Goal: Task Accomplishment & Management: Manage account settings

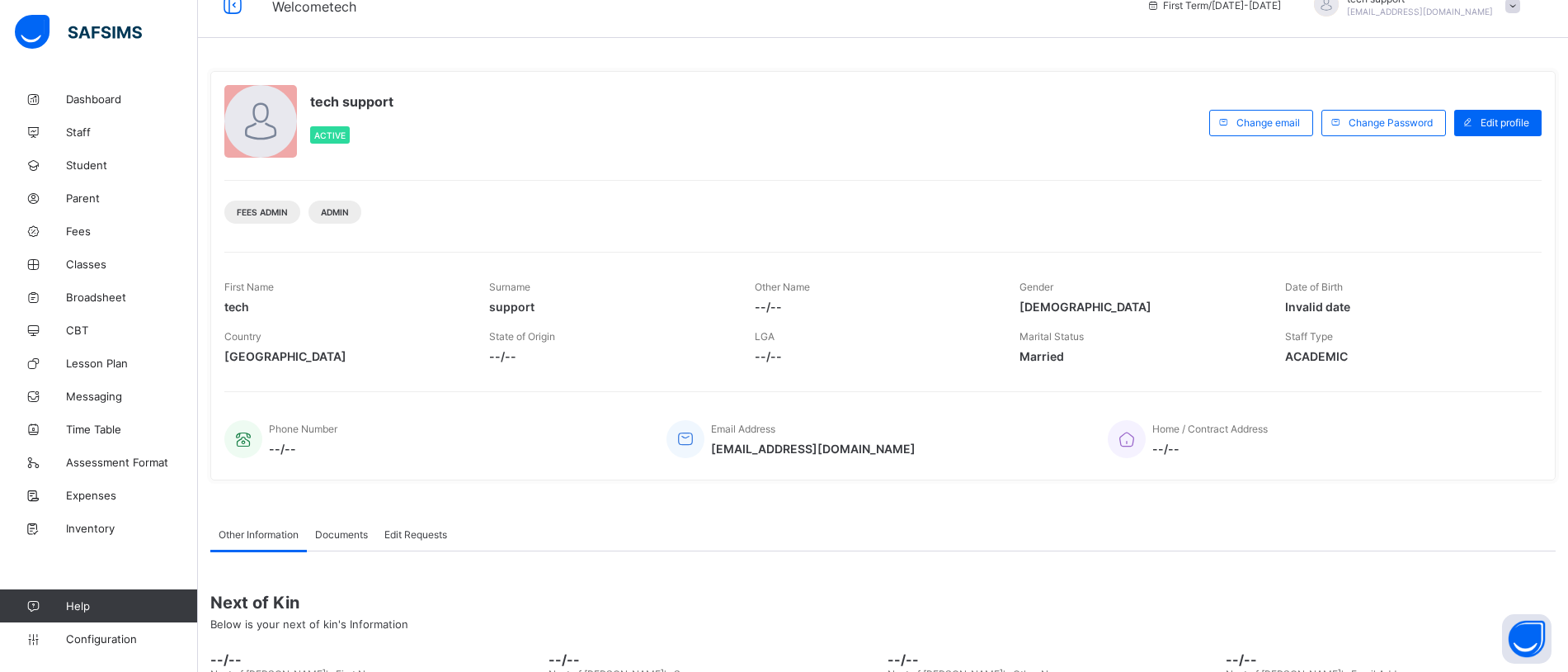
scroll to position [16, 0]
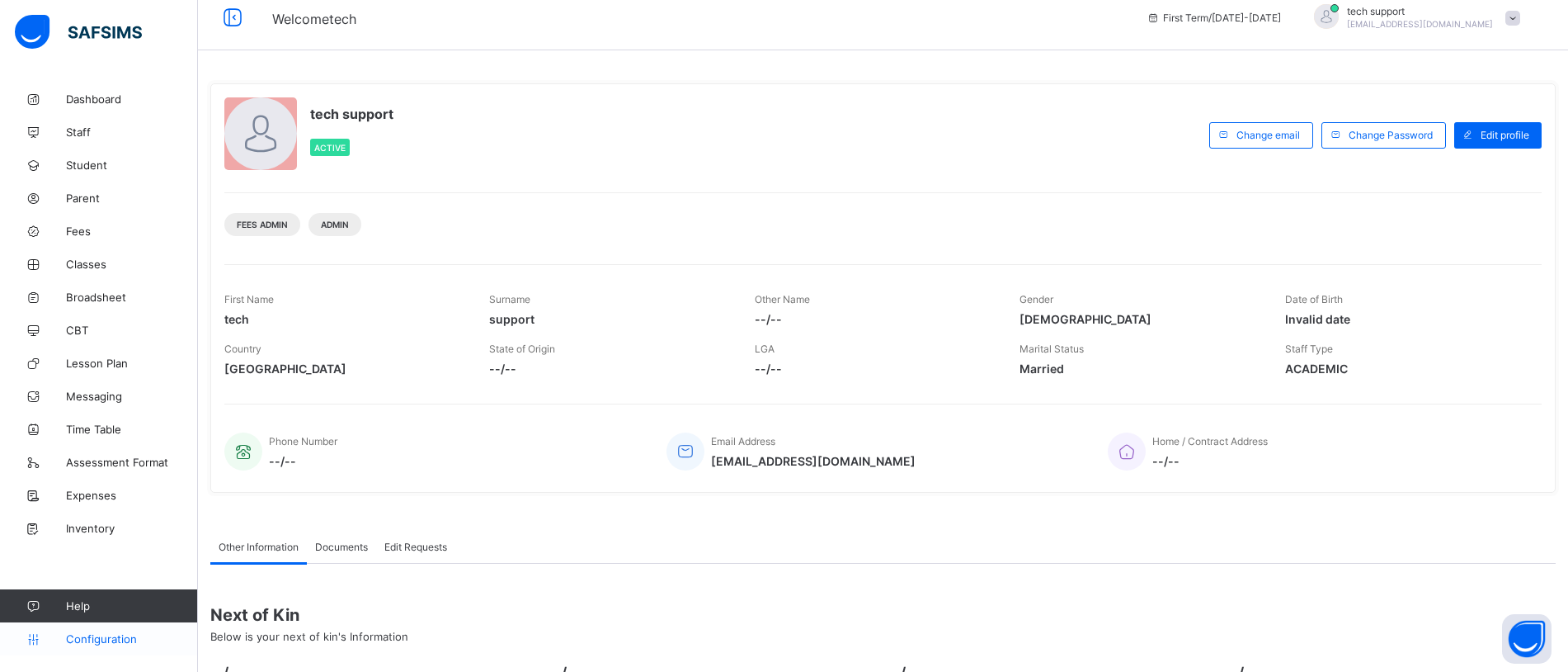
click at [98, 645] on link "Configuration" at bounding box center [98, 639] width 198 height 33
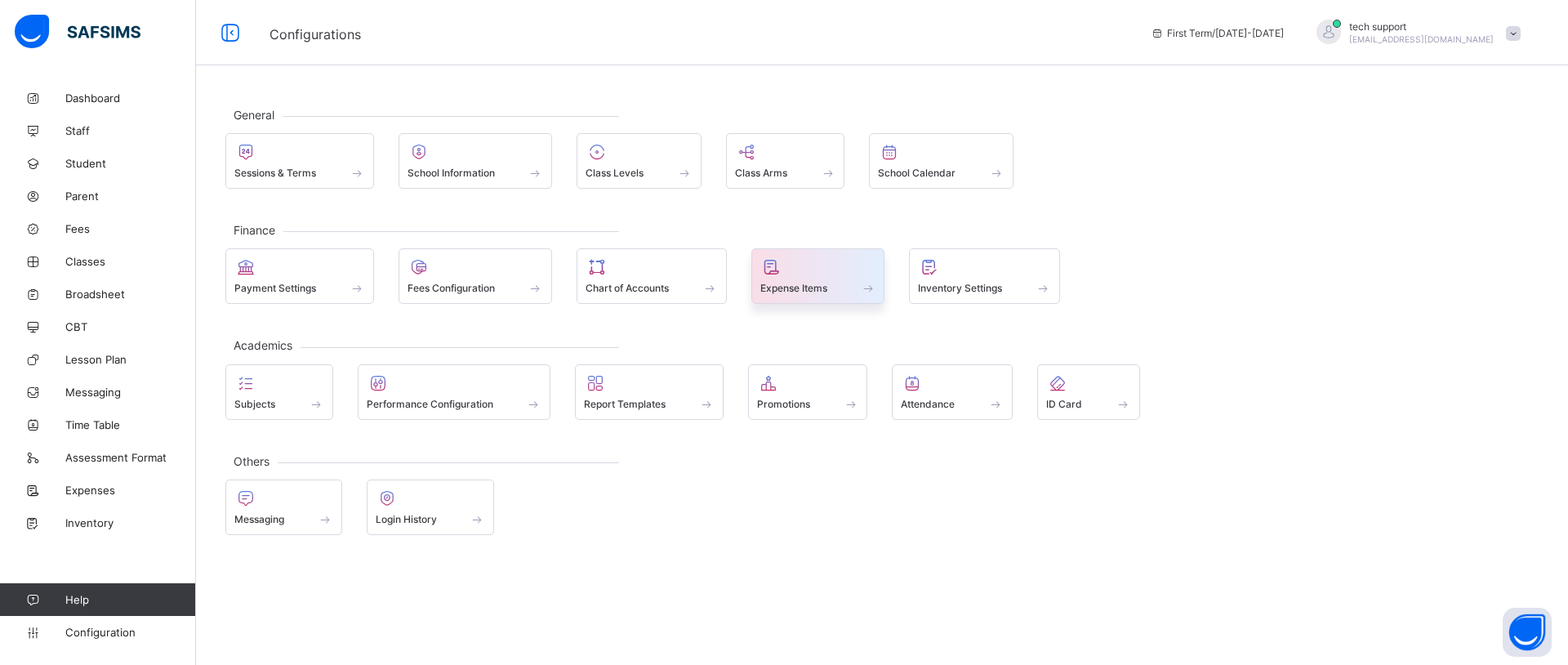
click at [847, 281] on div "Expense Items" at bounding box center [818, 287] width 116 height 14
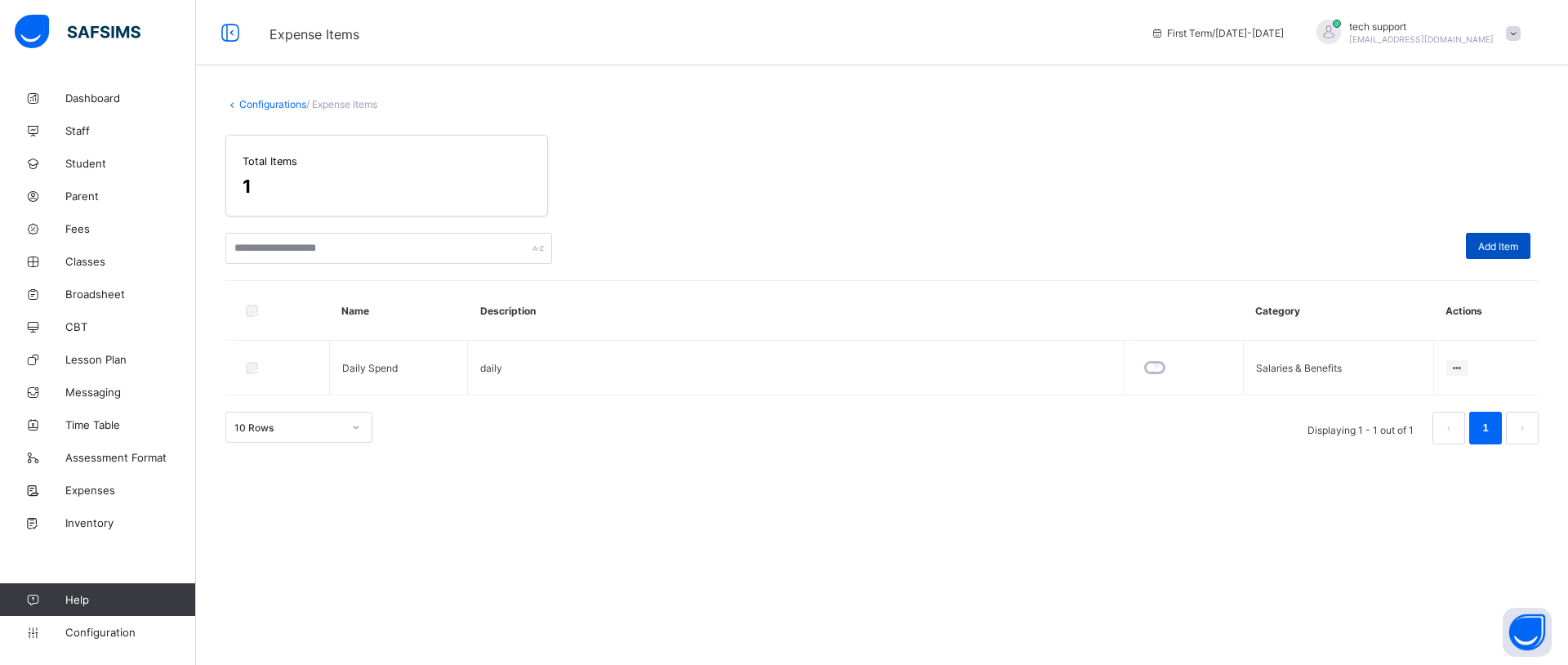
click at [1483, 251] on span "Add Item" at bounding box center [1498, 246] width 40 height 12
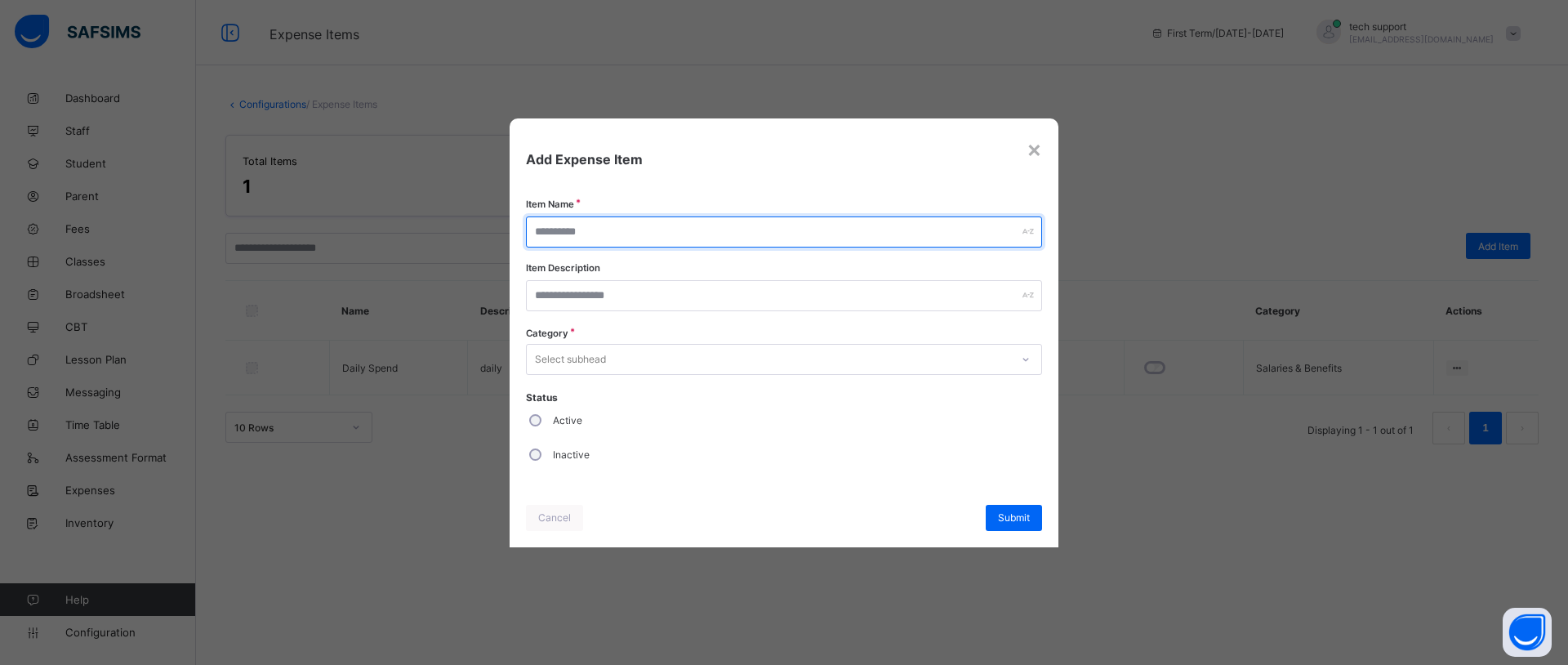
click at [651, 224] on input "text" at bounding box center [783, 232] width 516 height 31
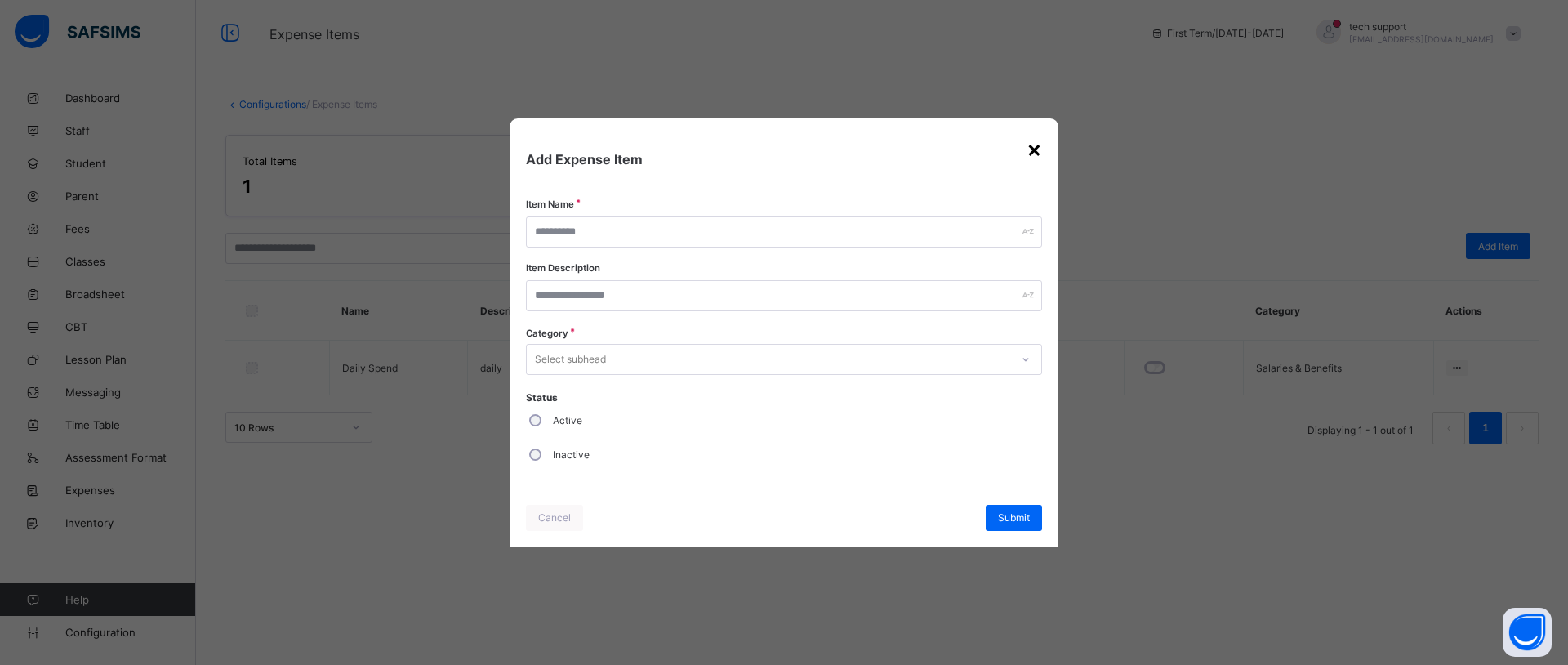
click at [1037, 147] on div "×" at bounding box center [1034, 149] width 16 height 28
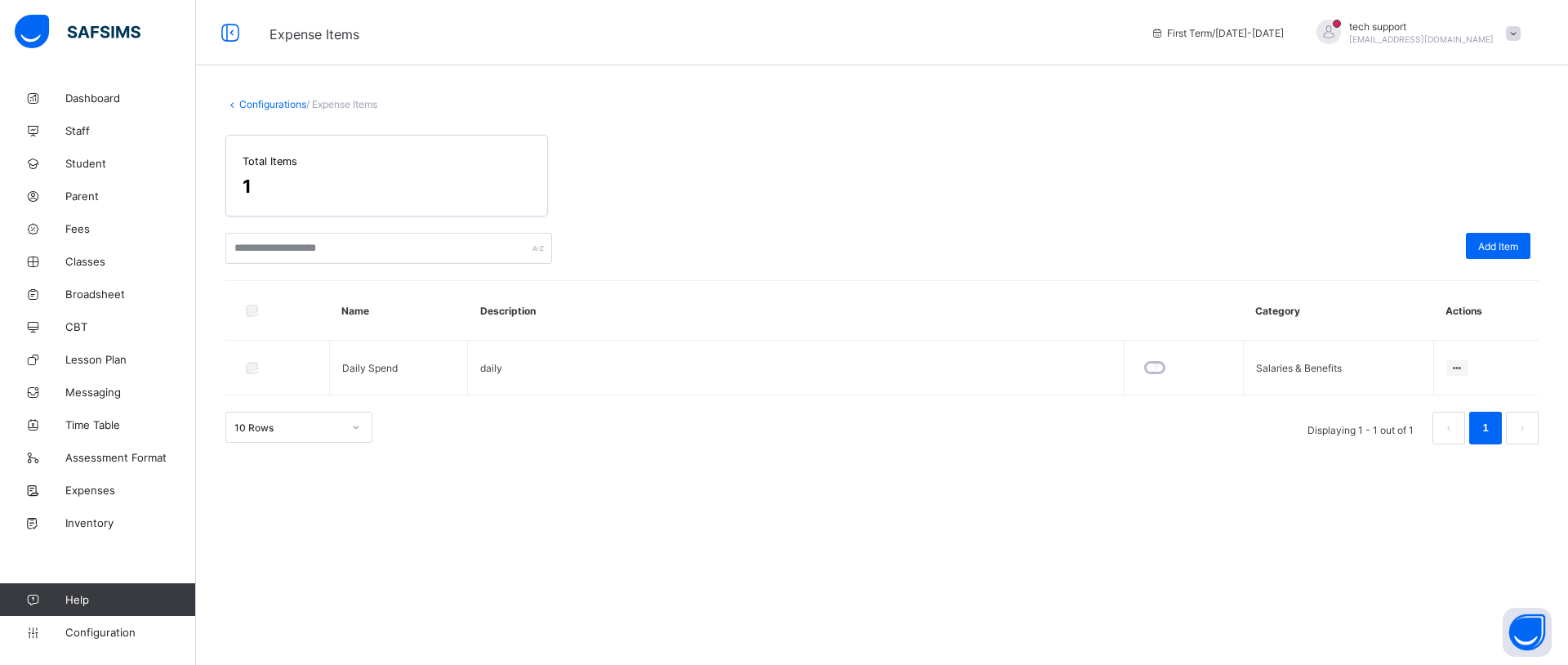
click at [255, 110] on link "Configurations" at bounding box center [272, 104] width 67 height 12
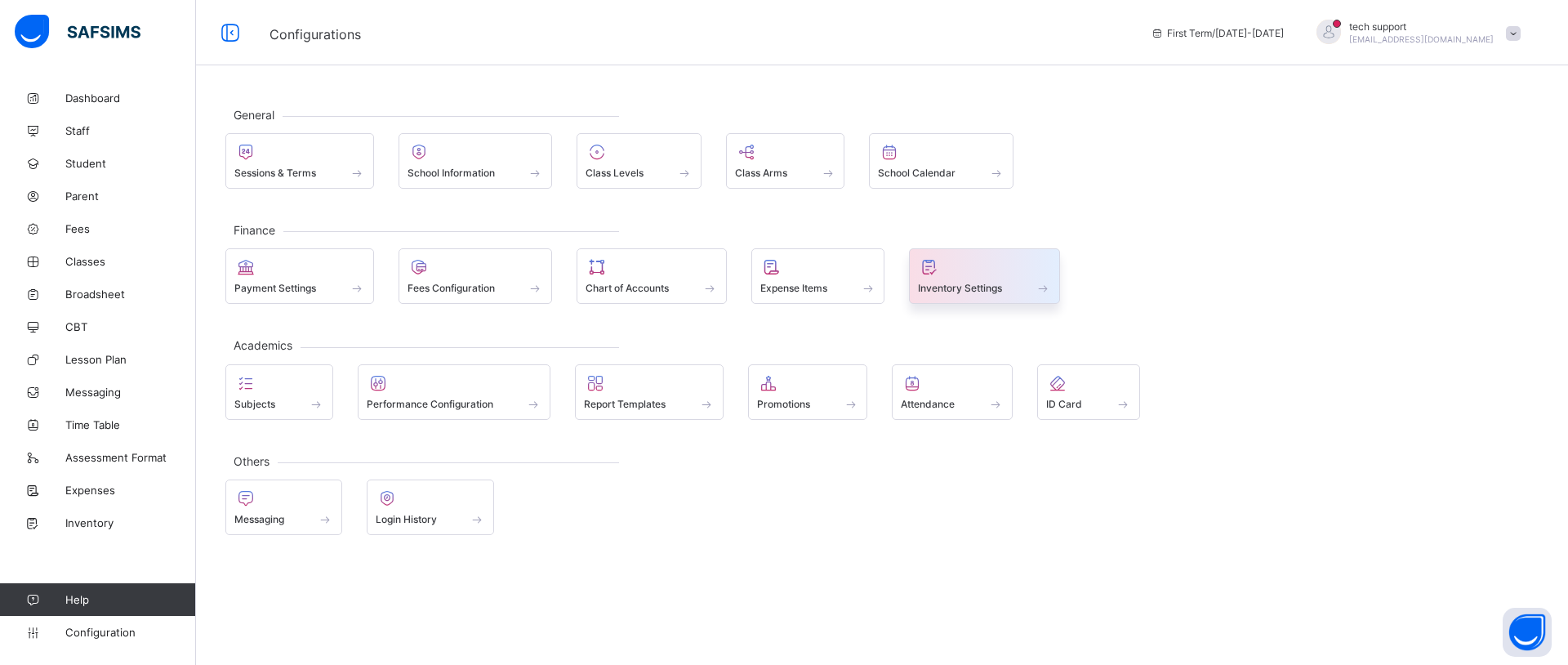
click at [989, 291] on span "Inventory Settings" at bounding box center [960, 287] width 84 height 12
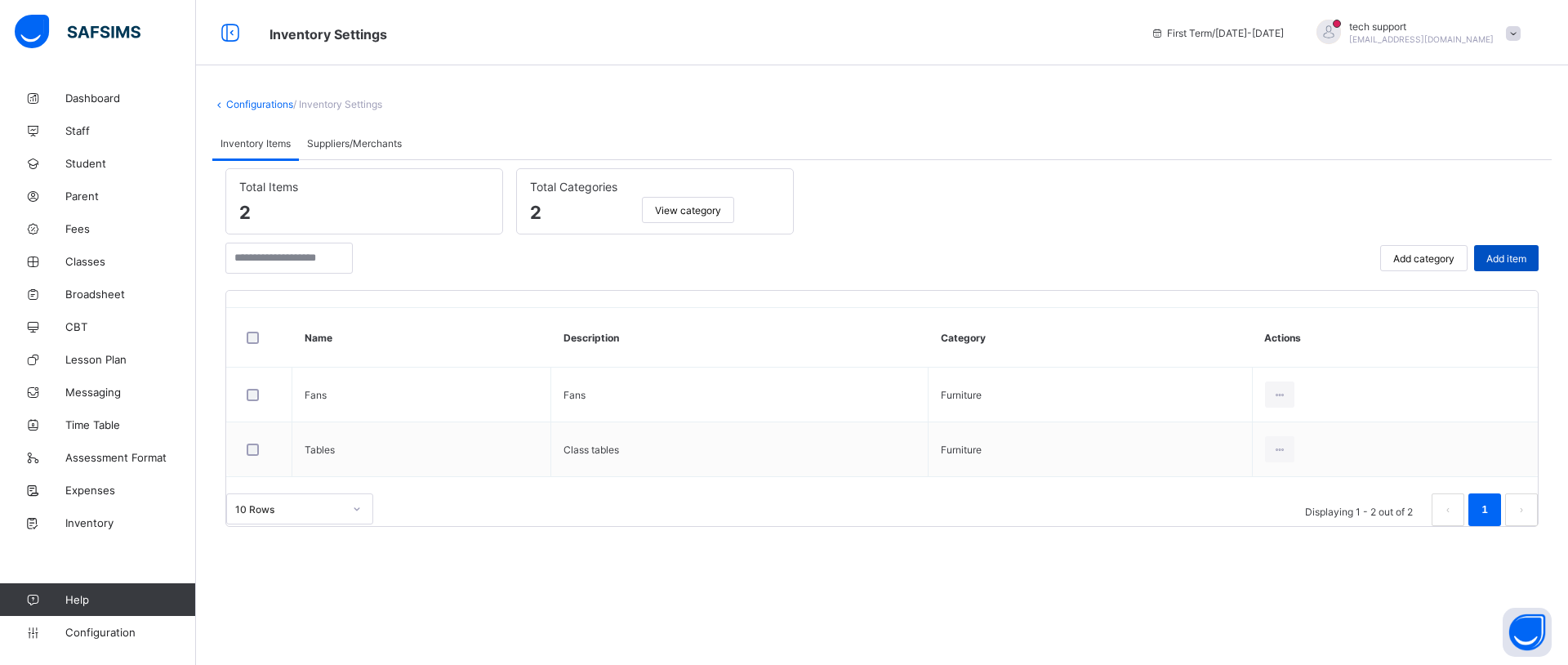
click at [1500, 260] on span "Add item" at bounding box center [1506, 258] width 40 height 12
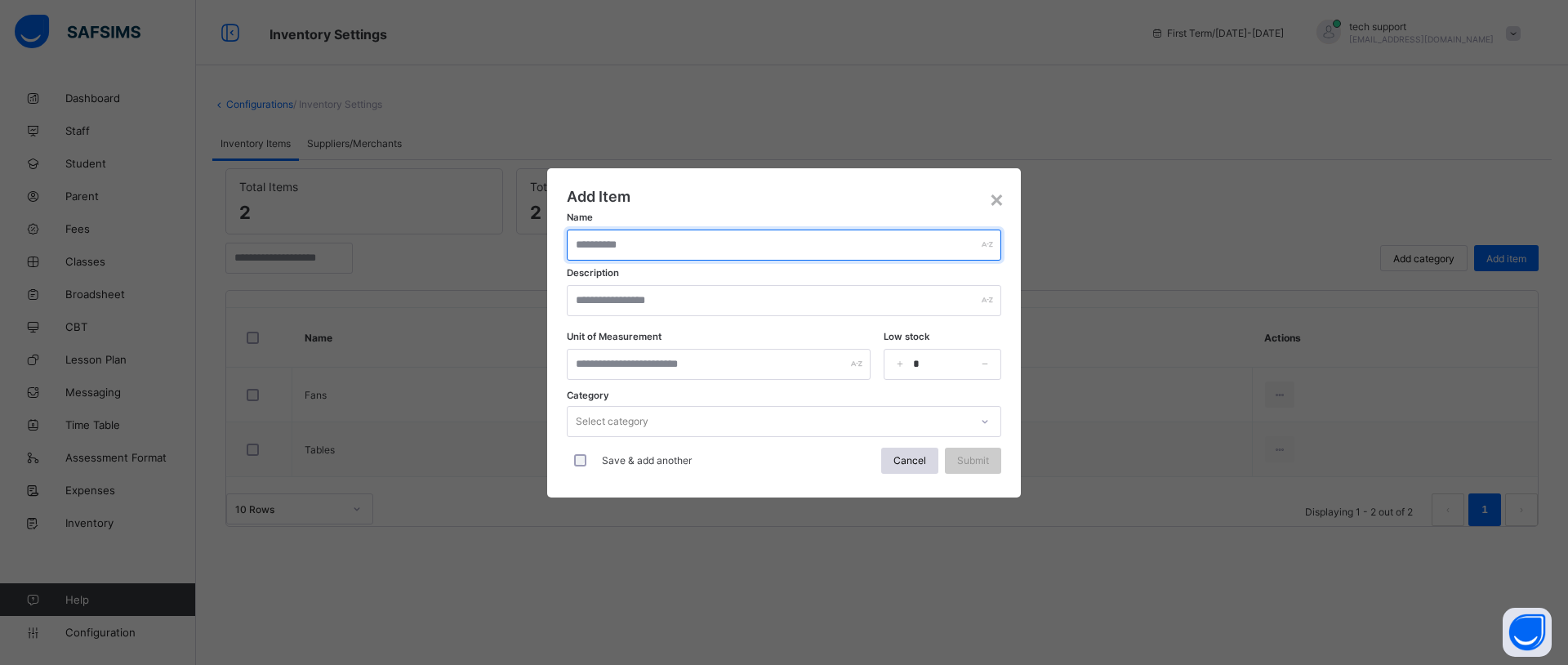
click at [701, 248] on input "text" at bounding box center [784, 245] width 434 height 31
type input "*********"
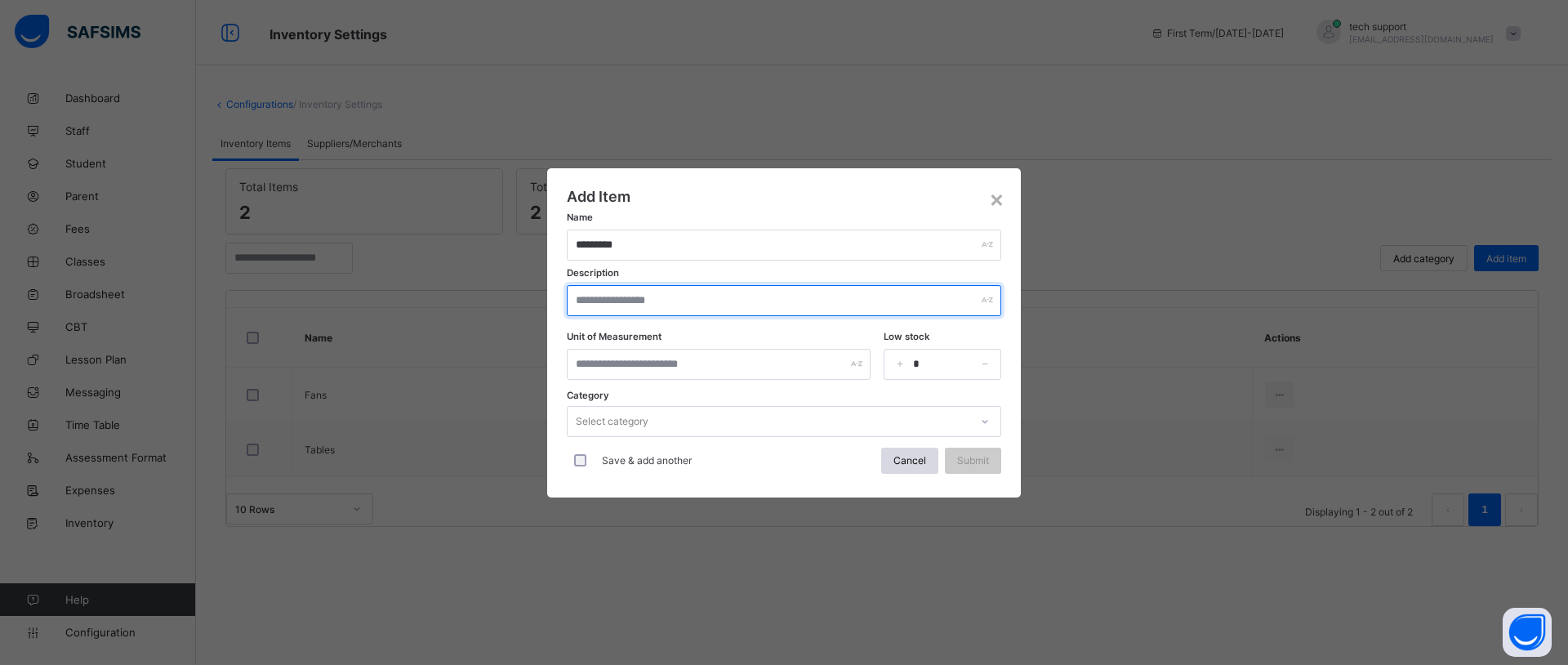
click at [673, 305] on input "text" at bounding box center [784, 300] width 434 height 31
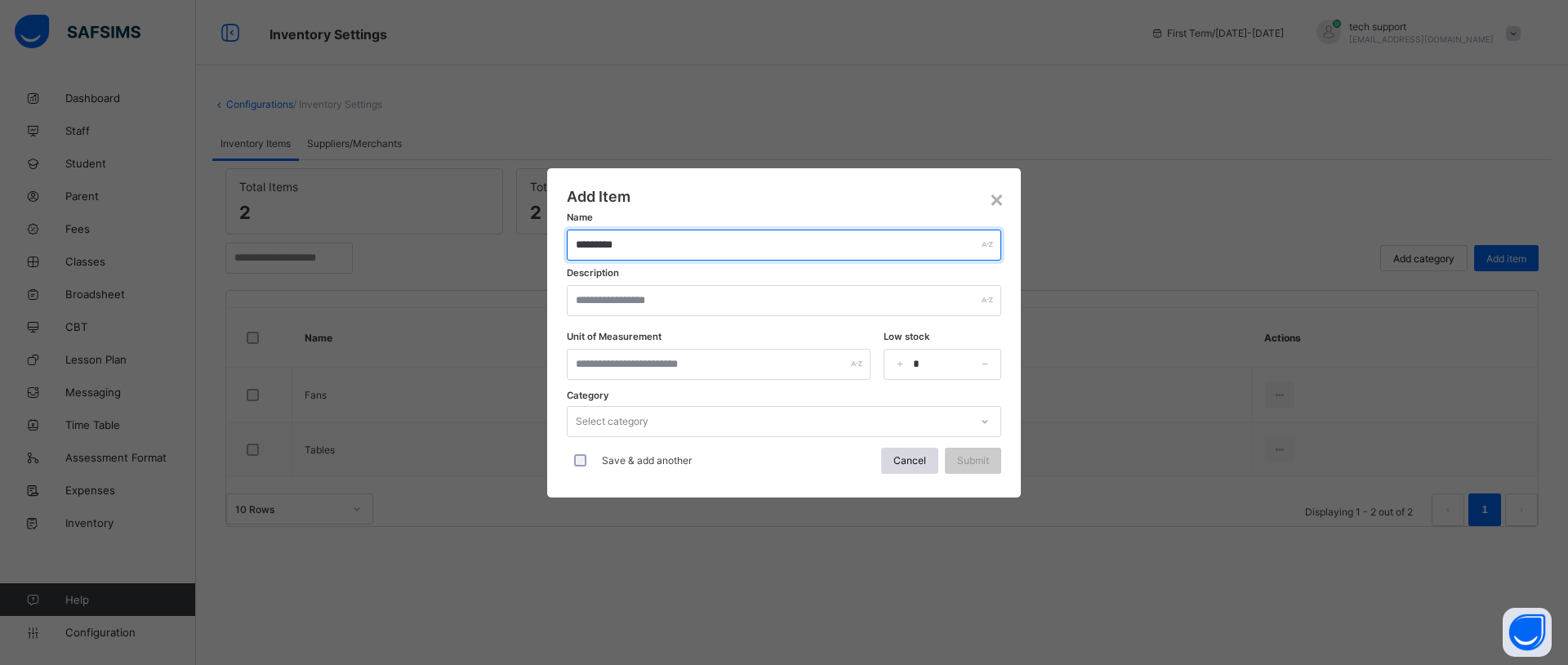
drag, startPoint x: 661, startPoint y: 247, endPoint x: 572, endPoint y: 243, distance: 89.1
click at [572, 243] on input "*********" at bounding box center [784, 245] width 434 height 31
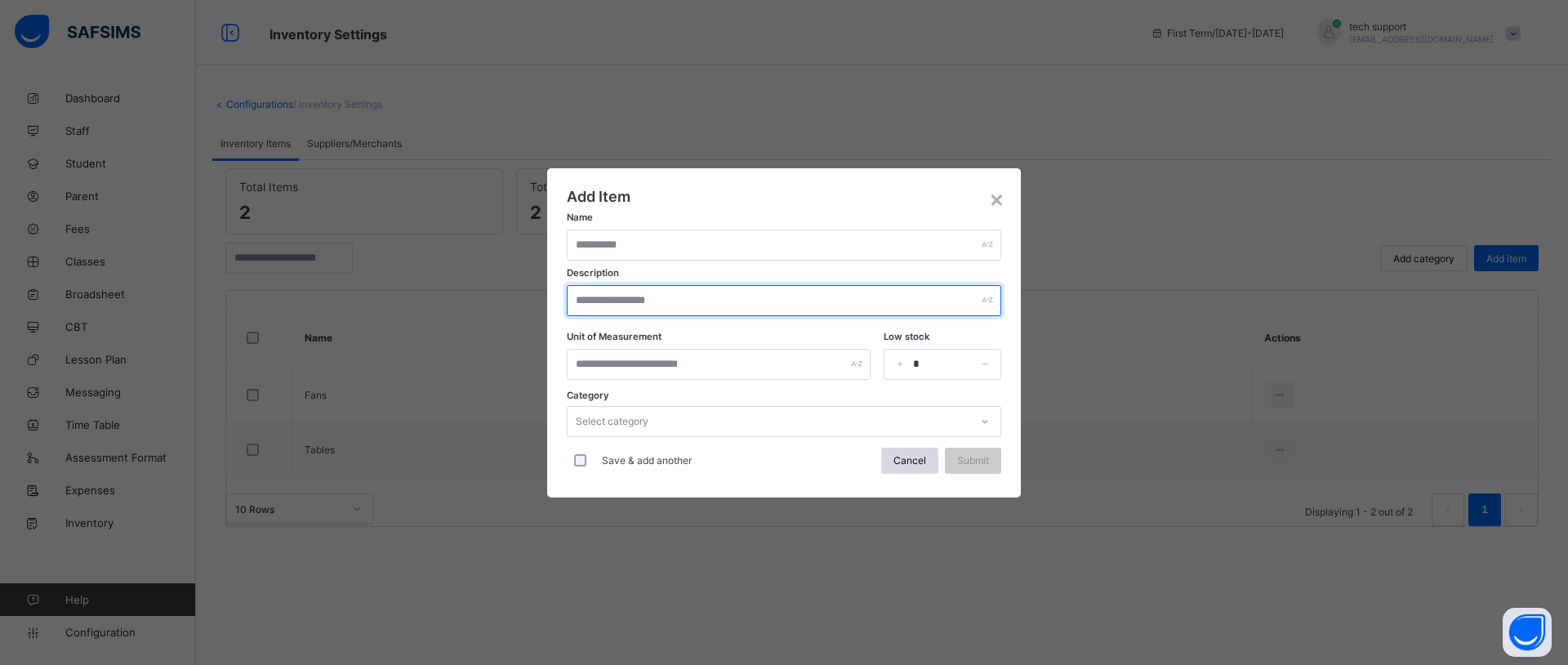
click at [582, 299] on input "text" at bounding box center [784, 300] width 434 height 31
paste input "*********"
type input "*********"
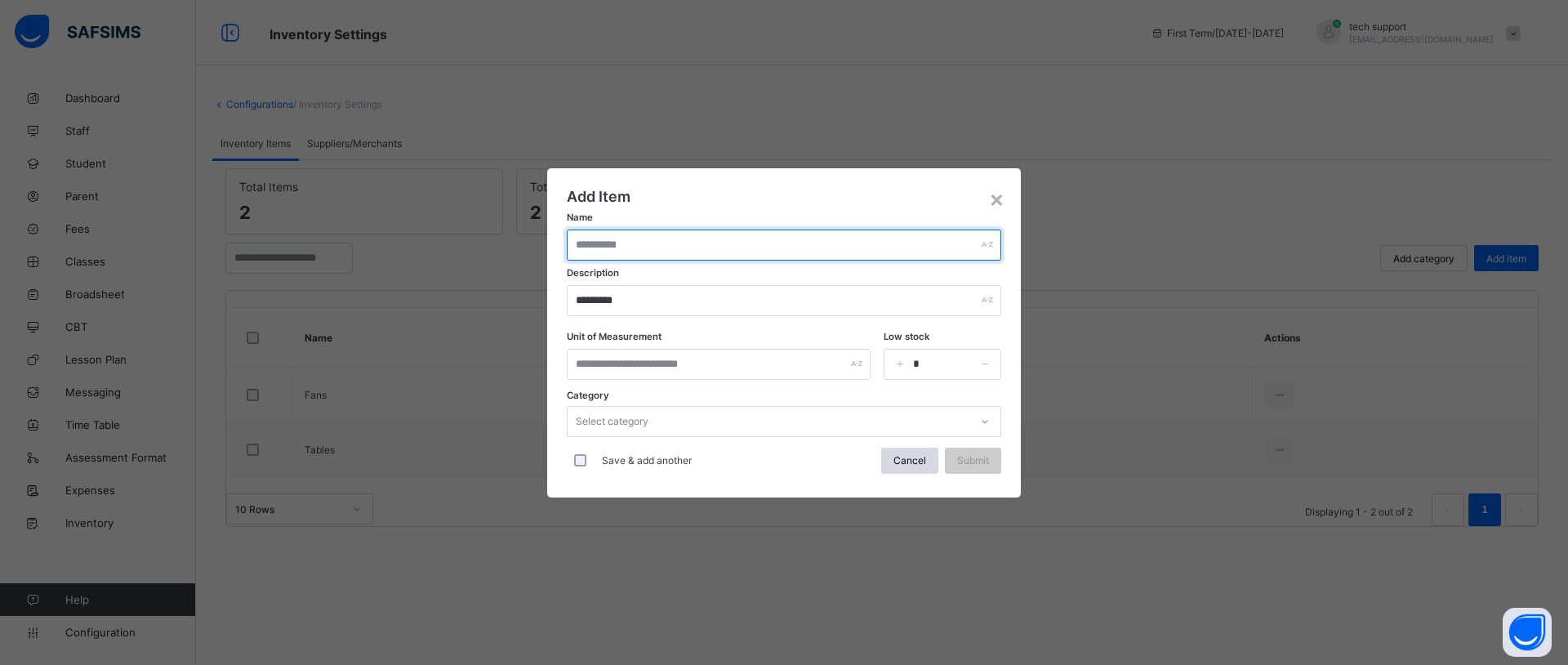
click at [606, 243] on input "text" at bounding box center [784, 245] width 434 height 31
type input "******"
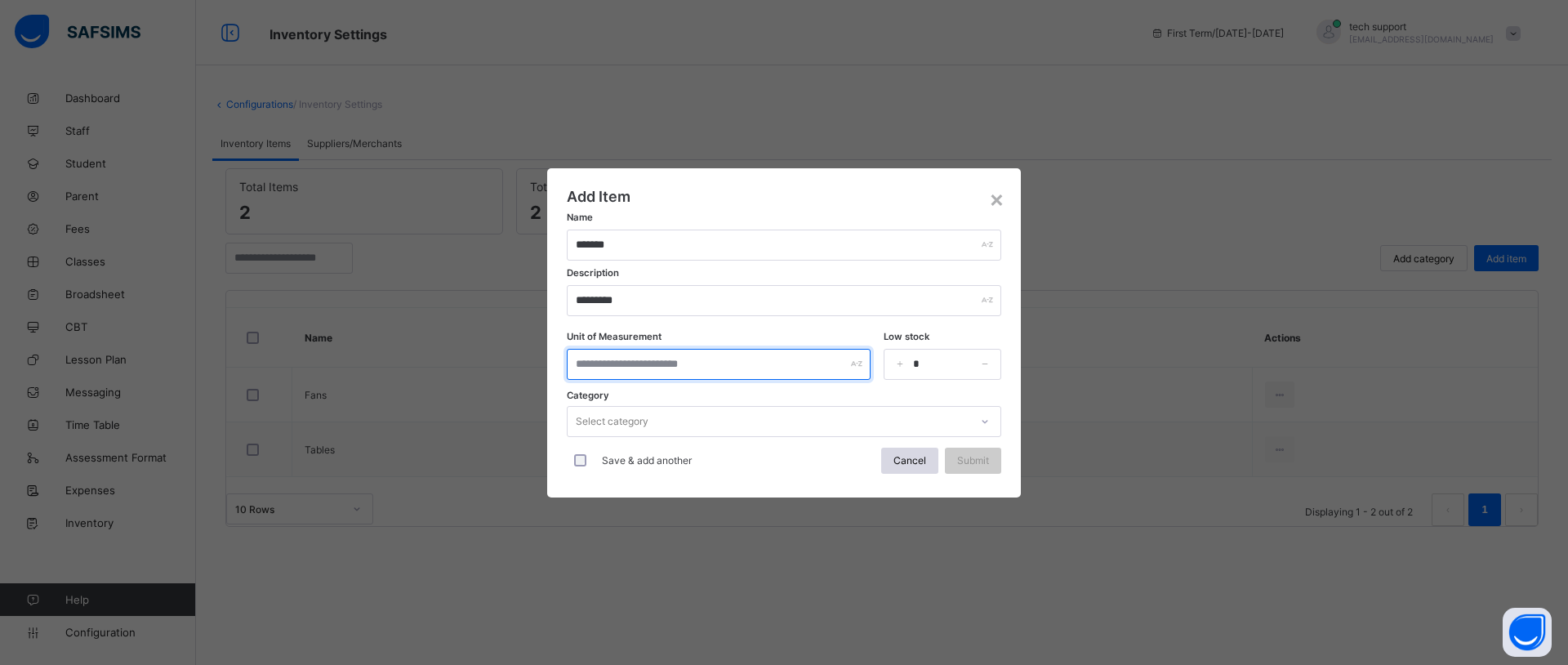
click at [698, 366] on input "text" at bounding box center [719, 365] width 304 height 31
click at [921, 365] on input "*" at bounding box center [942, 365] width 118 height 31
type input "**"
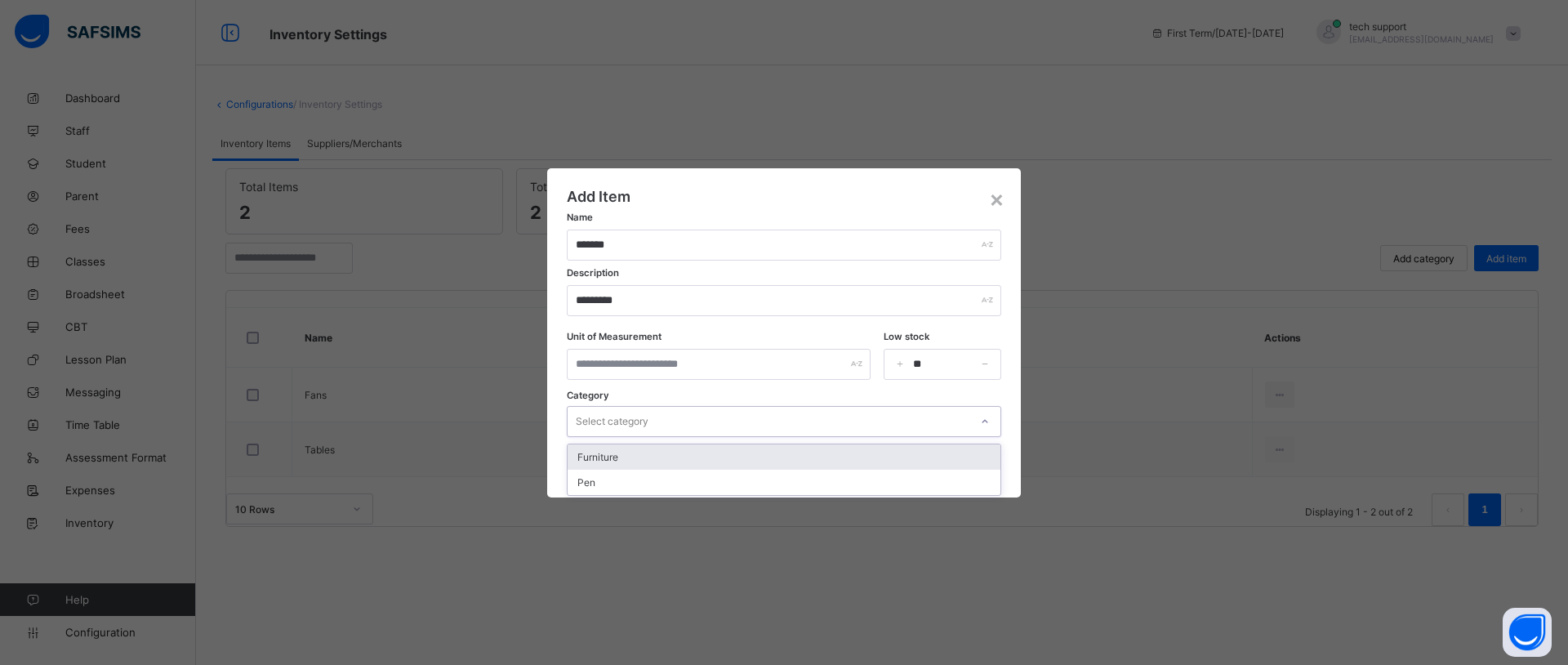
click at [753, 416] on div "Select category" at bounding box center [768, 422] width 402 height 23
click at [999, 202] on div "×" at bounding box center [996, 199] width 16 height 28
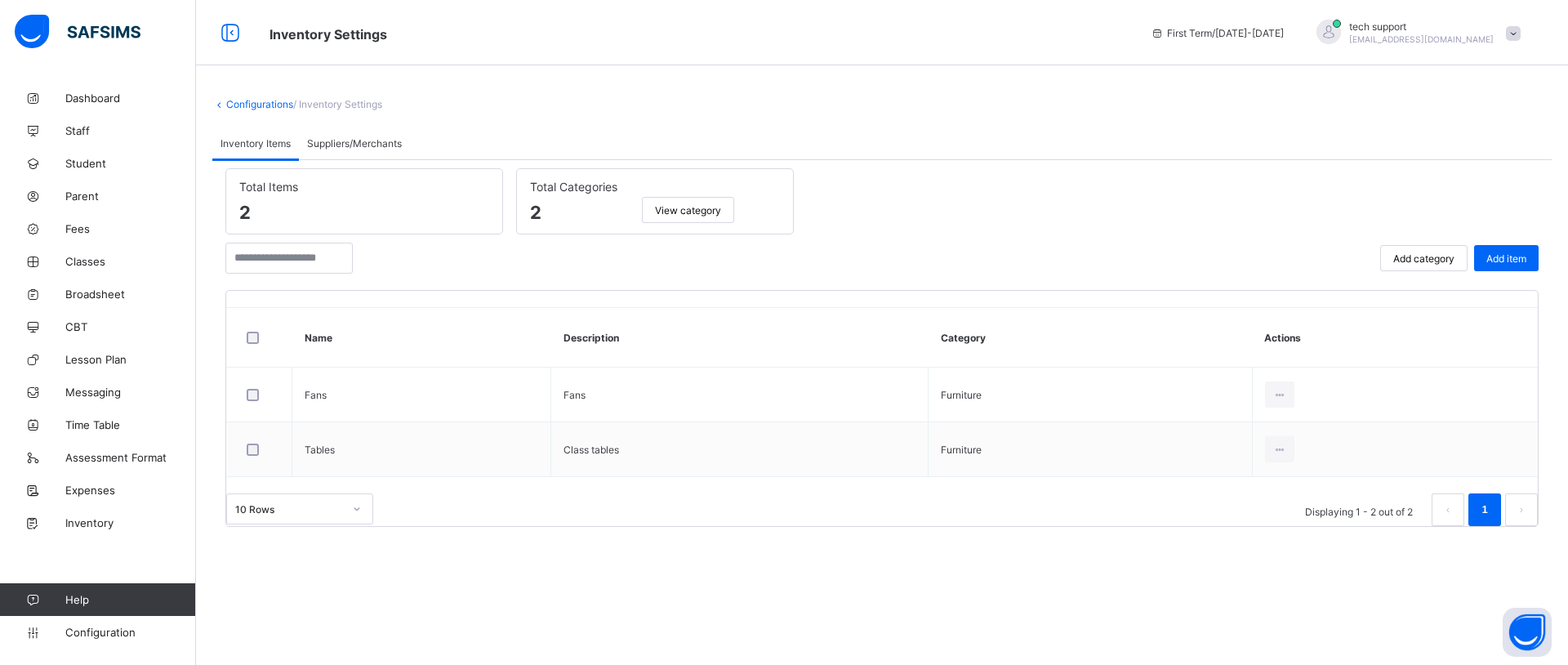
click at [1427, 258] on span "Add category" at bounding box center [1424, 258] width 61 height 12
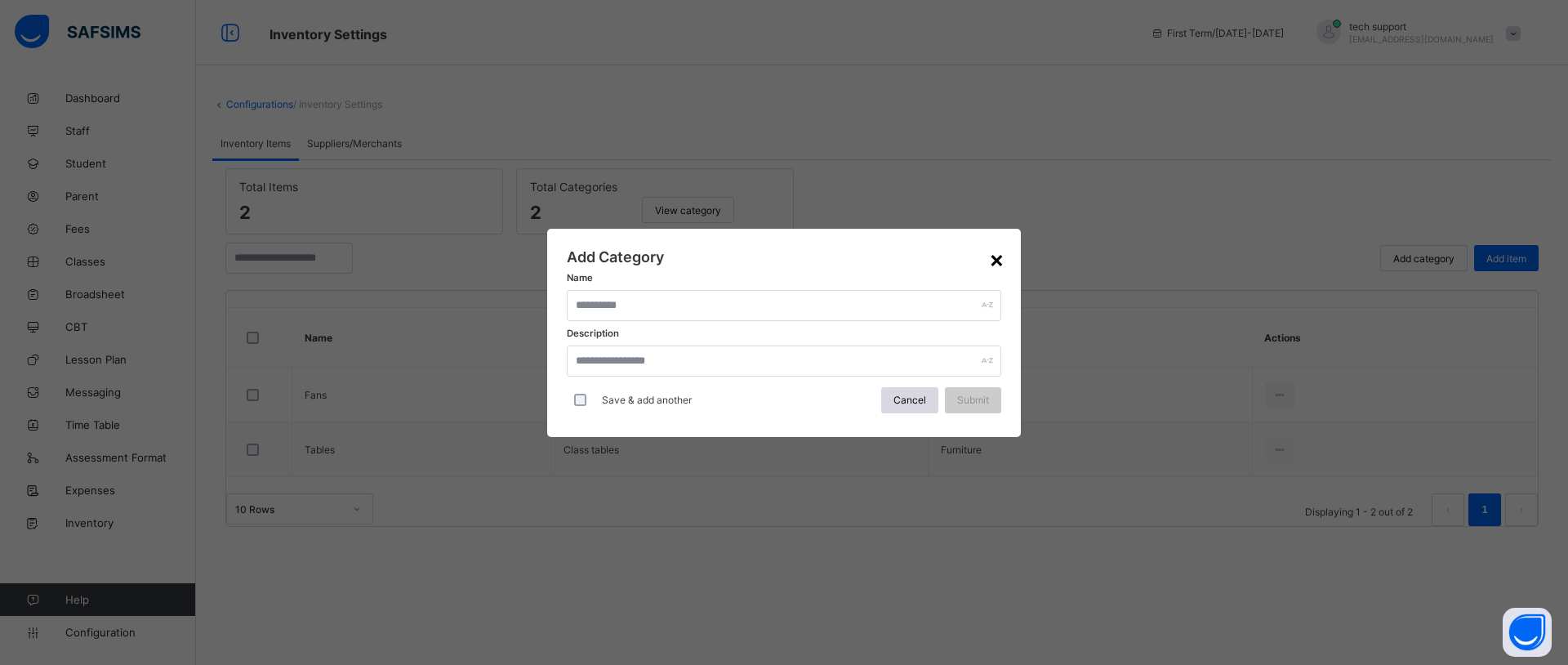
click at [997, 255] on div "×" at bounding box center [996, 259] width 16 height 28
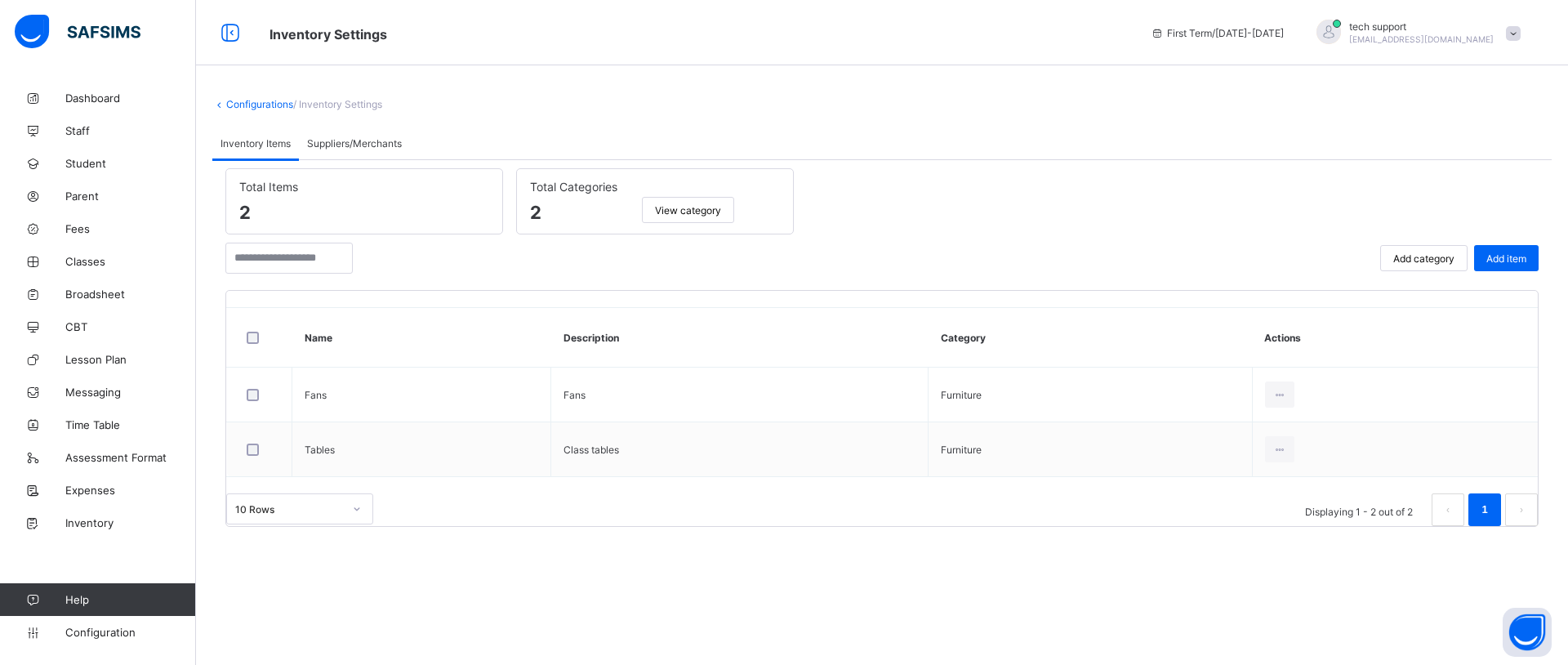
click at [701, 211] on span "View category" at bounding box center [688, 210] width 66 height 12
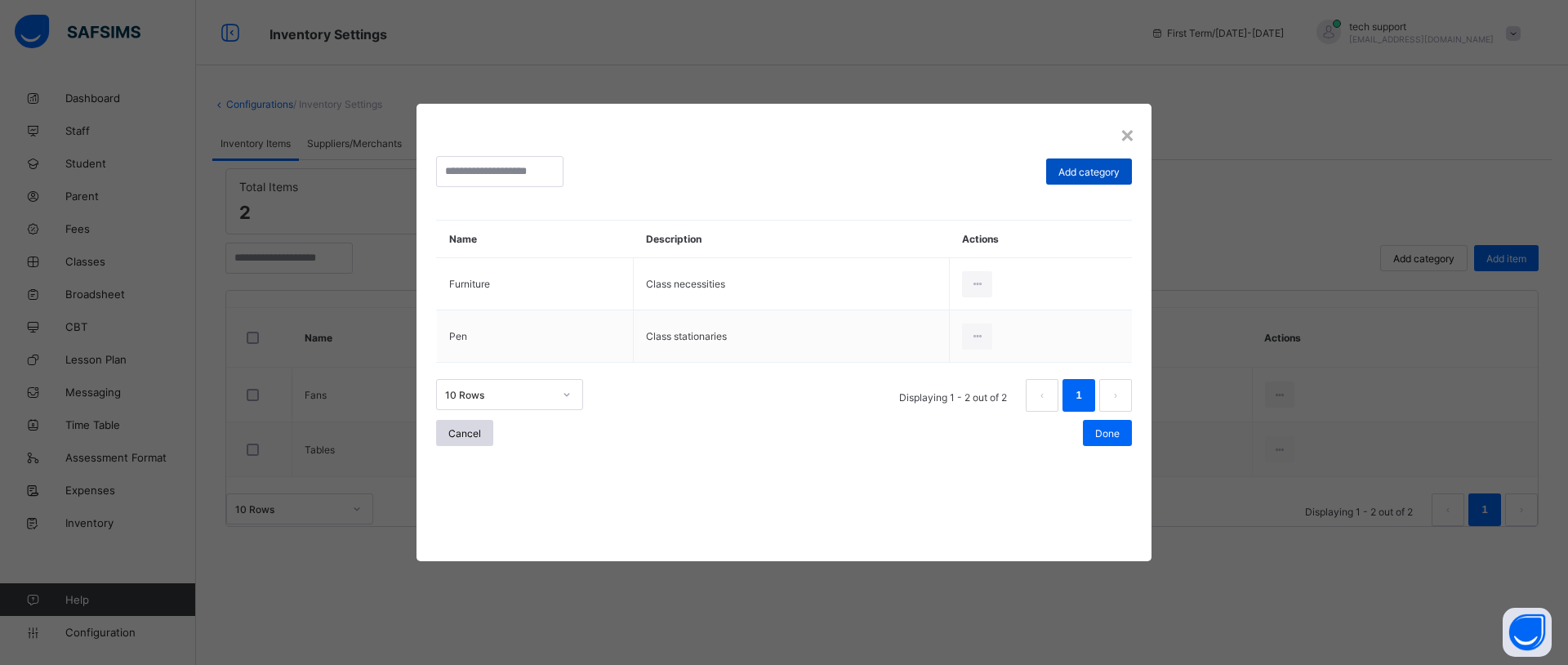
click at [1097, 170] on span "Add category" at bounding box center [1089, 172] width 61 height 12
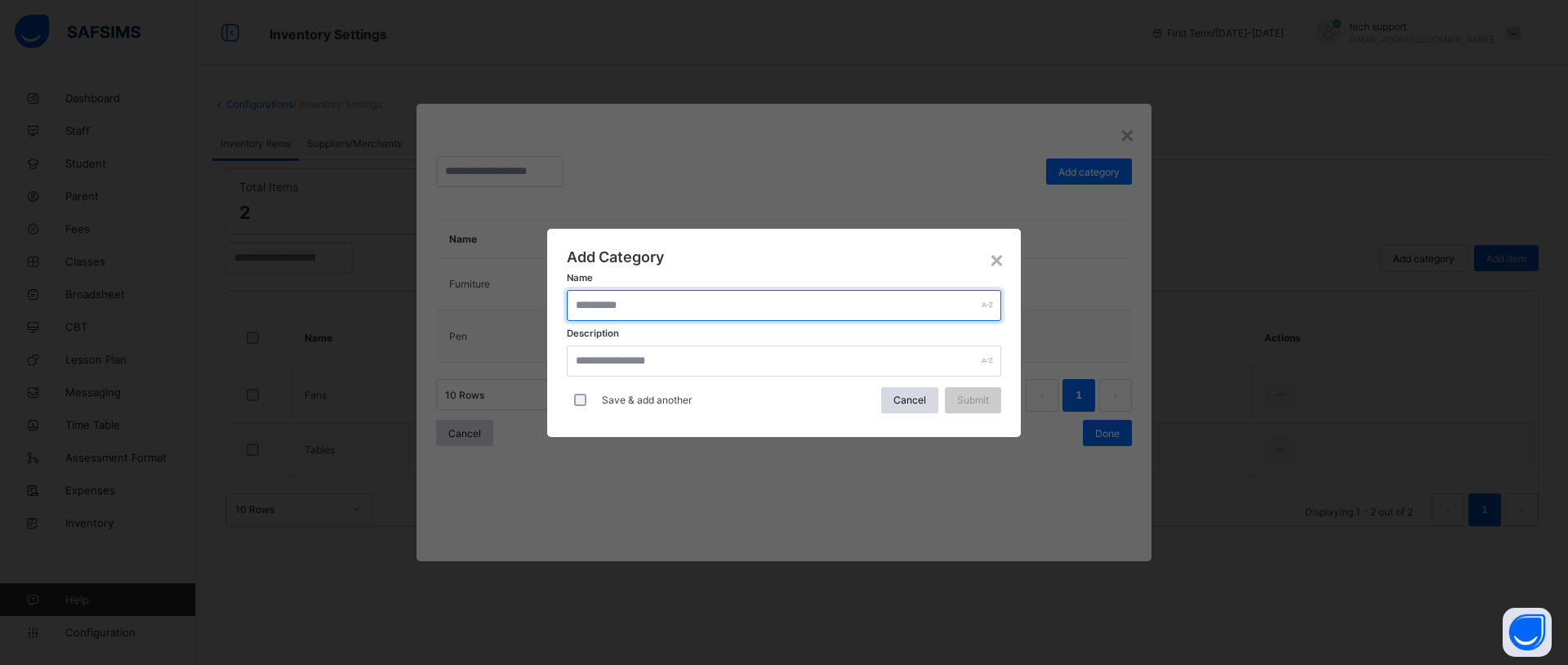
click at [643, 309] on input "text" at bounding box center [784, 305] width 434 height 31
type input "********"
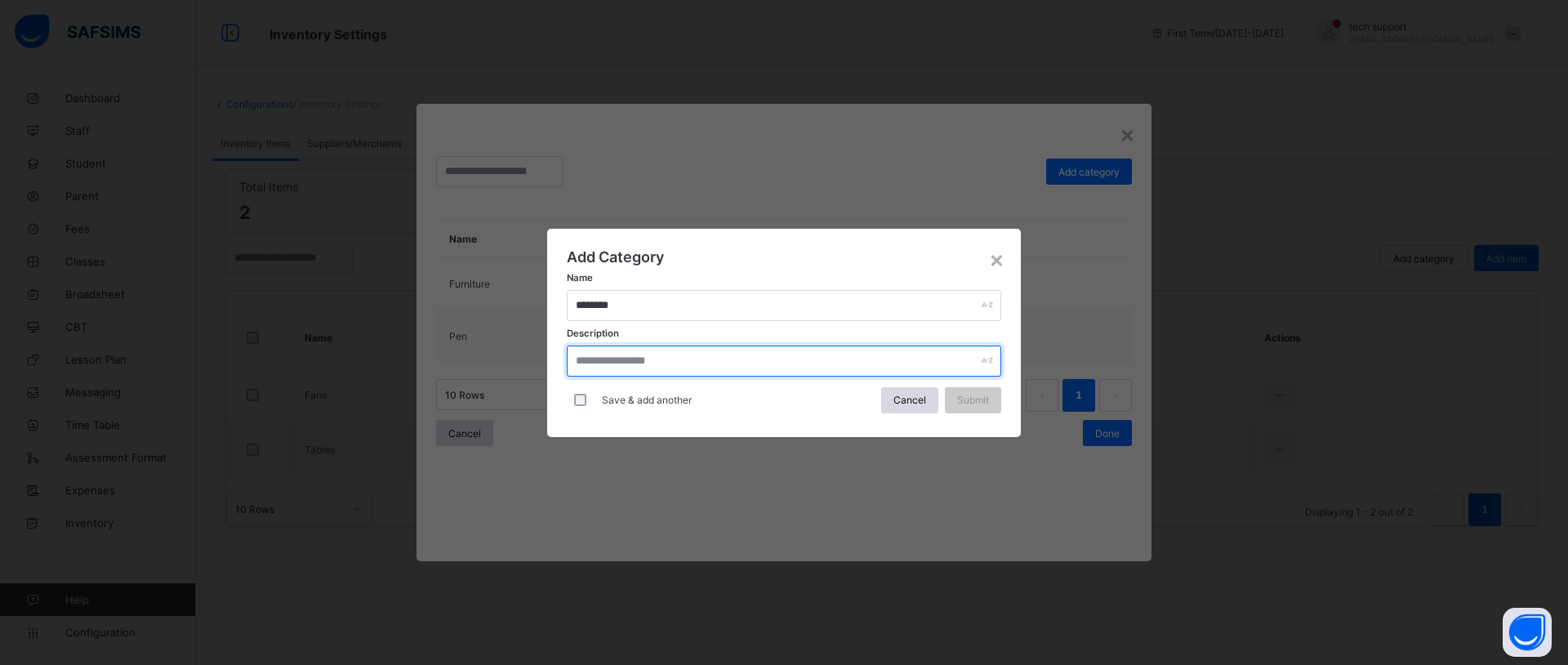
click at [664, 365] on input "text" at bounding box center [784, 361] width 434 height 31
type input "**********"
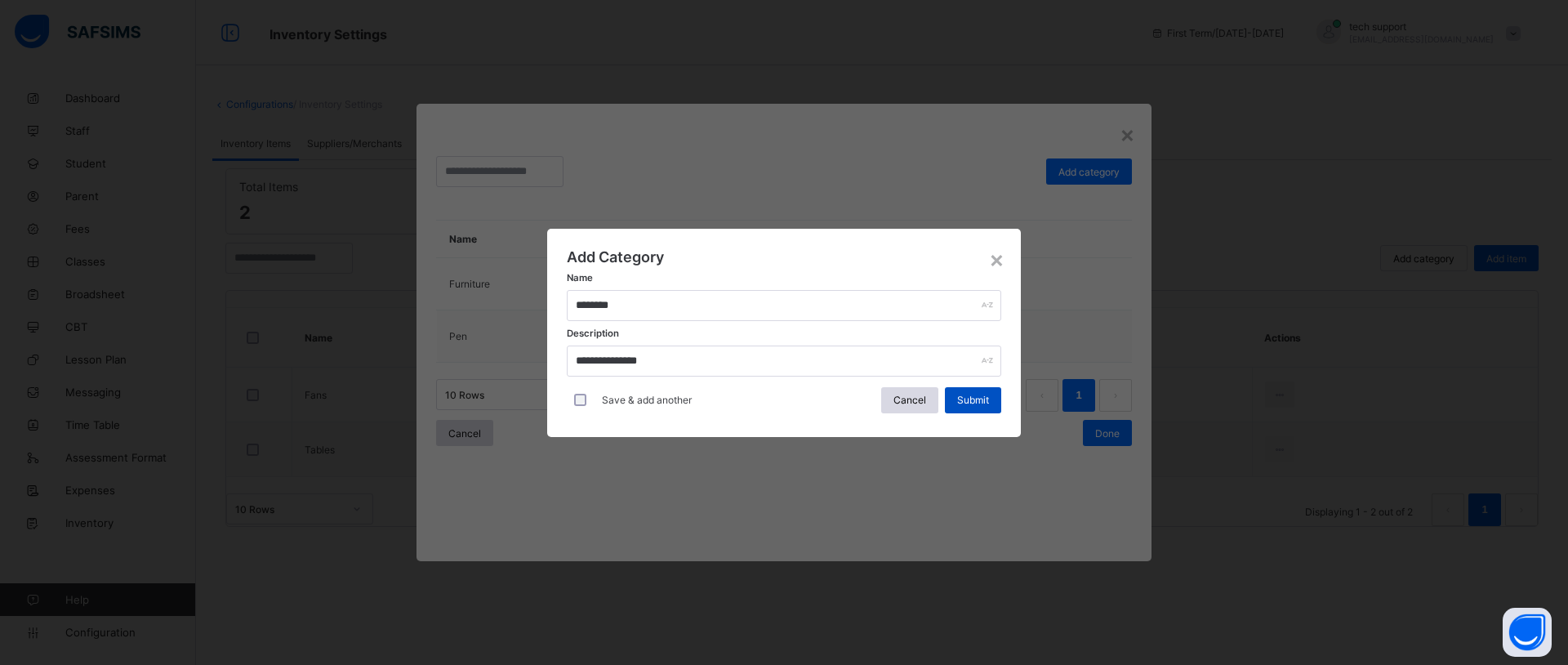
click at [953, 399] on div "Submit" at bounding box center [973, 400] width 56 height 26
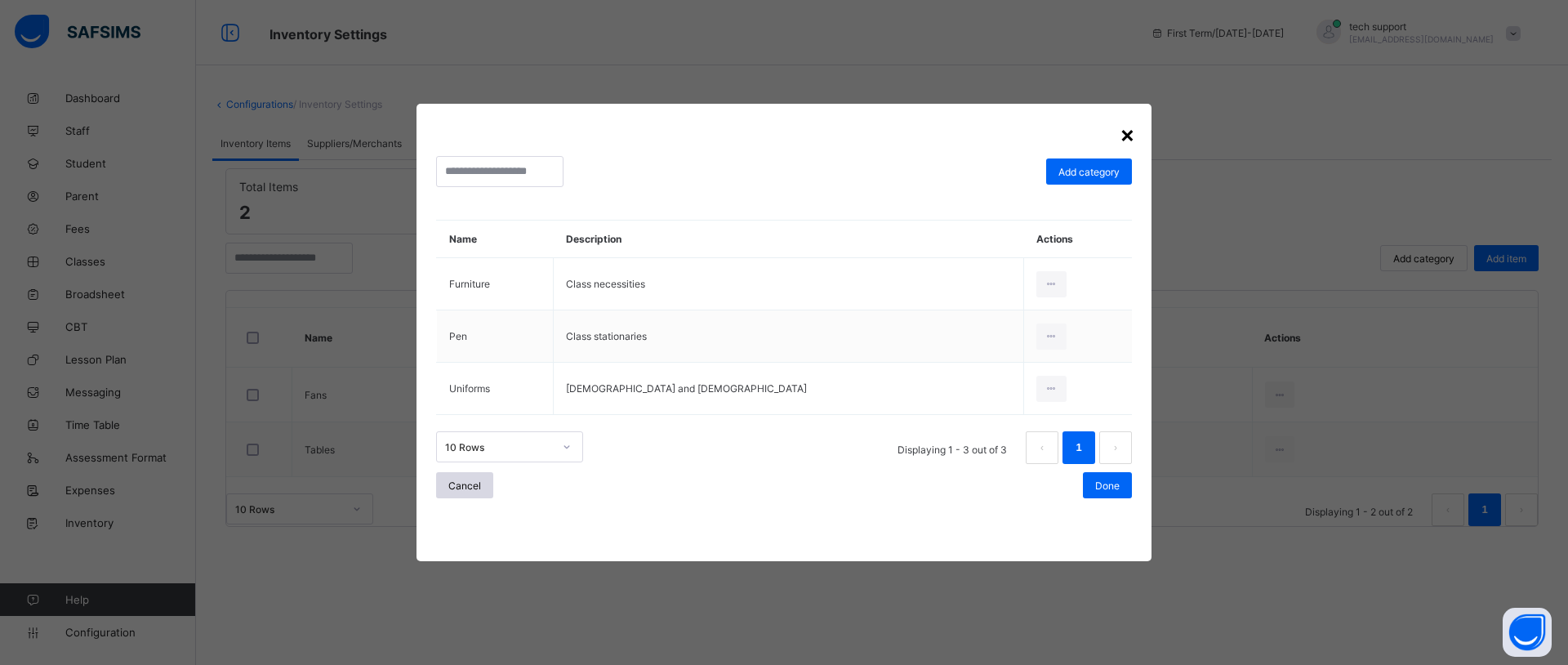
click at [1120, 134] on div "×" at bounding box center [1127, 134] width 16 height 28
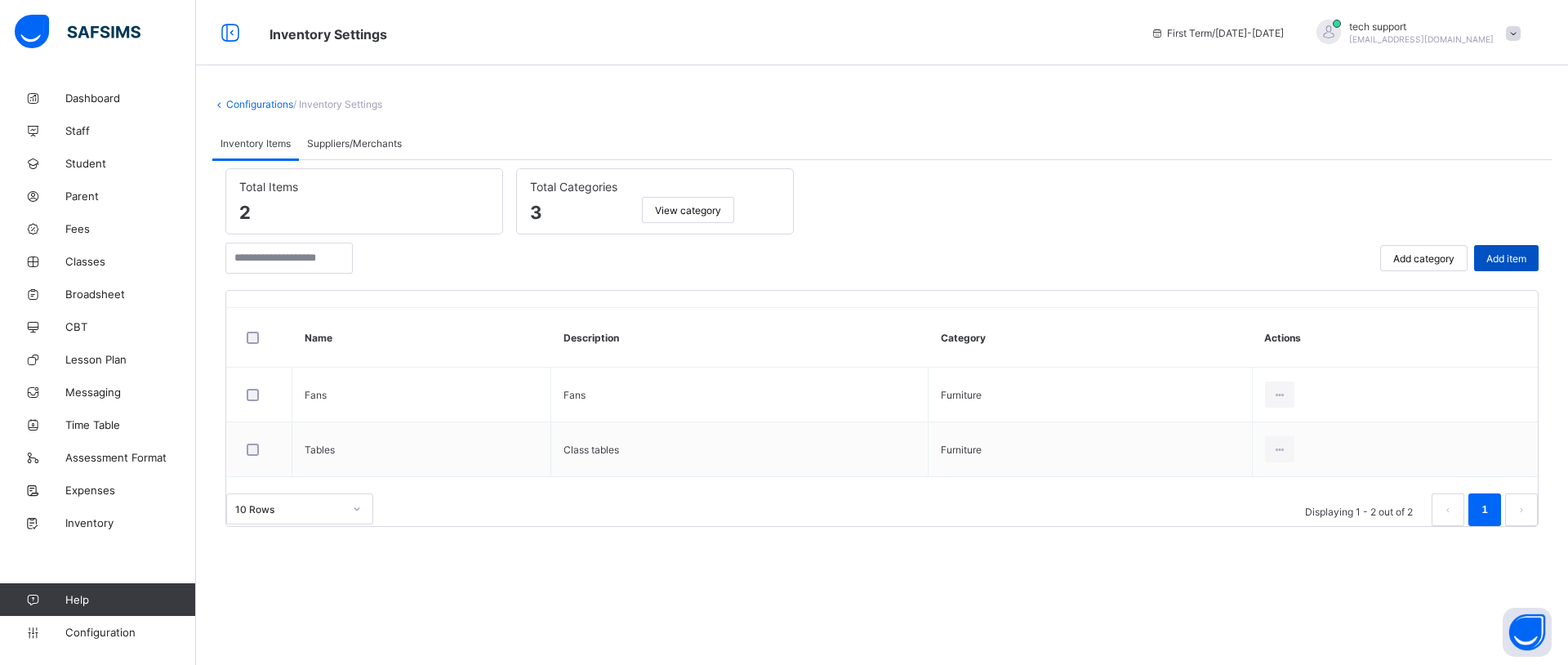
click at [1496, 252] on span "Add item" at bounding box center [1506, 258] width 40 height 12
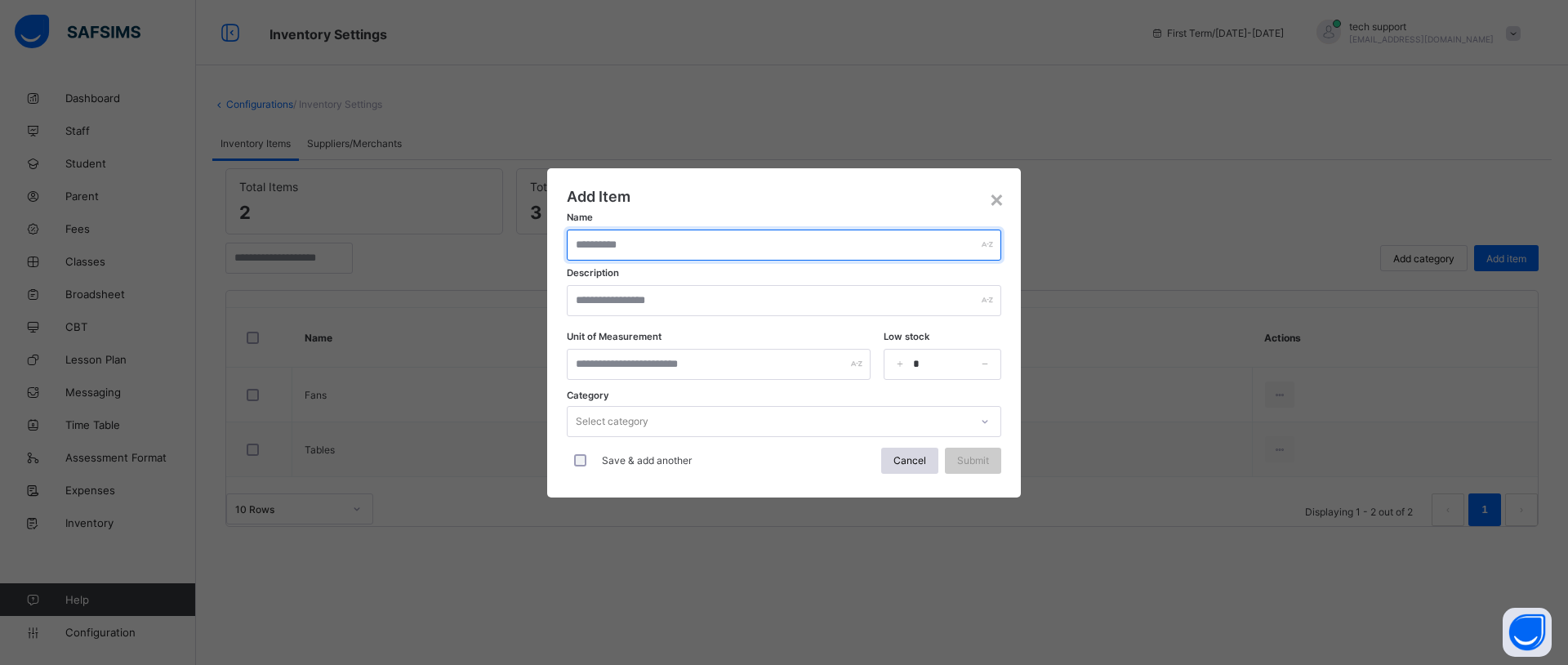
click at [628, 243] on input "text" at bounding box center [784, 245] width 434 height 31
type input "******"
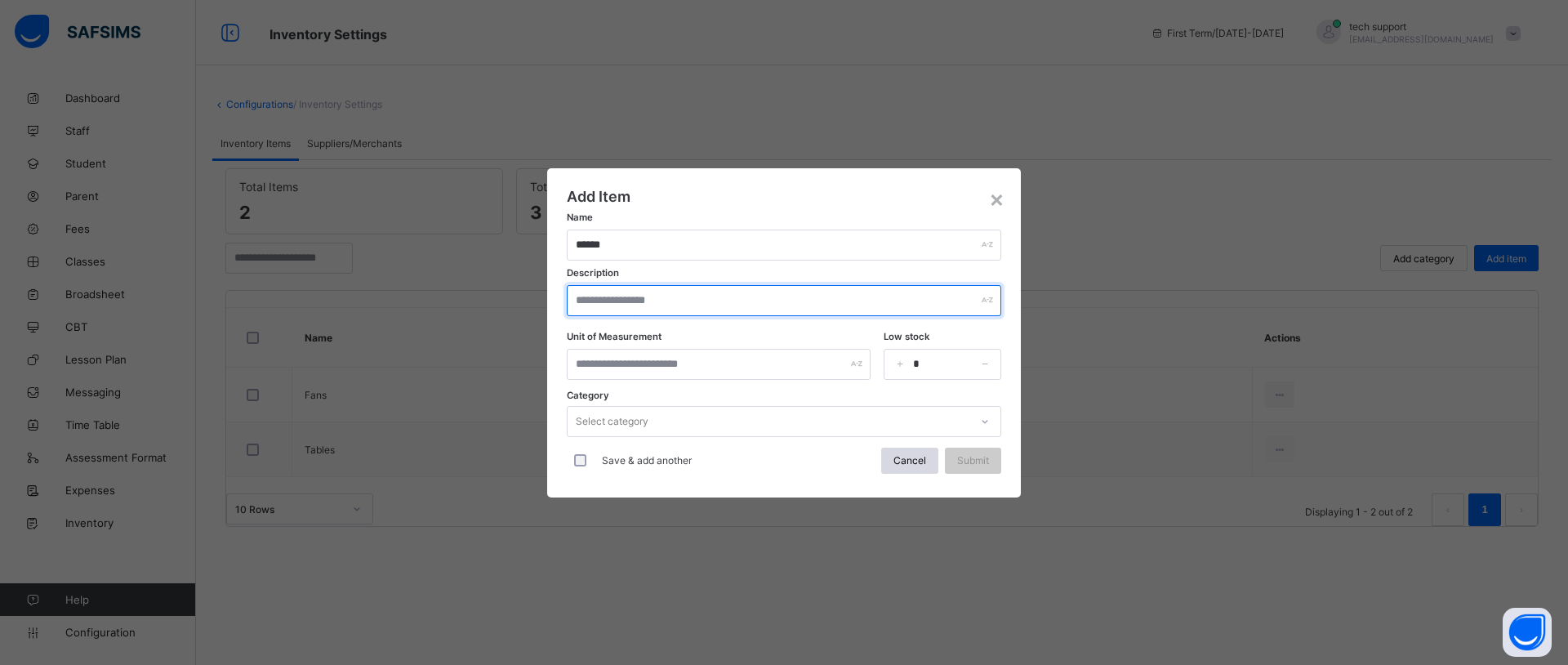
click at [626, 294] on input "text" at bounding box center [784, 300] width 434 height 31
type input "****"
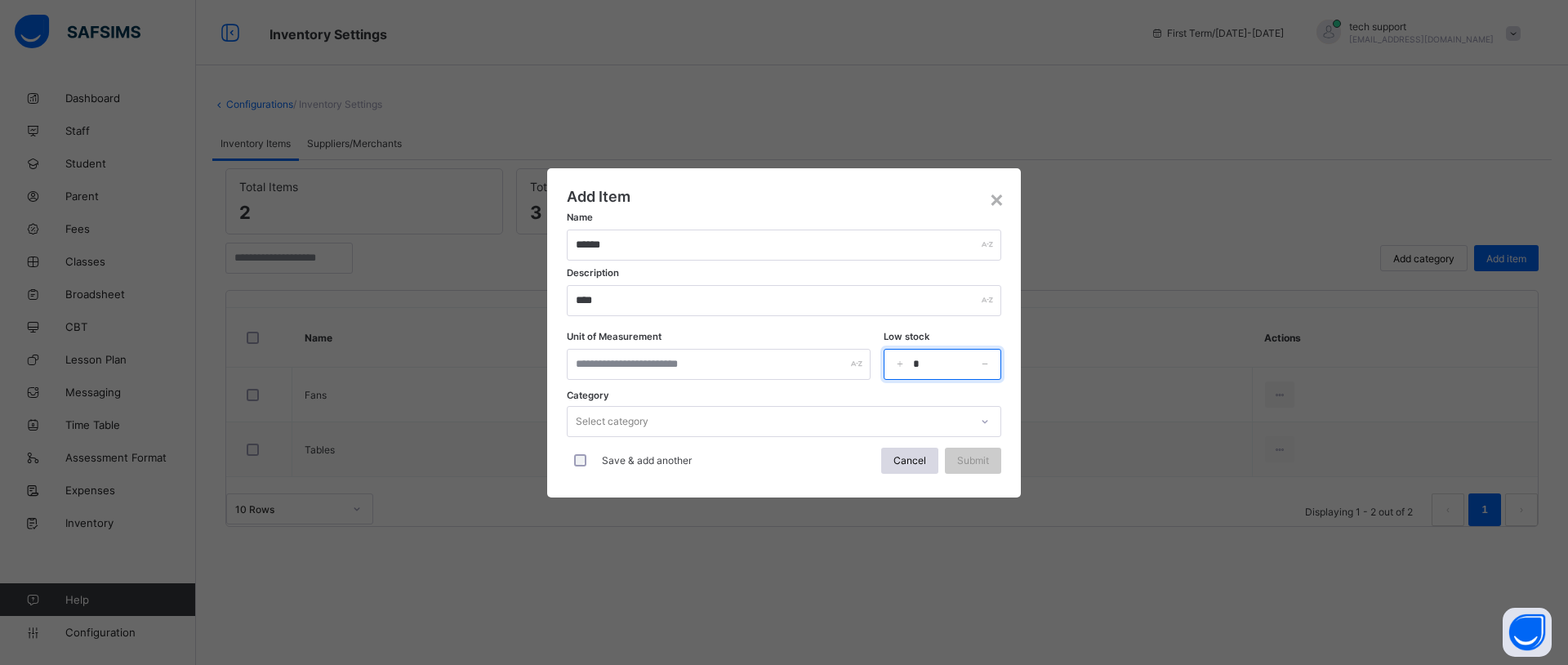
click at [924, 365] on input "*" at bounding box center [942, 365] width 118 height 31
type input "**"
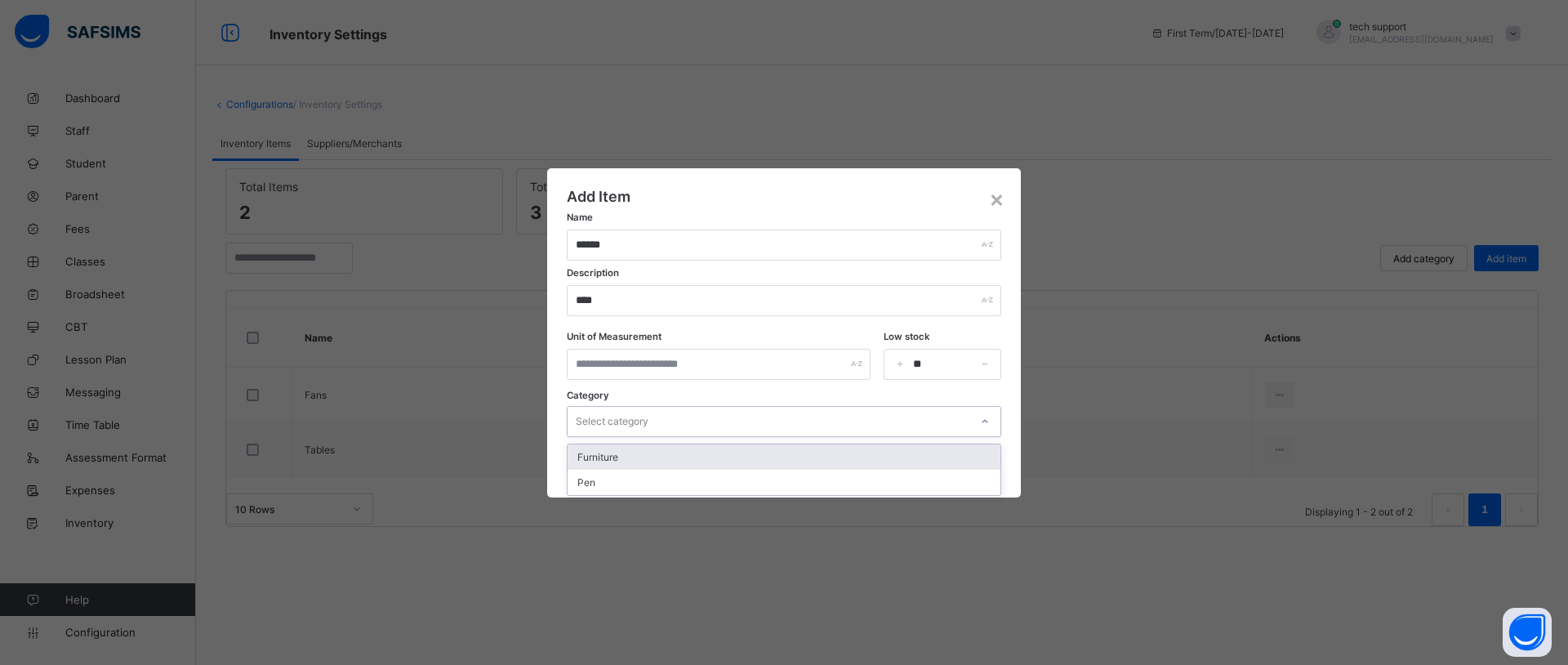
click at [805, 424] on div "Select category" at bounding box center [768, 422] width 402 height 23
click at [999, 196] on div "×" at bounding box center [996, 199] width 16 height 28
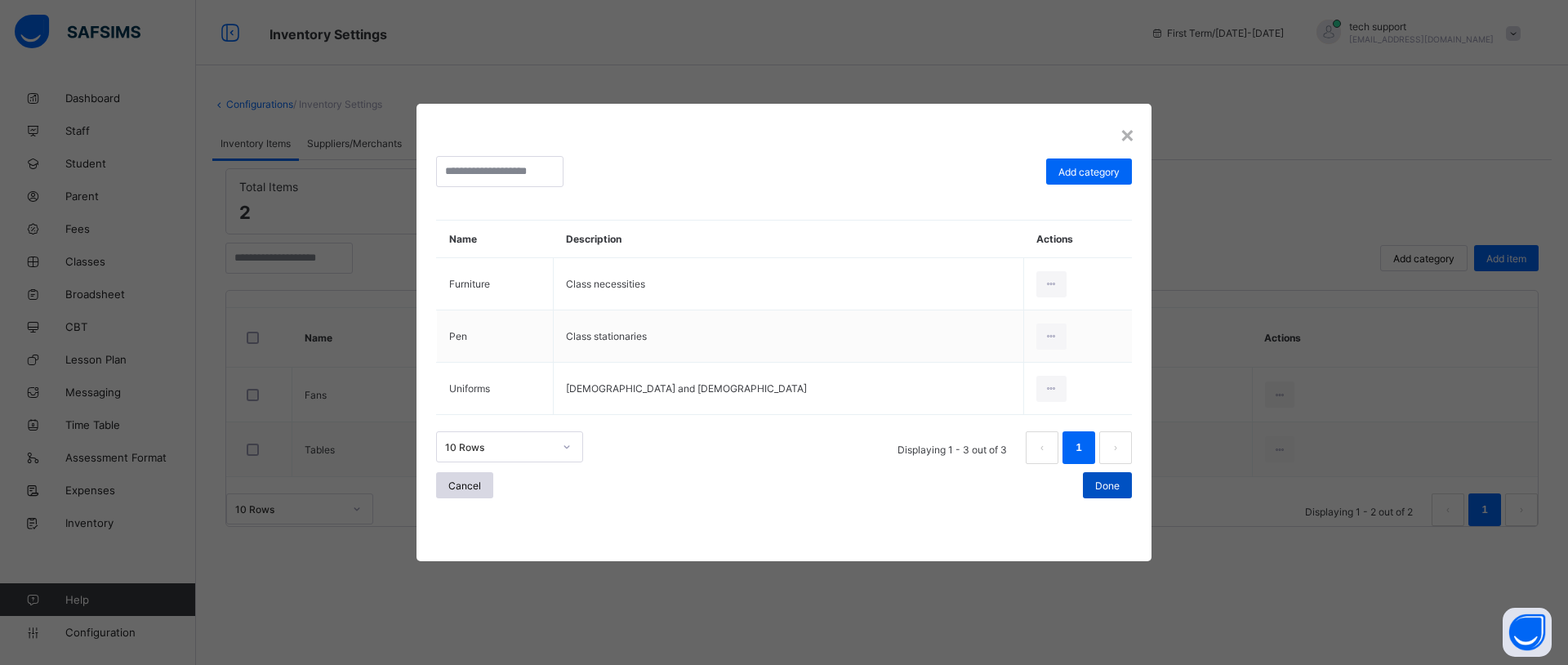
click at [1083, 492] on div "Done" at bounding box center [1107, 485] width 49 height 26
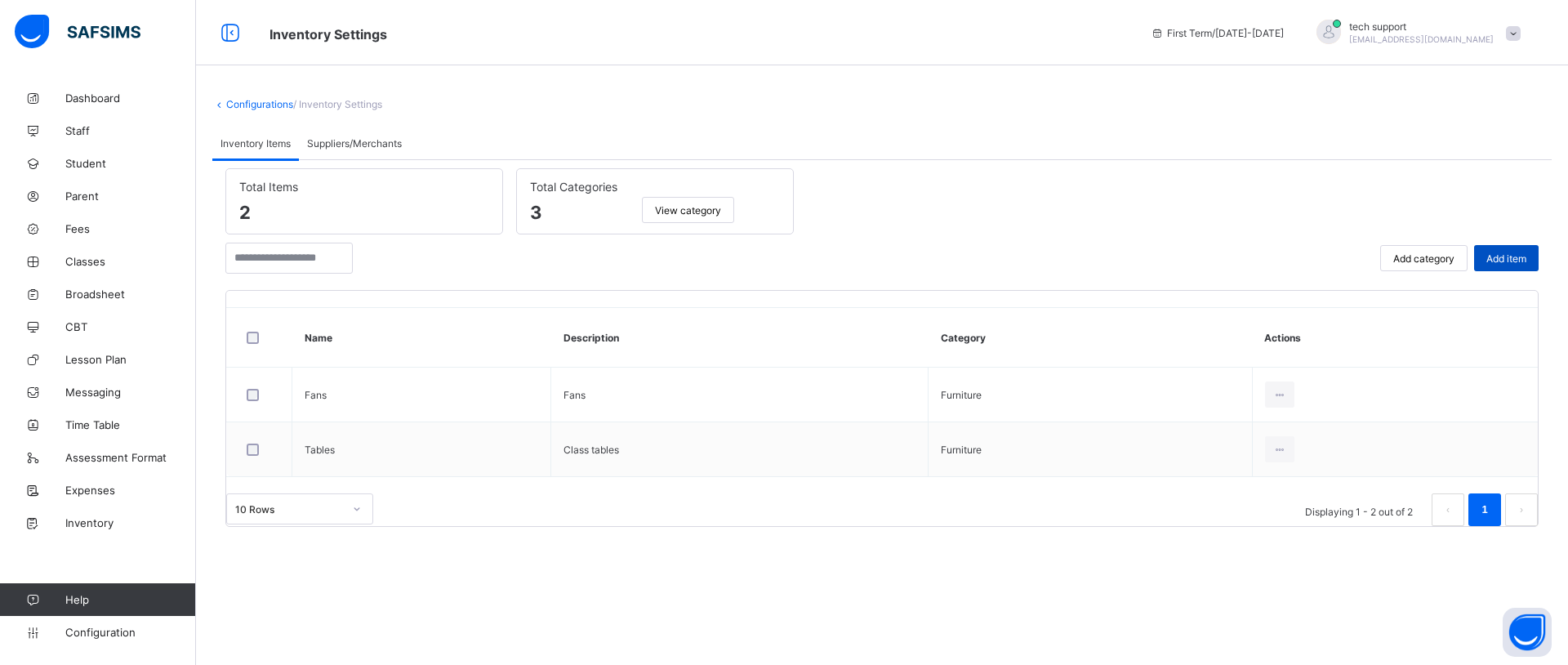
click at [1504, 252] on span "Add item" at bounding box center [1506, 258] width 40 height 12
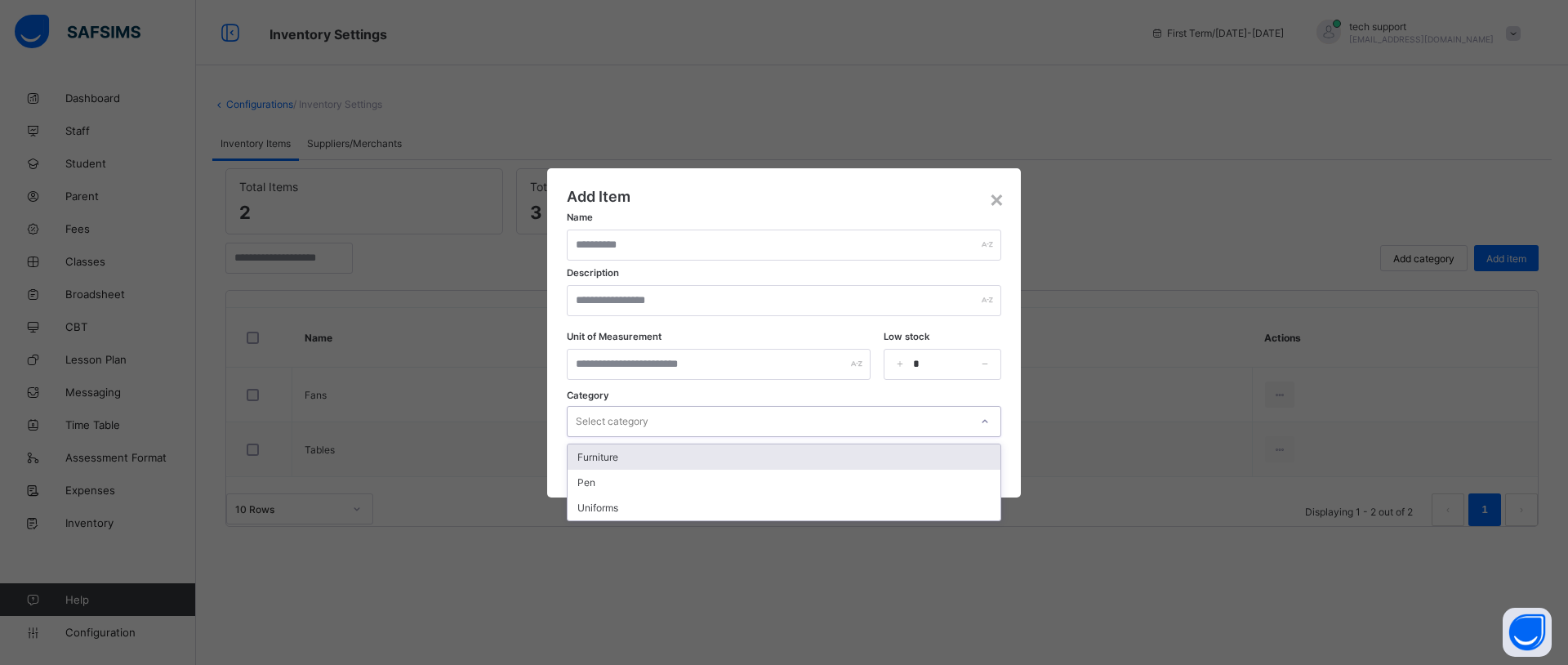
click at [810, 427] on div "Select category" at bounding box center [768, 422] width 402 height 23
click at [675, 245] on input "text" at bounding box center [784, 245] width 434 height 31
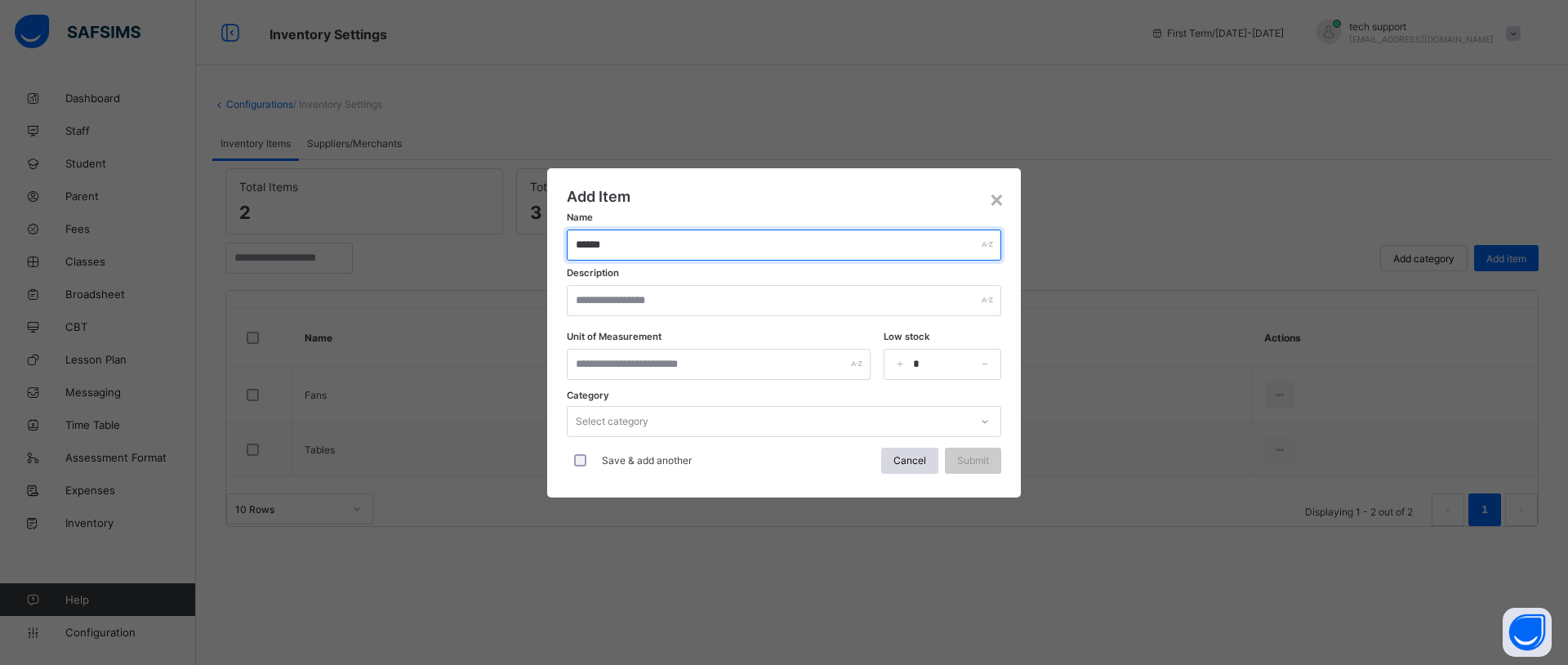
type input "******"
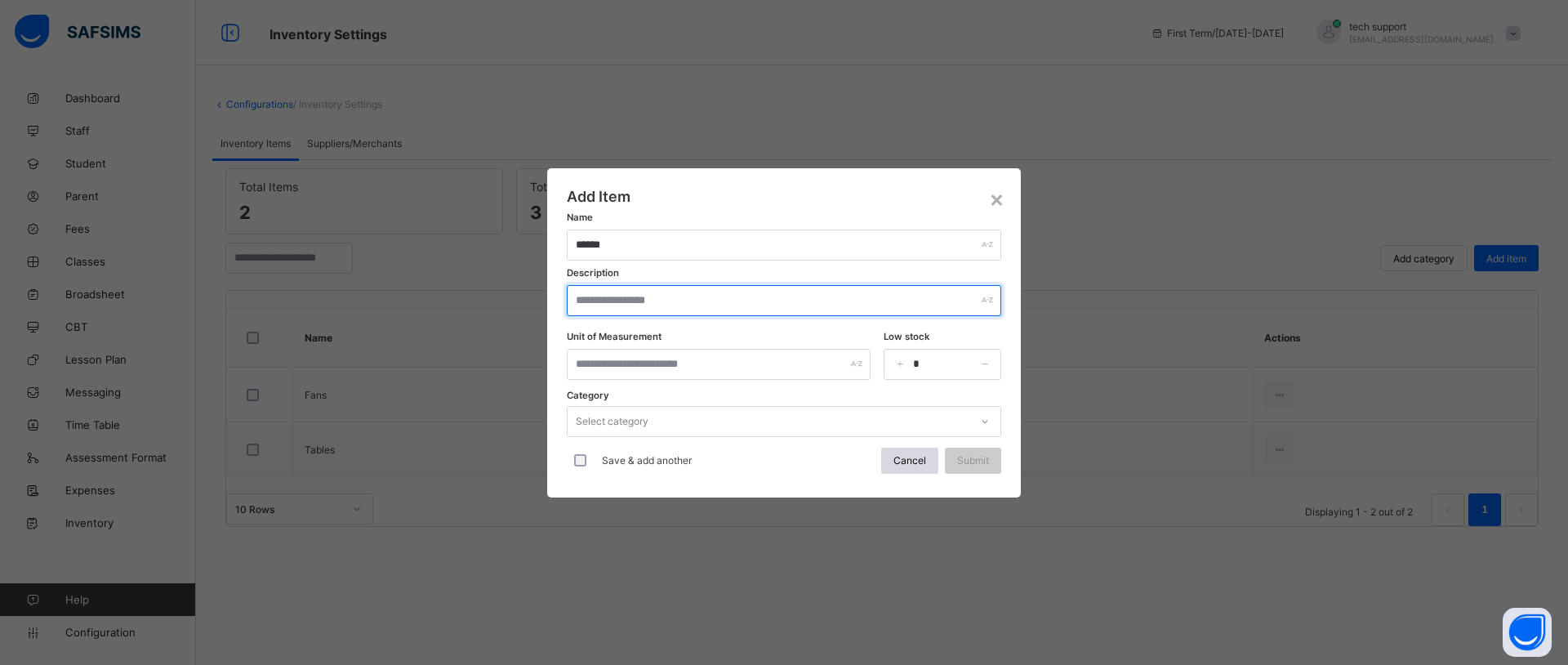
click at [661, 295] on input "text" at bounding box center [784, 300] width 434 height 31
type input "*"
type input "********"
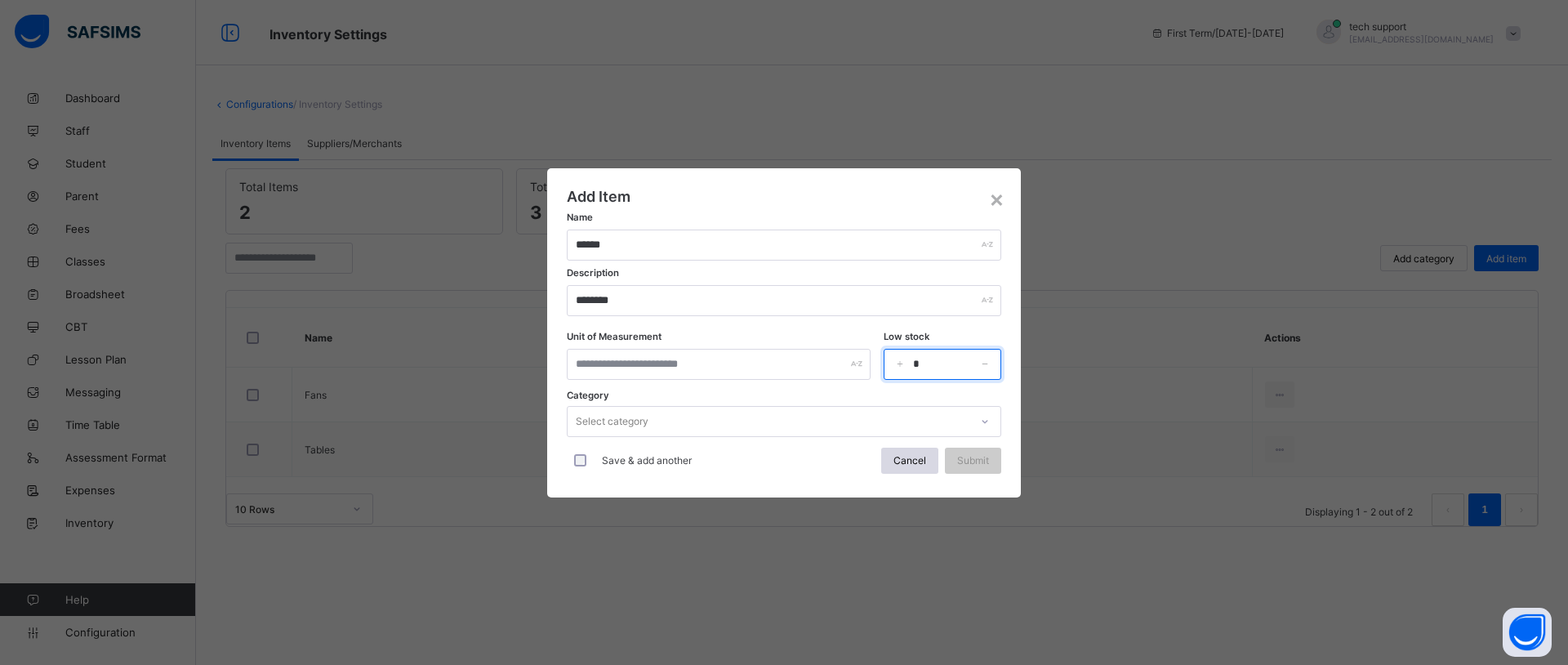
click at [929, 364] on input "*" at bounding box center [942, 365] width 118 height 31
type input "**"
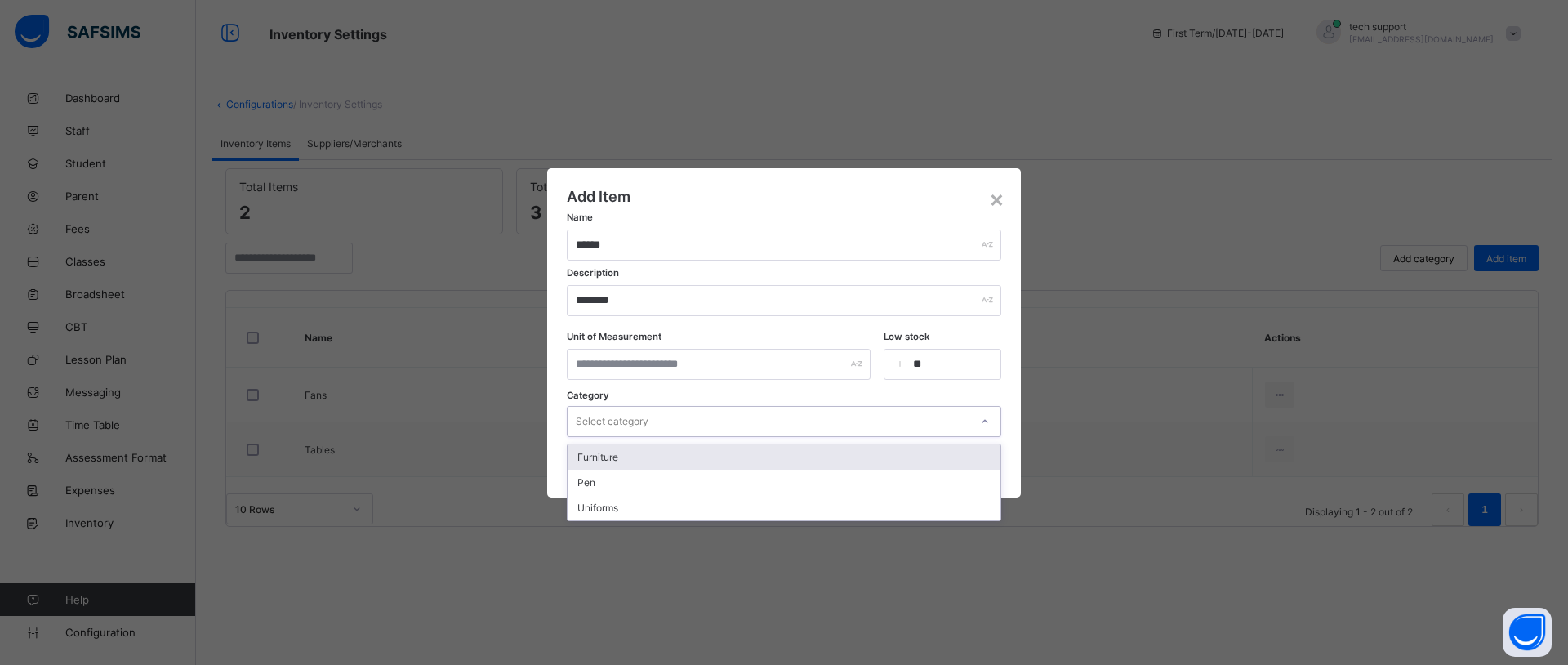
click at [622, 416] on div "Select category" at bounding box center [612, 422] width 73 height 31
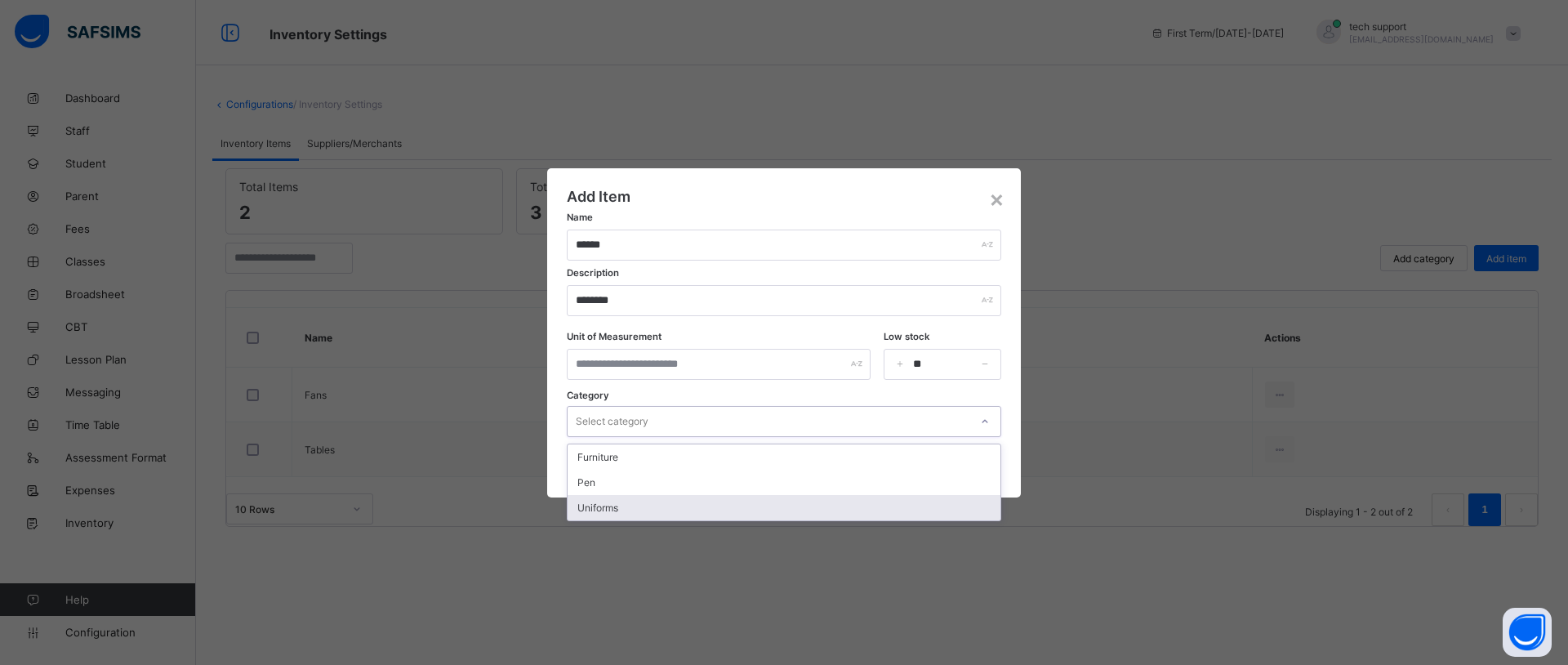
click at [626, 502] on div "Uniforms" at bounding box center [784, 507] width 432 height 26
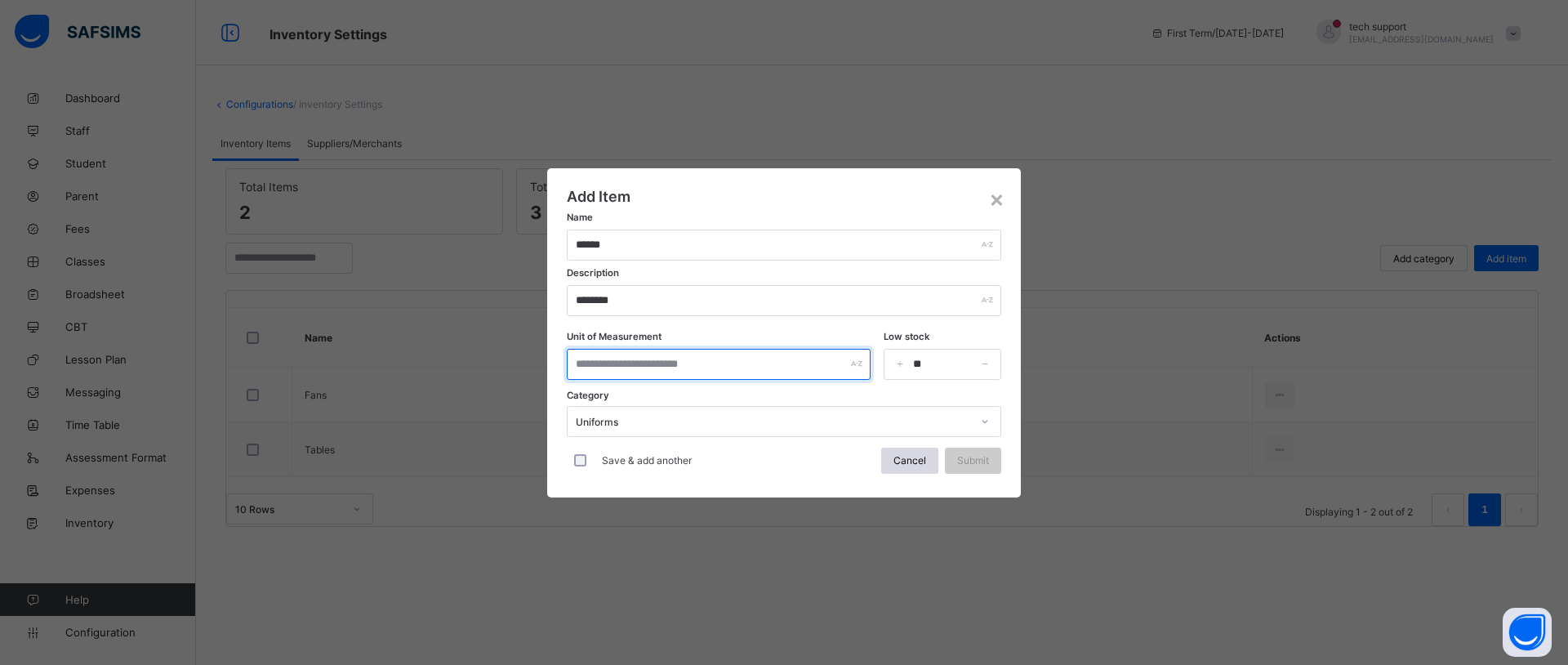
click at [645, 361] on input "text" at bounding box center [719, 365] width 304 height 31
type input "********"
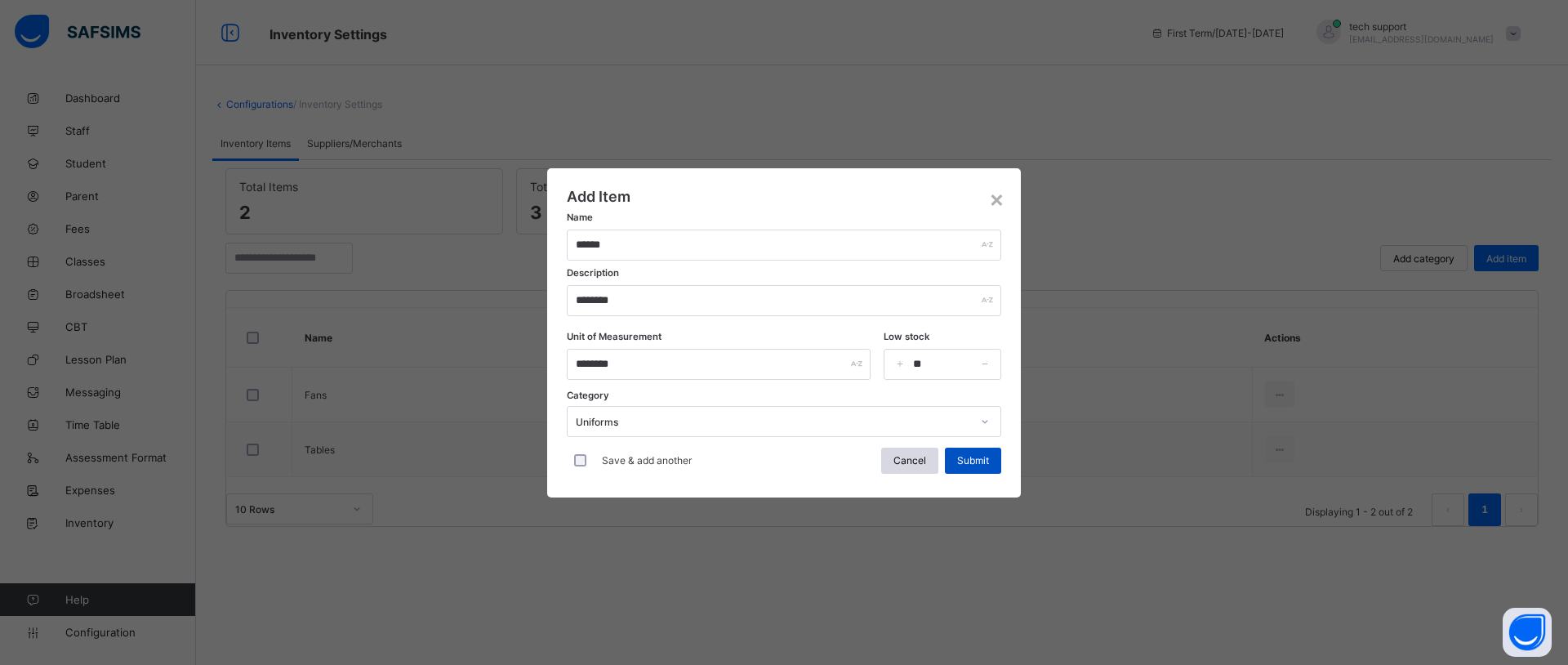
click at [971, 465] on span "Submit" at bounding box center [973, 460] width 32 height 12
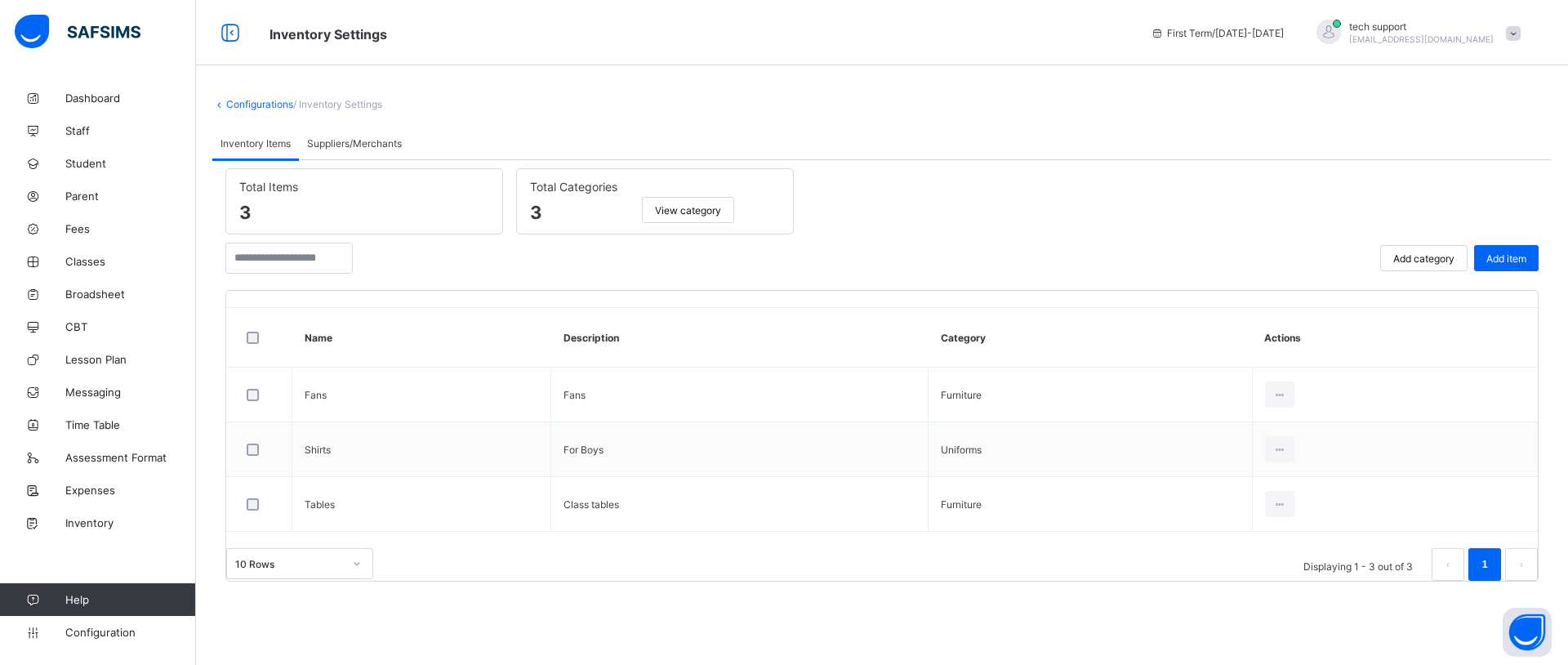
click at [356, 149] on div "Suppliers/Merchants" at bounding box center [354, 143] width 111 height 33
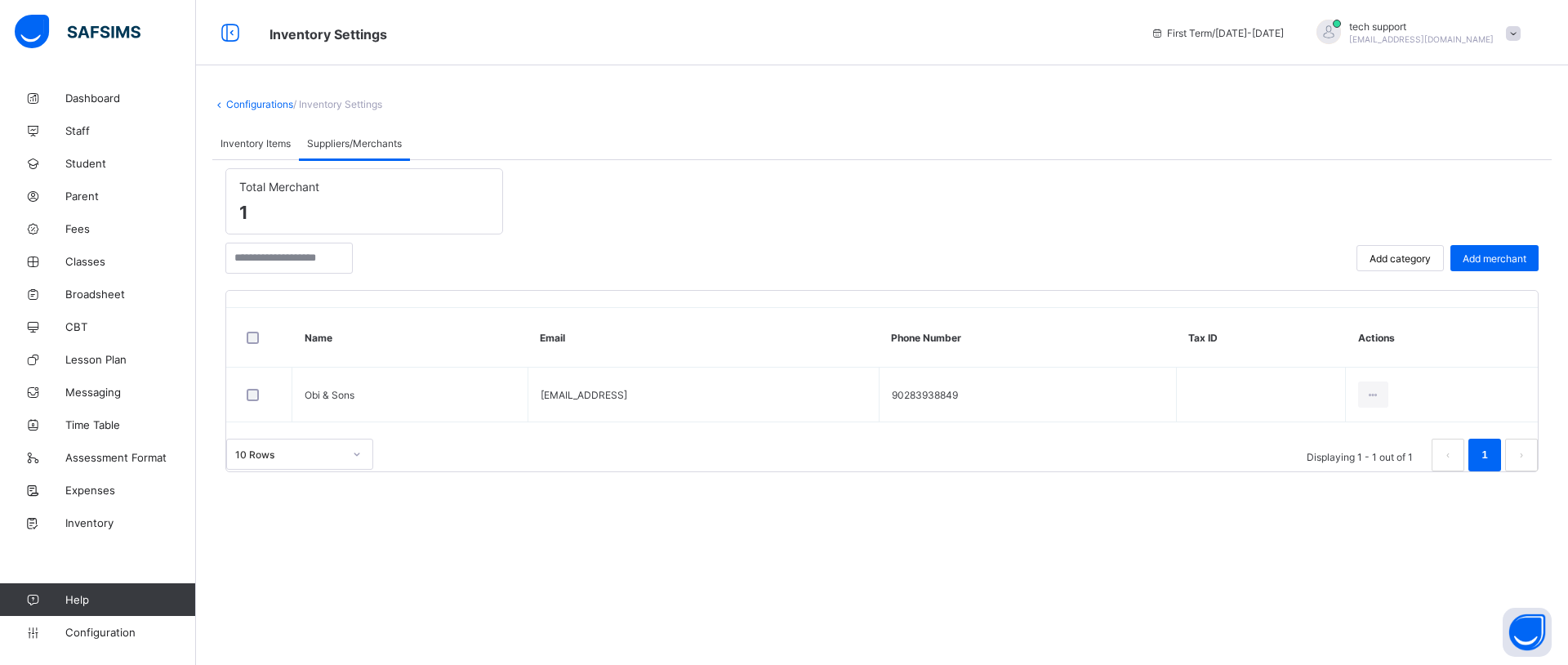
click at [1379, 254] on span "Add category" at bounding box center [1400, 258] width 61 height 12
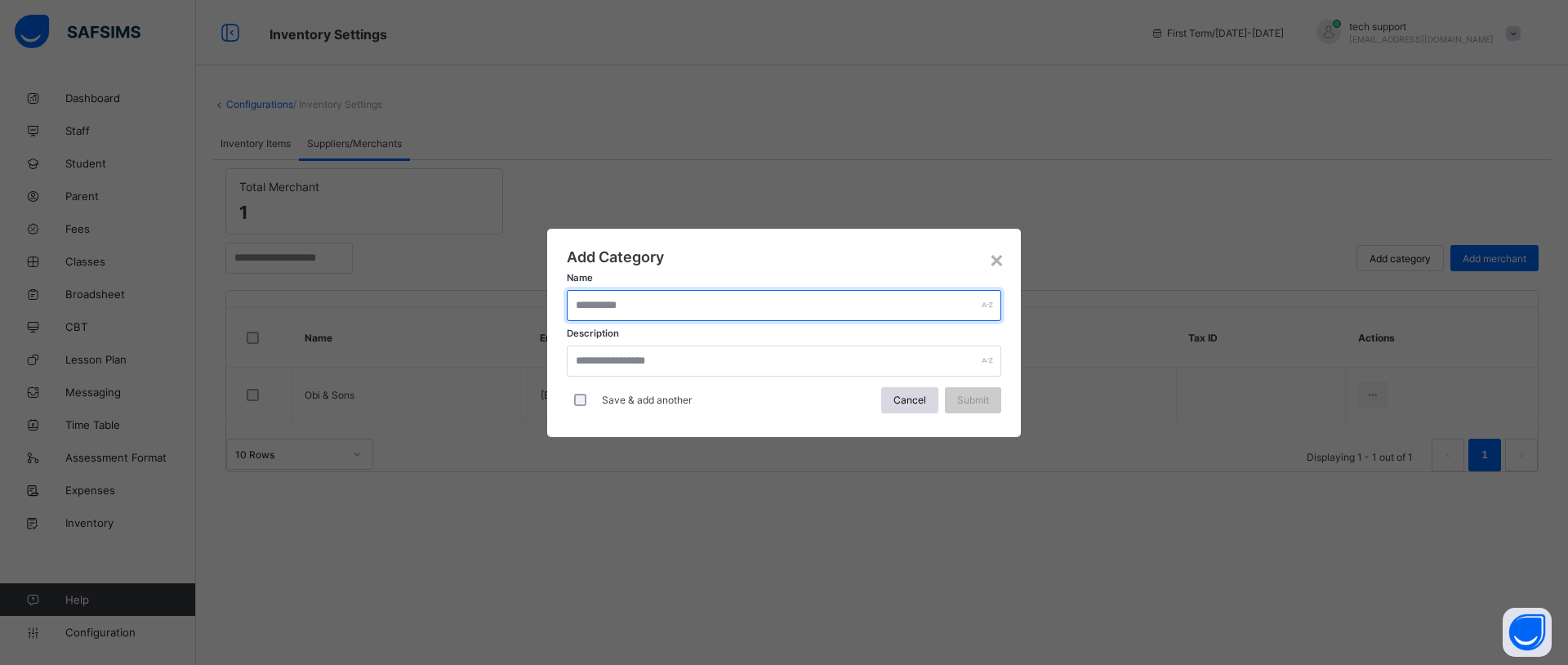
click at [941, 299] on input "text" at bounding box center [784, 305] width 434 height 31
type input "********"
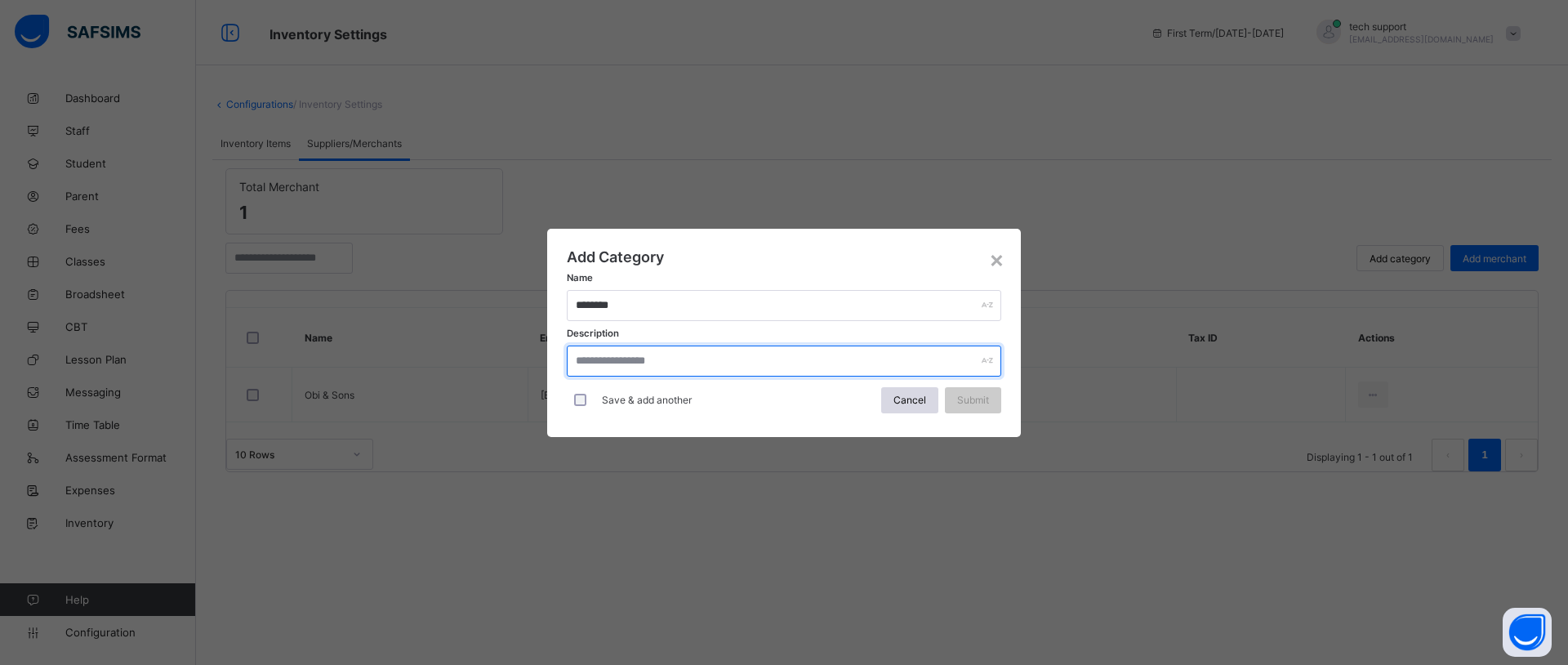
click at [879, 353] on input "text" at bounding box center [784, 361] width 434 height 31
type input "**********"
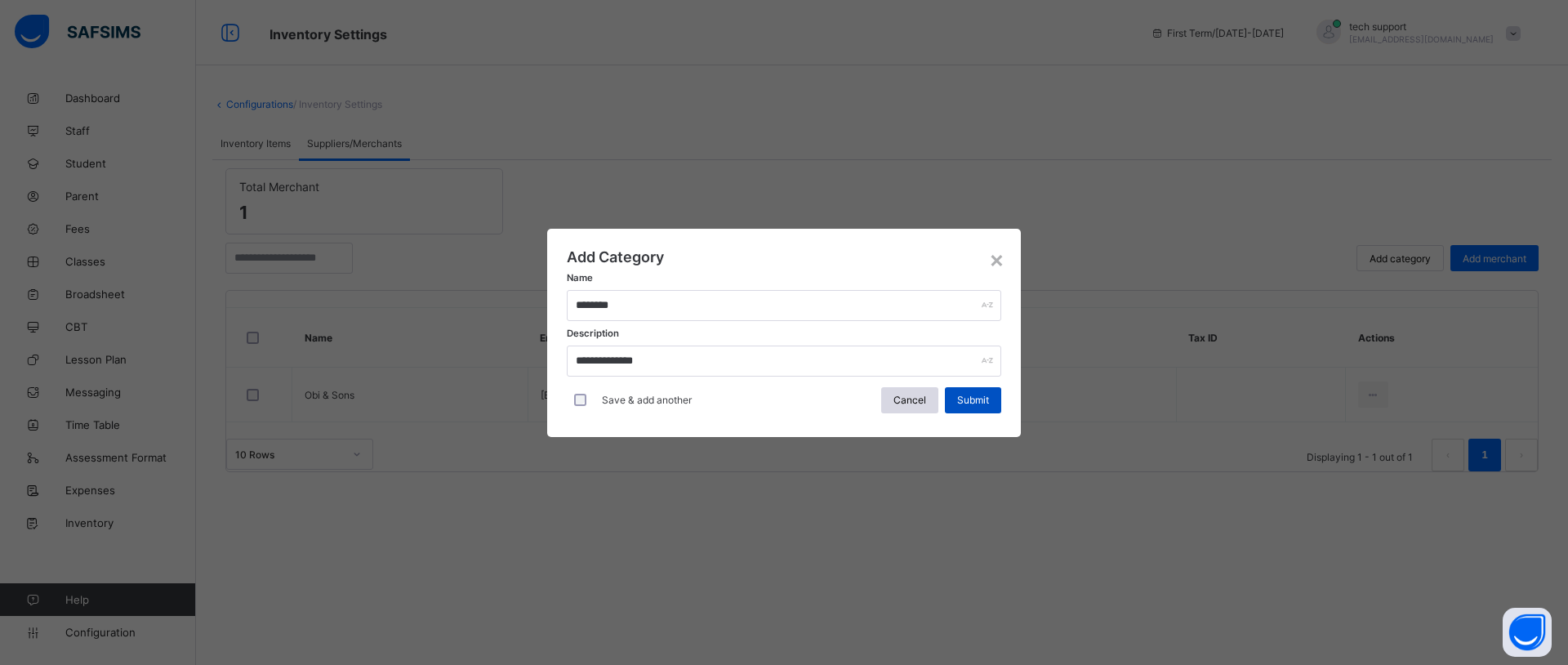
click at [970, 403] on span "Submit" at bounding box center [973, 399] width 32 height 12
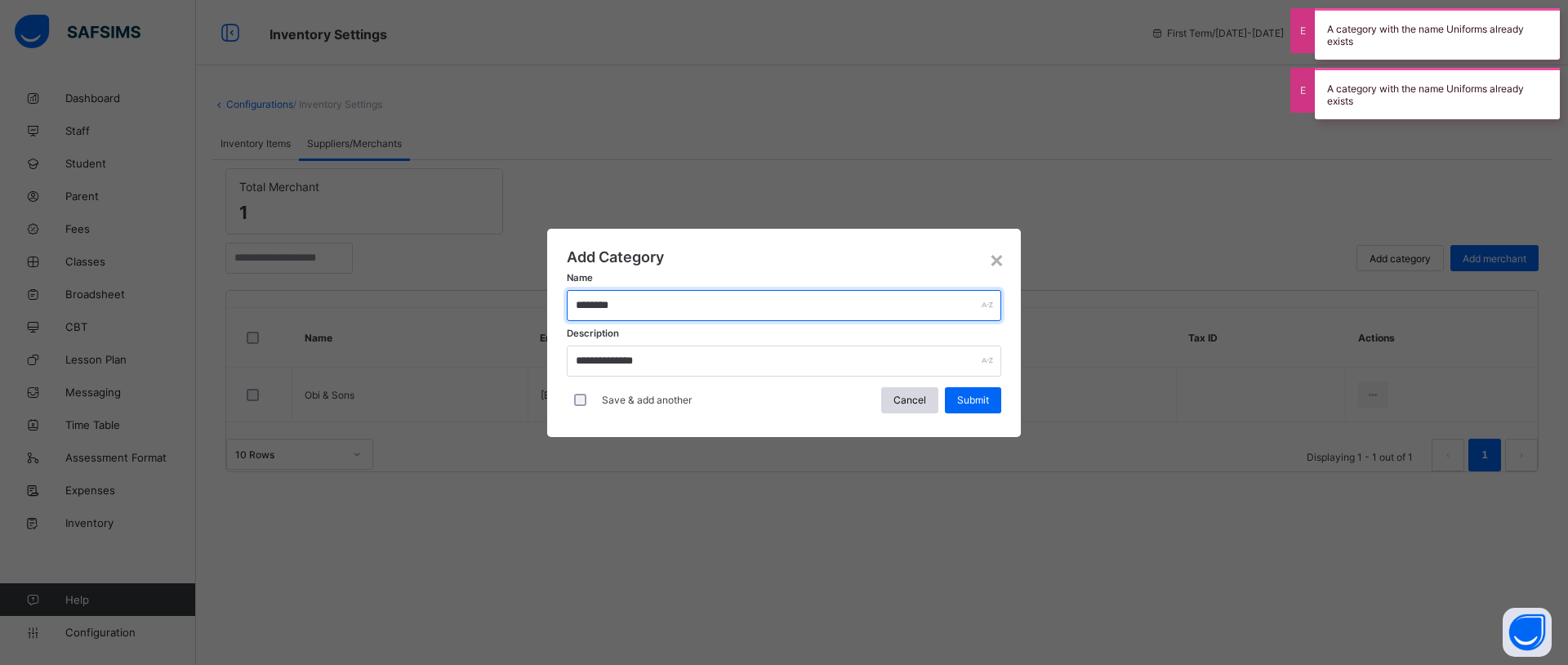
click at [671, 302] on input "********" at bounding box center [784, 305] width 434 height 31
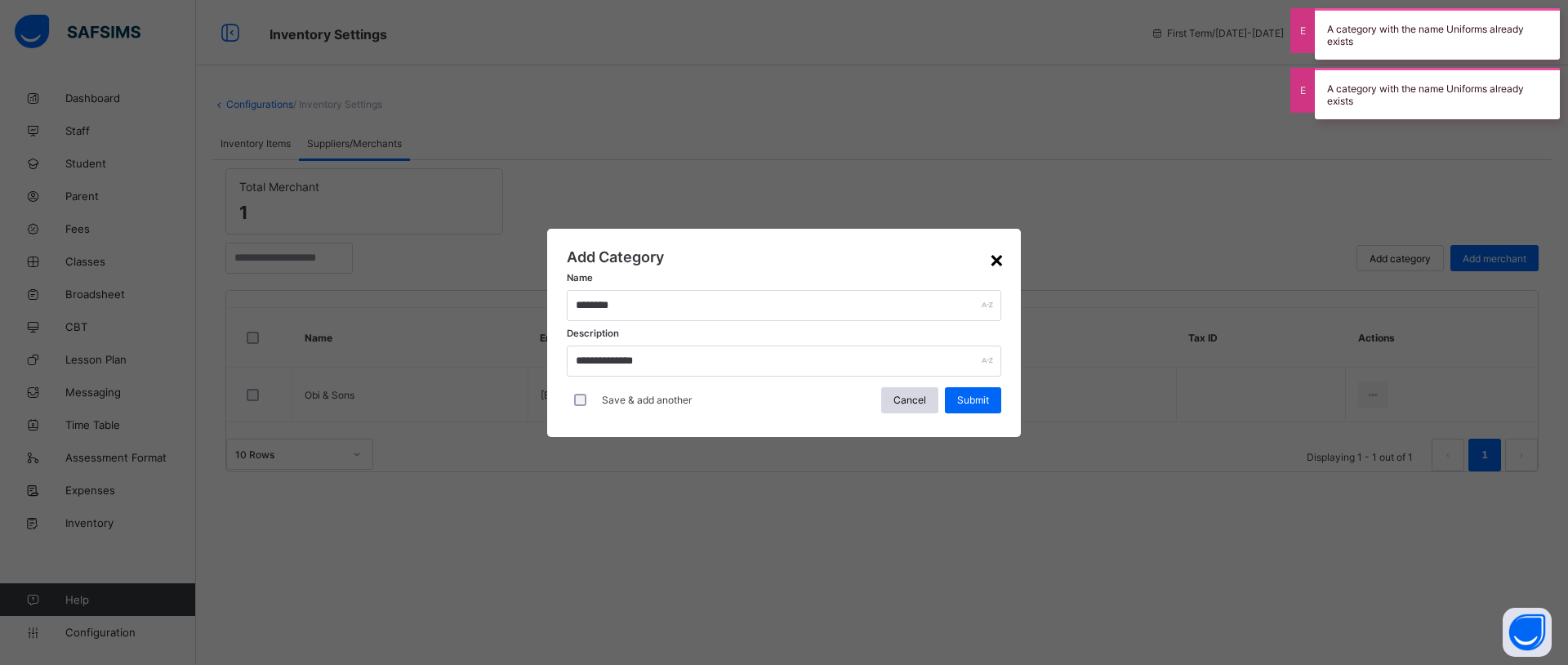
click at [999, 261] on div "×" at bounding box center [996, 259] width 16 height 28
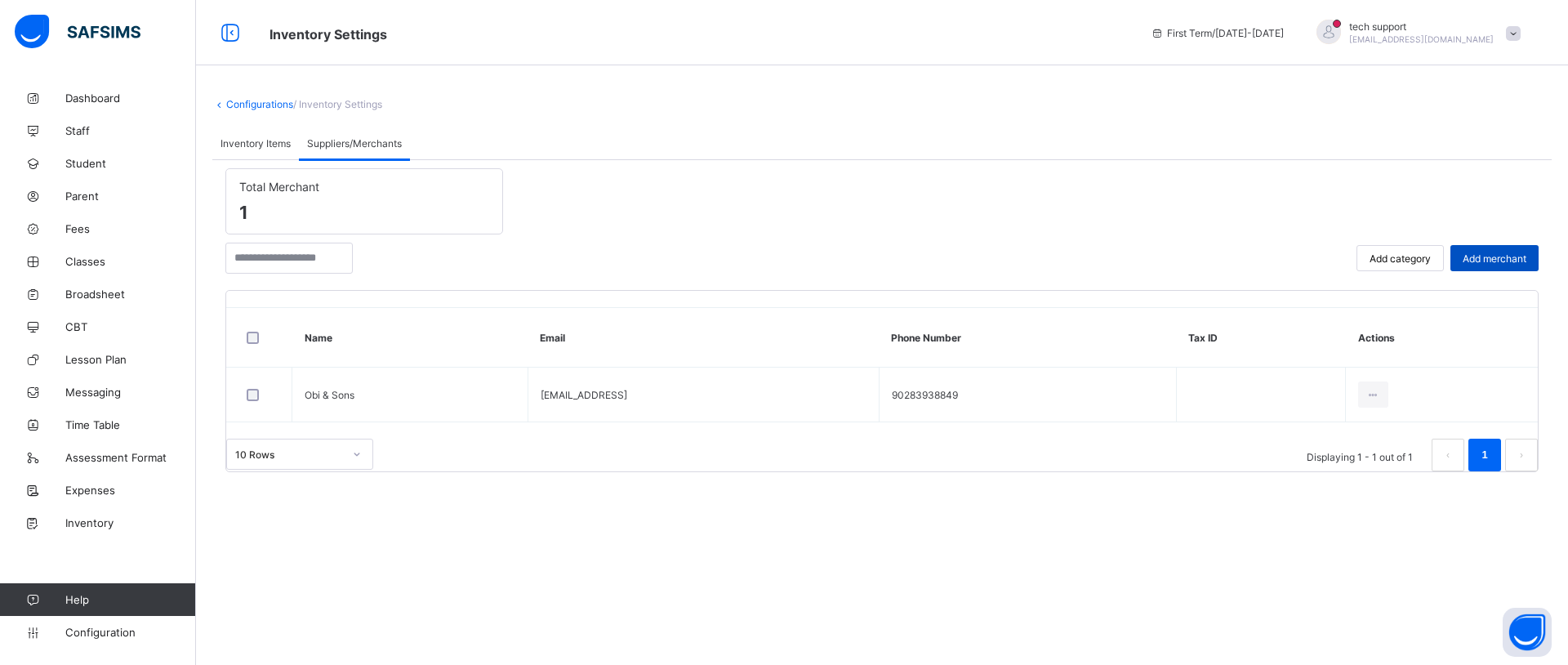
click at [1500, 259] on span "Add merchant" at bounding box center [1494, 258] width 64 height 12
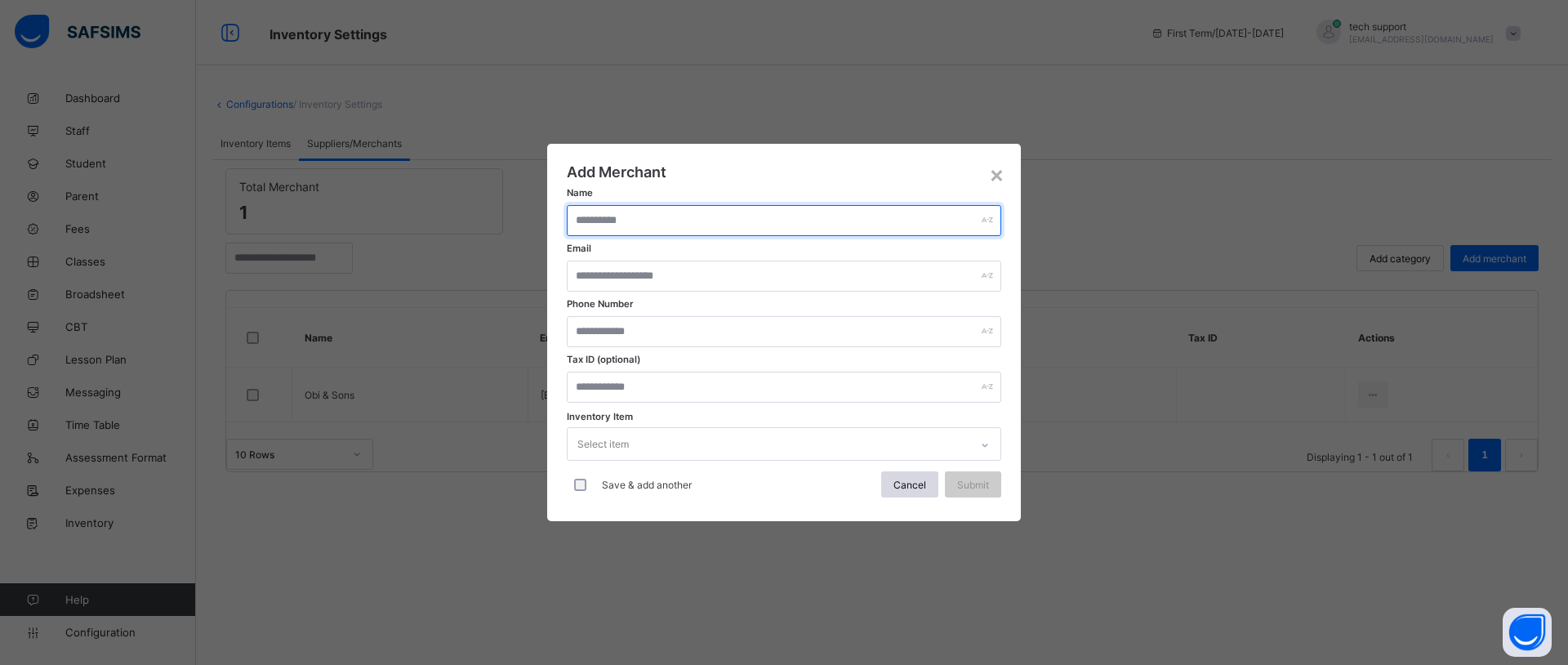
click at [618, 215] on input "text" at bounding box center [784, 220] width 434 height 31
type input "**********"
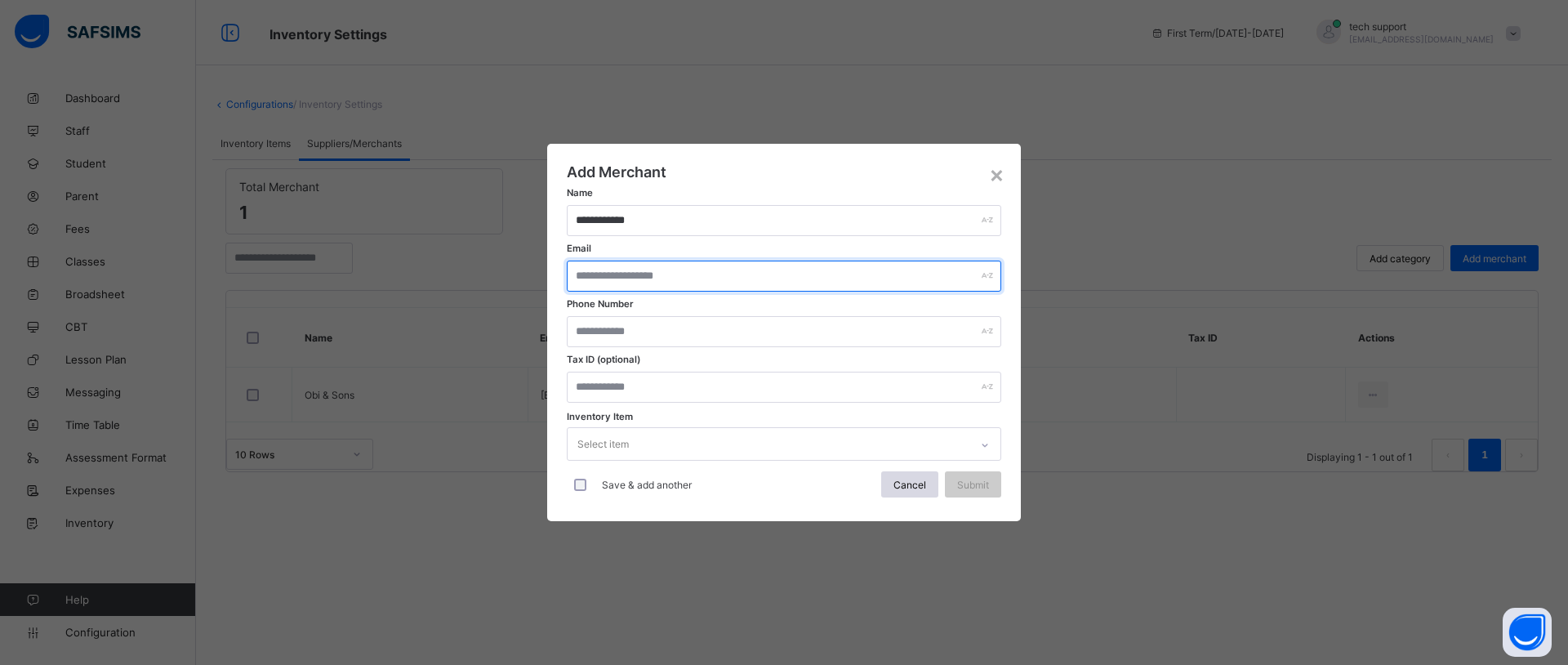
click at [615, 272] on input "text" at bounding box center [784, 276] width 434 height 31
type input "**********"
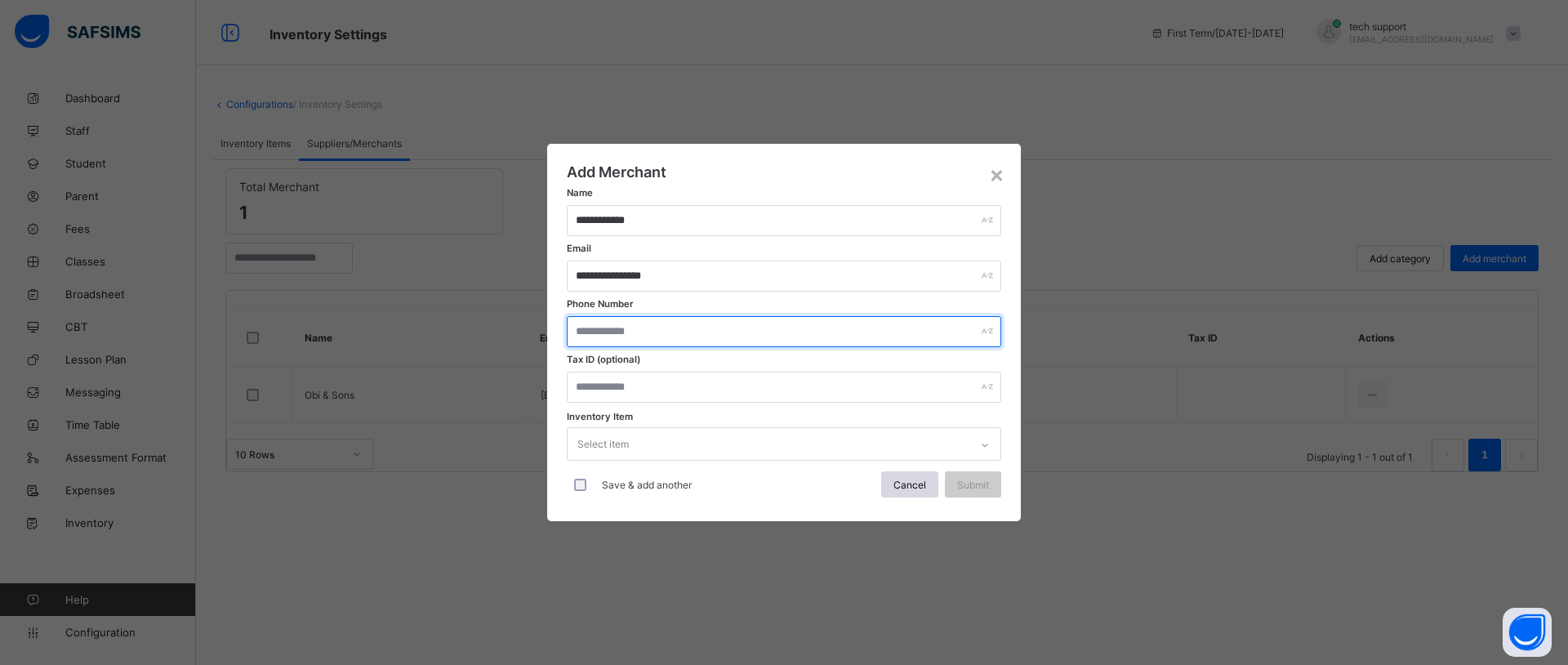
click at [619, 326] on input "text" at bounding box center [784, 332] width 434 height 31
type input "**********"
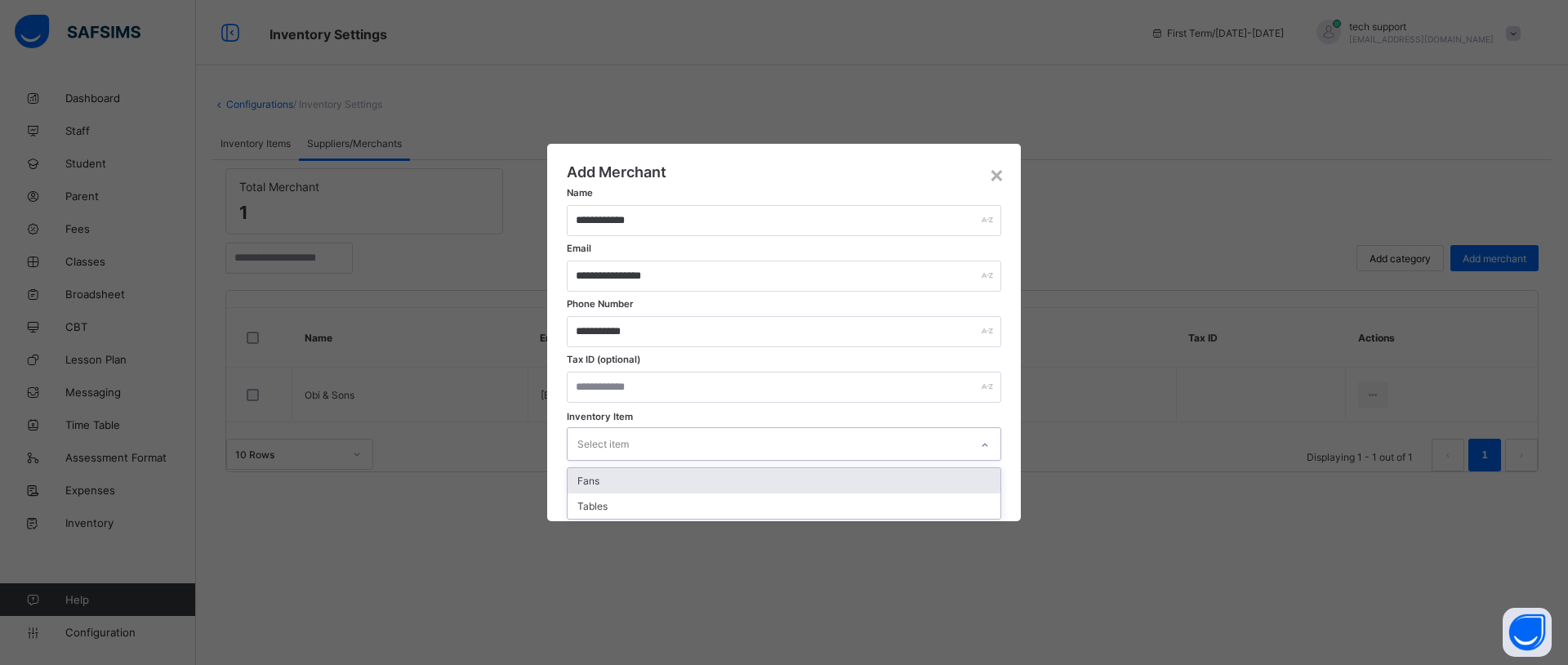
click at [720, 435] on div "Select item" at bounding box center [768, 444] width 402 height 32
click at [670, 485] on div "Fans" at bounding box center [784, 480] width 432 height 26
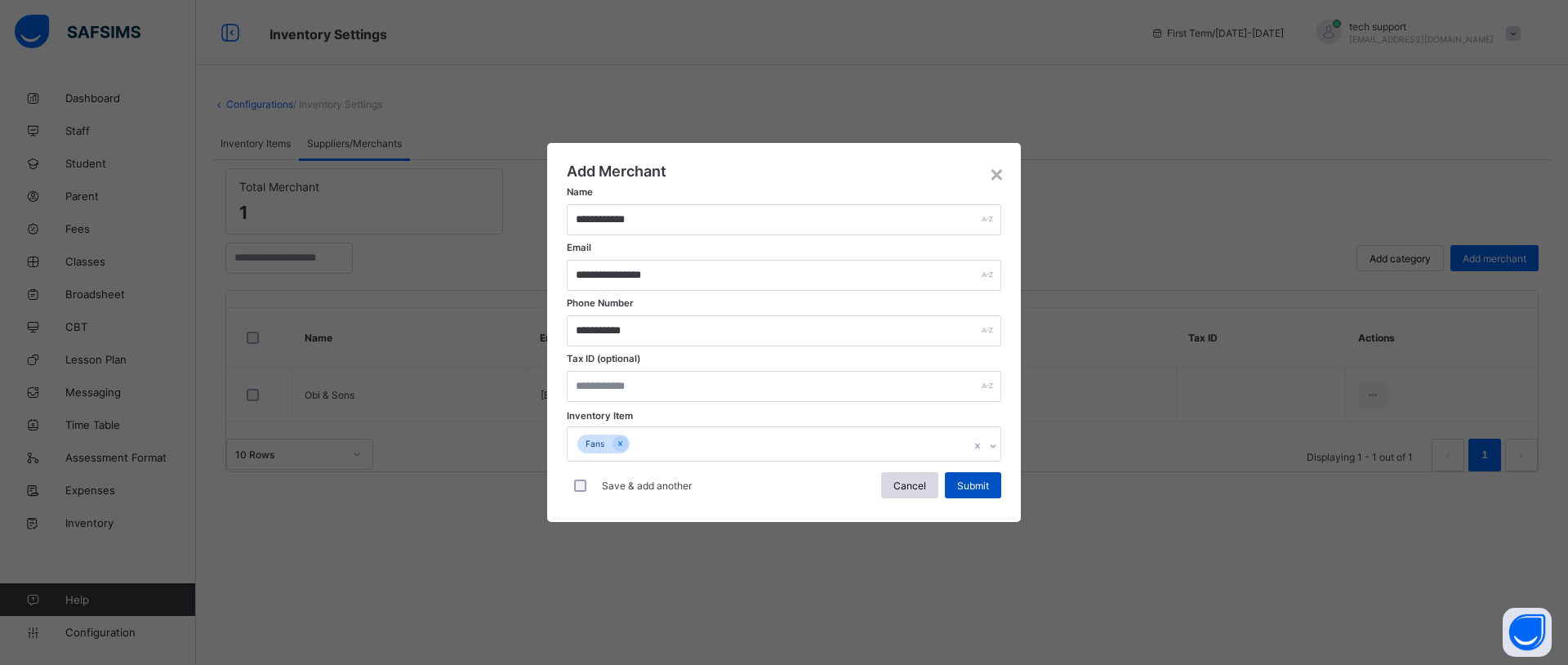
click at [972, 474] on div "Submit" at bounding box center [973, 485] width 56 height 26
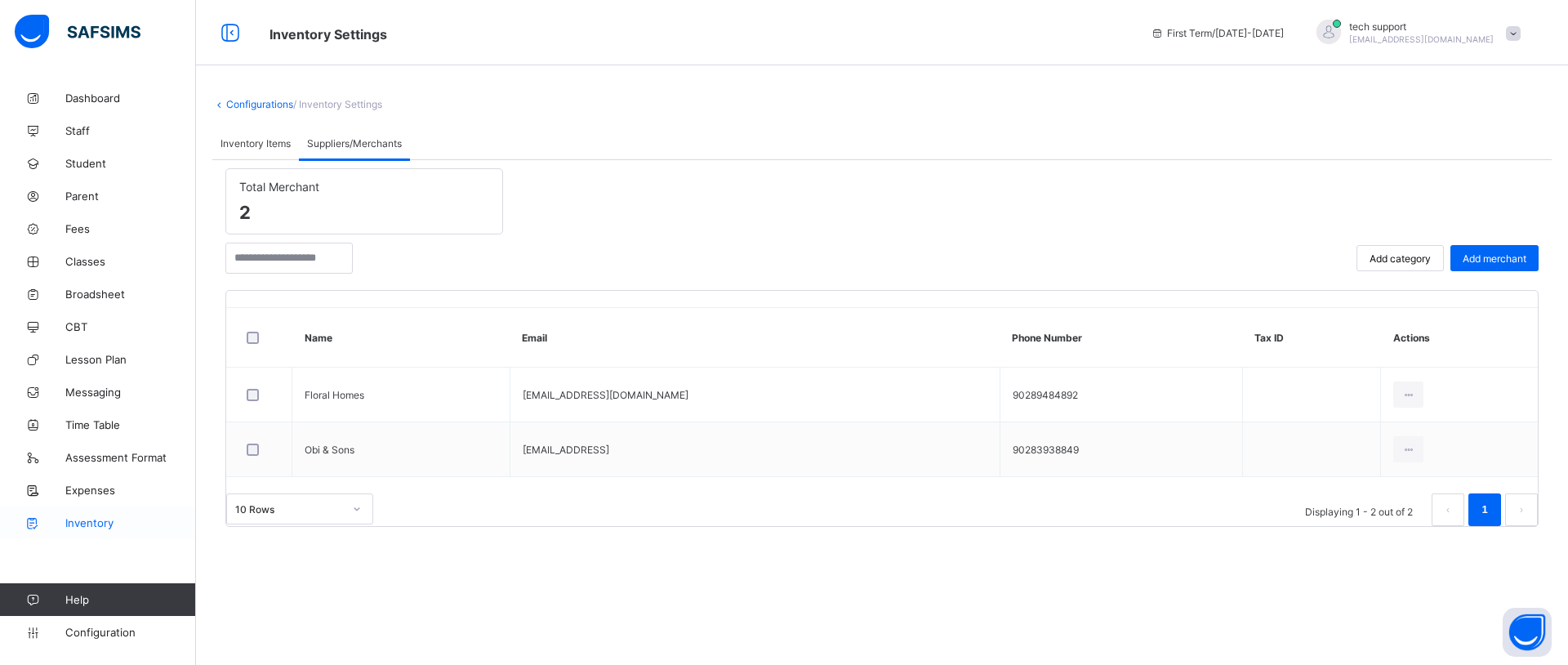
click at [86, 526] on span "Inventory" at bounding box center [130, 522] width 130 height 13
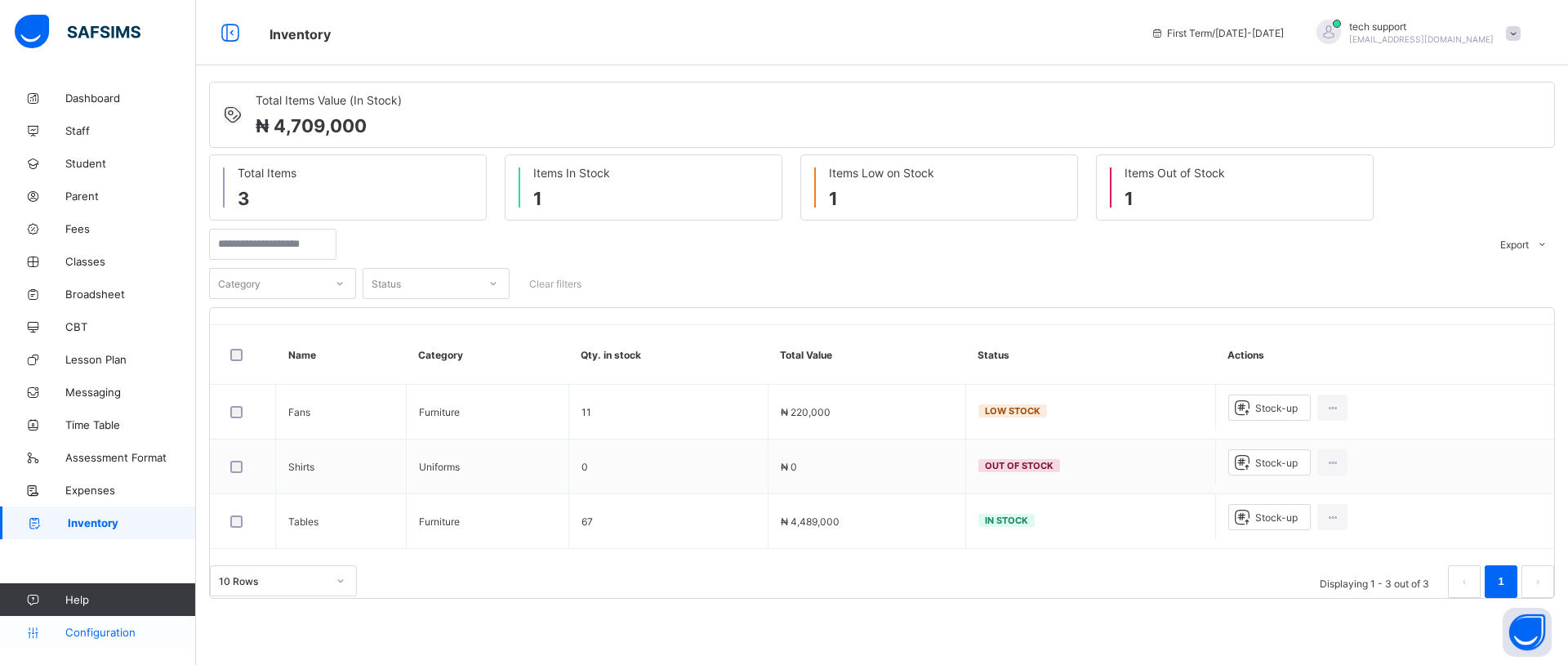
click at [121, 628] on span "Configuration" at bounding box center [130, 632] width 130 height 13
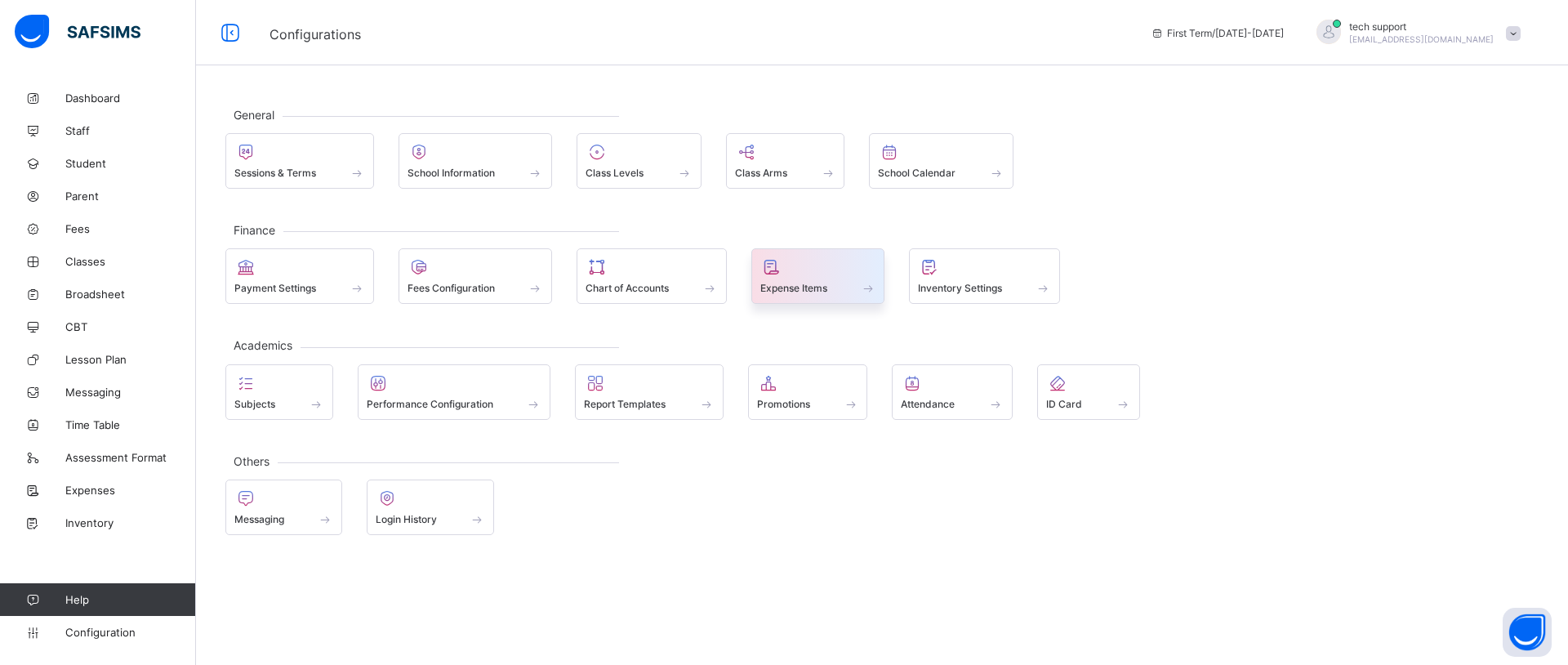
click at [812, 296] on div "Expense Items" at bounding box center [818, 276] width 134 height 55
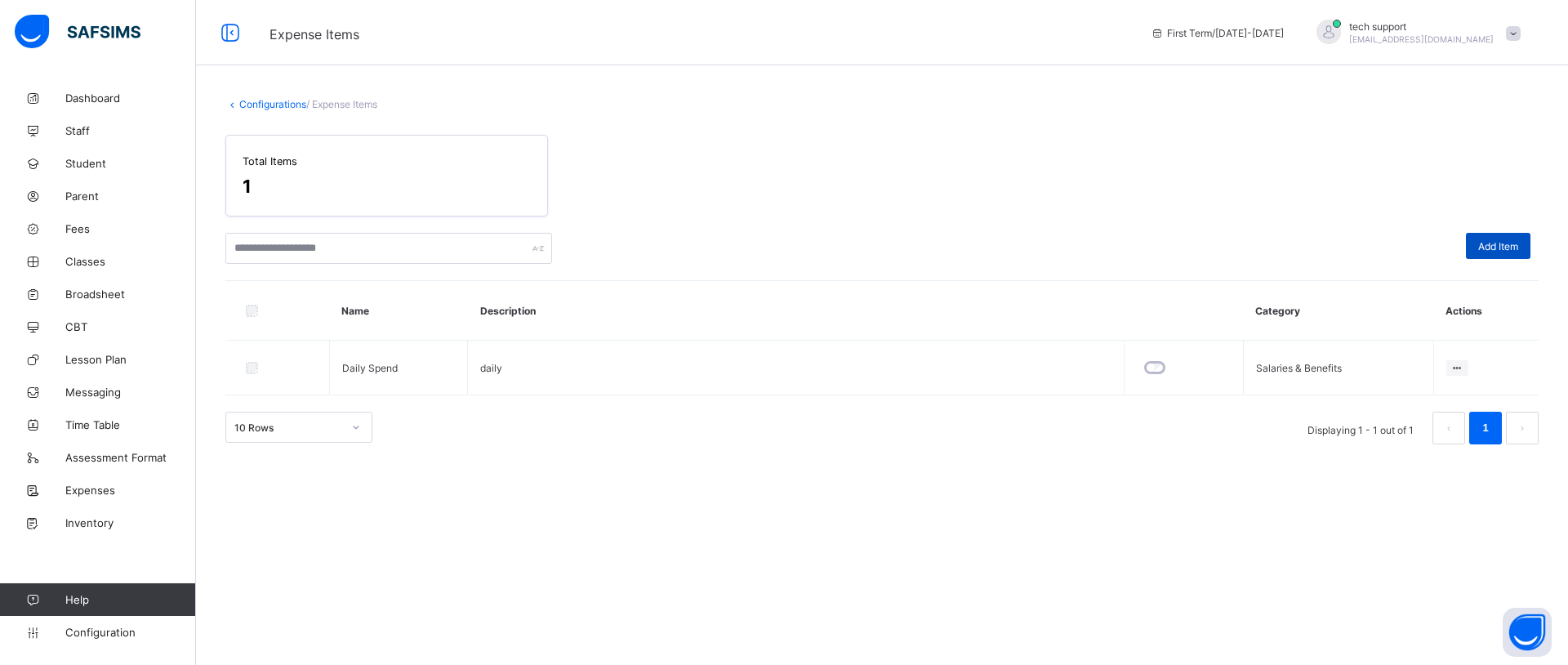
click at [1507, 241] on span "Add Item" at bounding box center [1498, 246] width 40 height 12
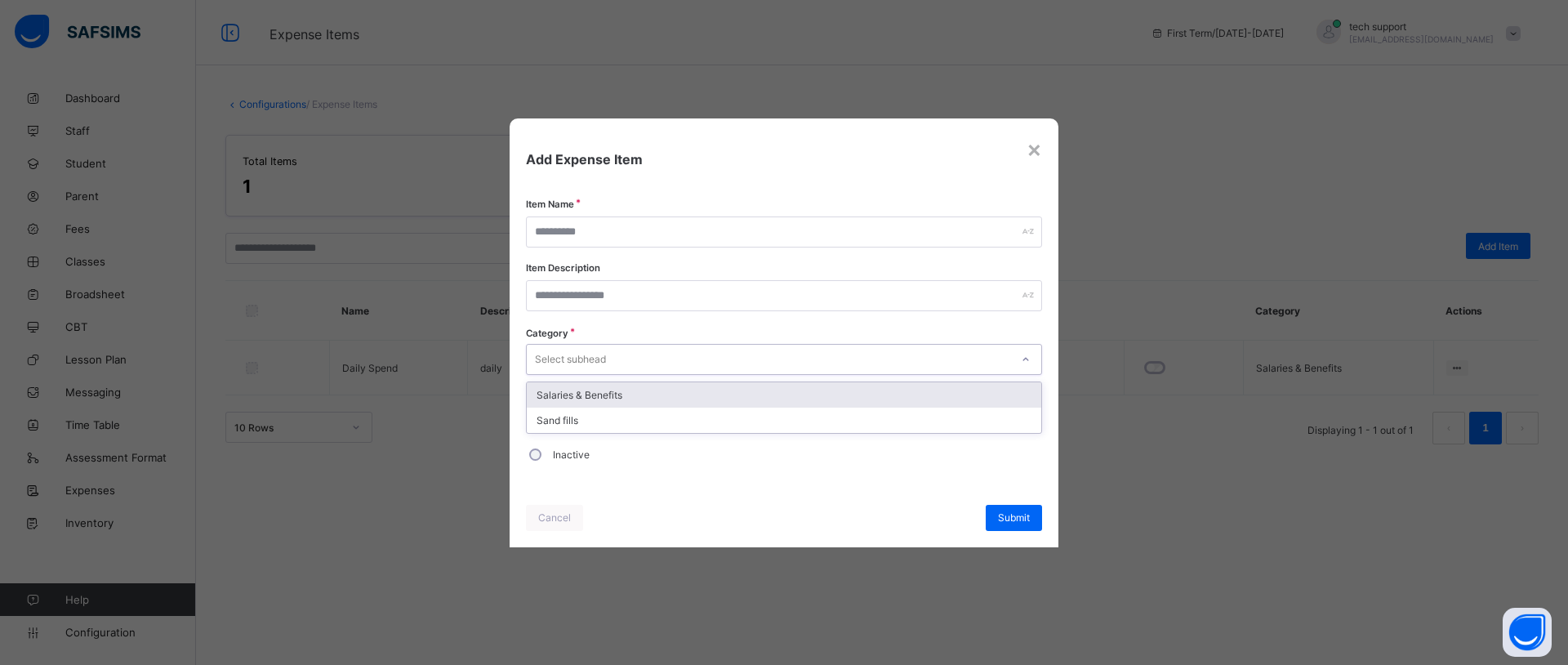
click at [819, 355] on div "Select subhead" at bounding box center [768, 360] width 484 height 23
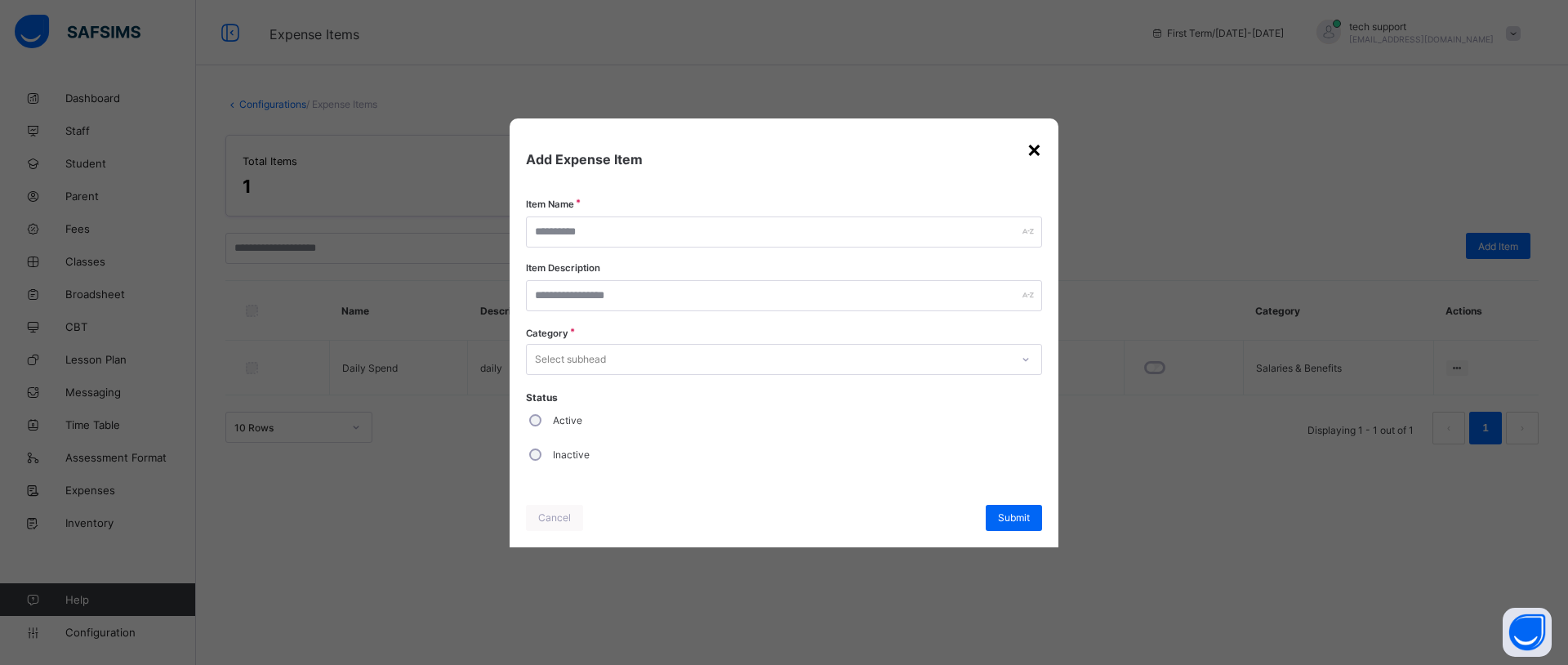
click at [1039, 144] on div "×" at bounding box center [1034, 149] width 16 height 28
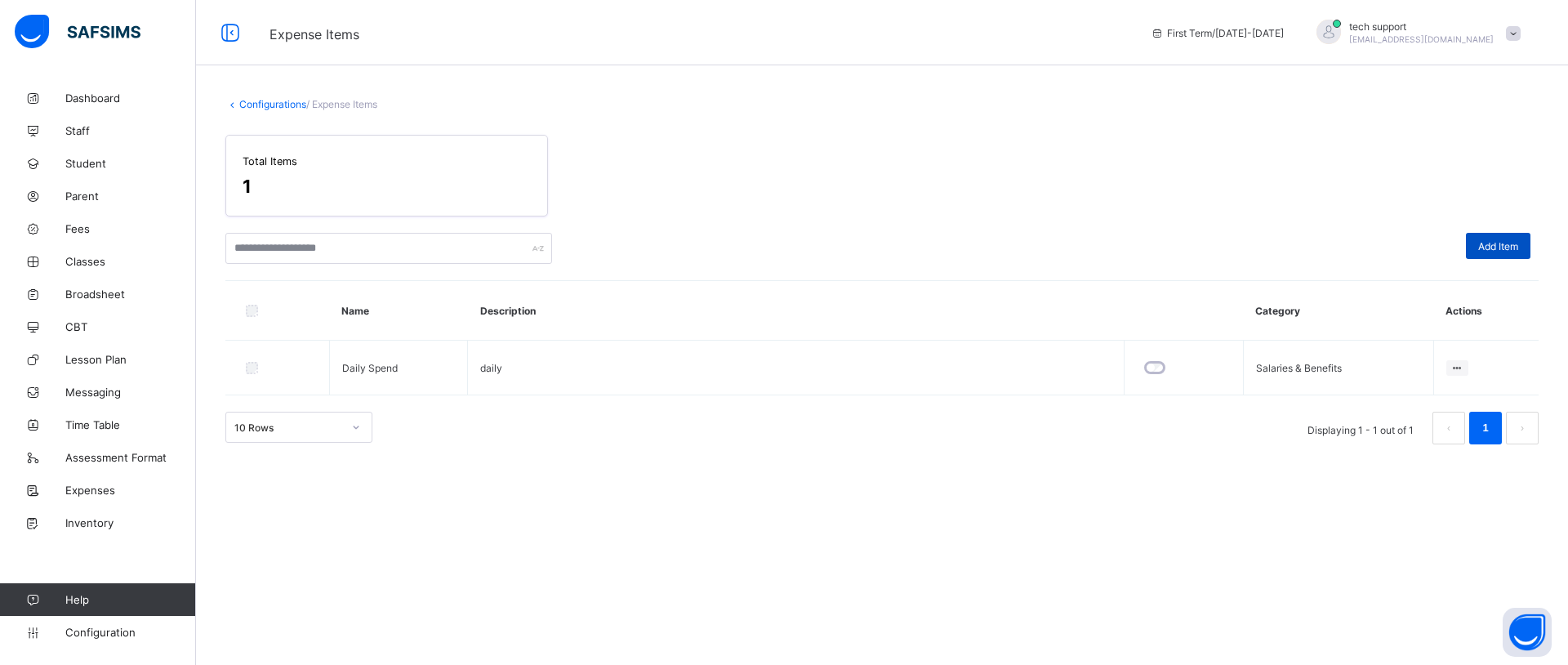
click at [1488, 243] on span "Add Item" at bounding box center [1498, 246] width 40 height 12
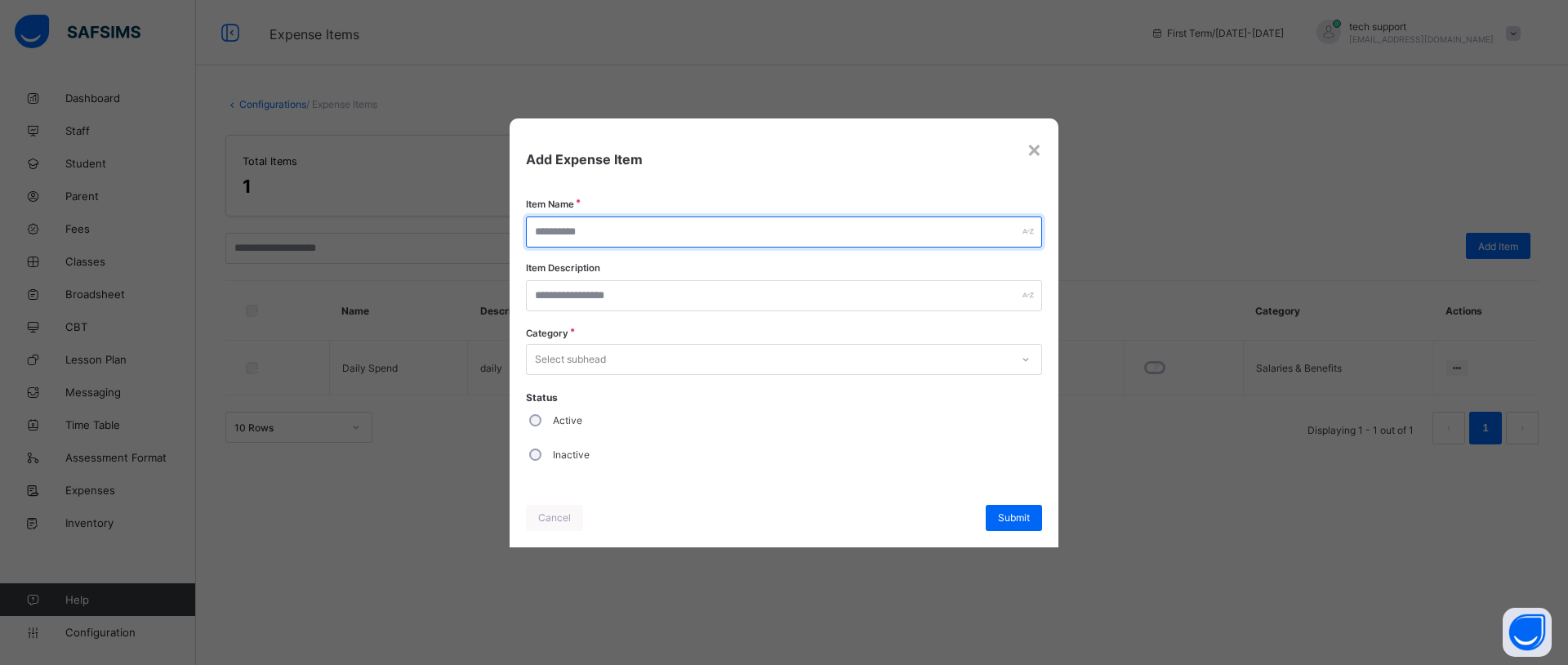
click at [697, 230] on input "text" at bounding box center [783, 232] width 516 height 31
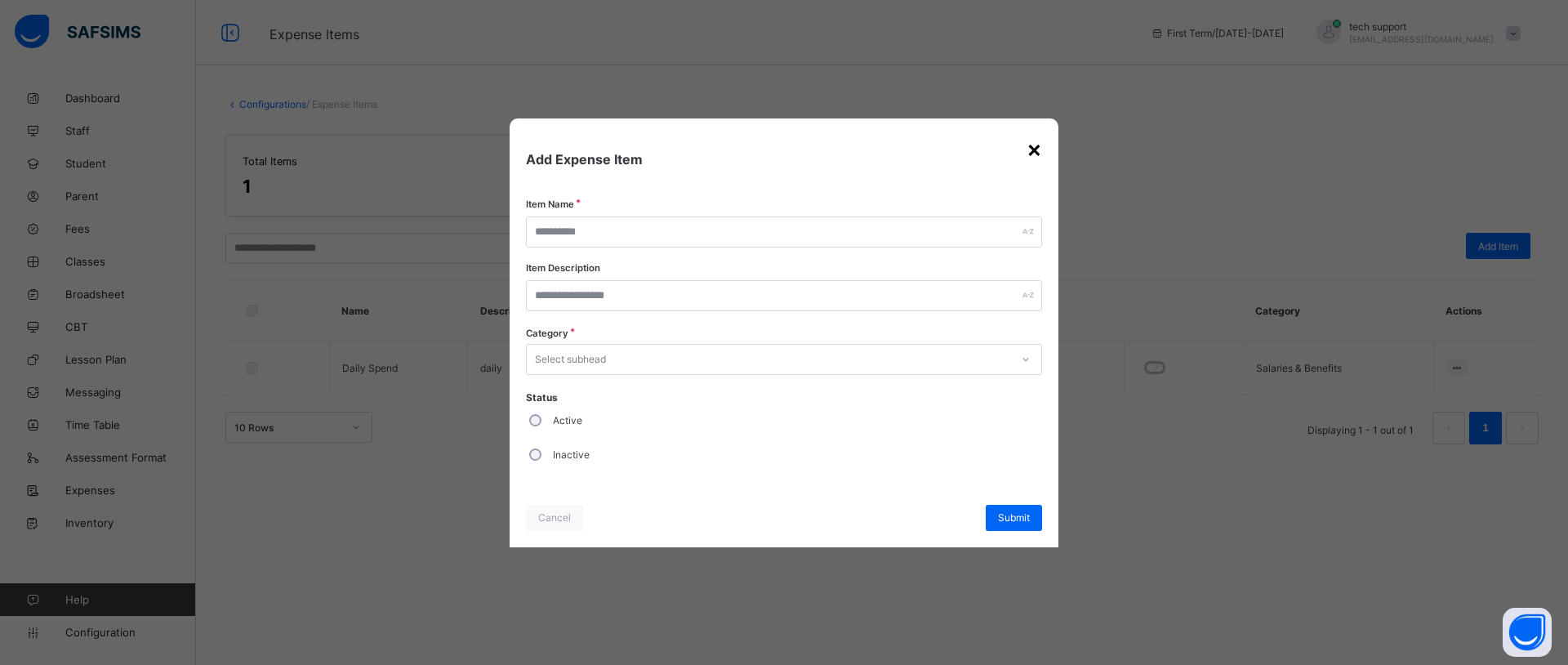
click at [1034, 150] on div "×" at bounding box center [1034, 149] width 16 height 28
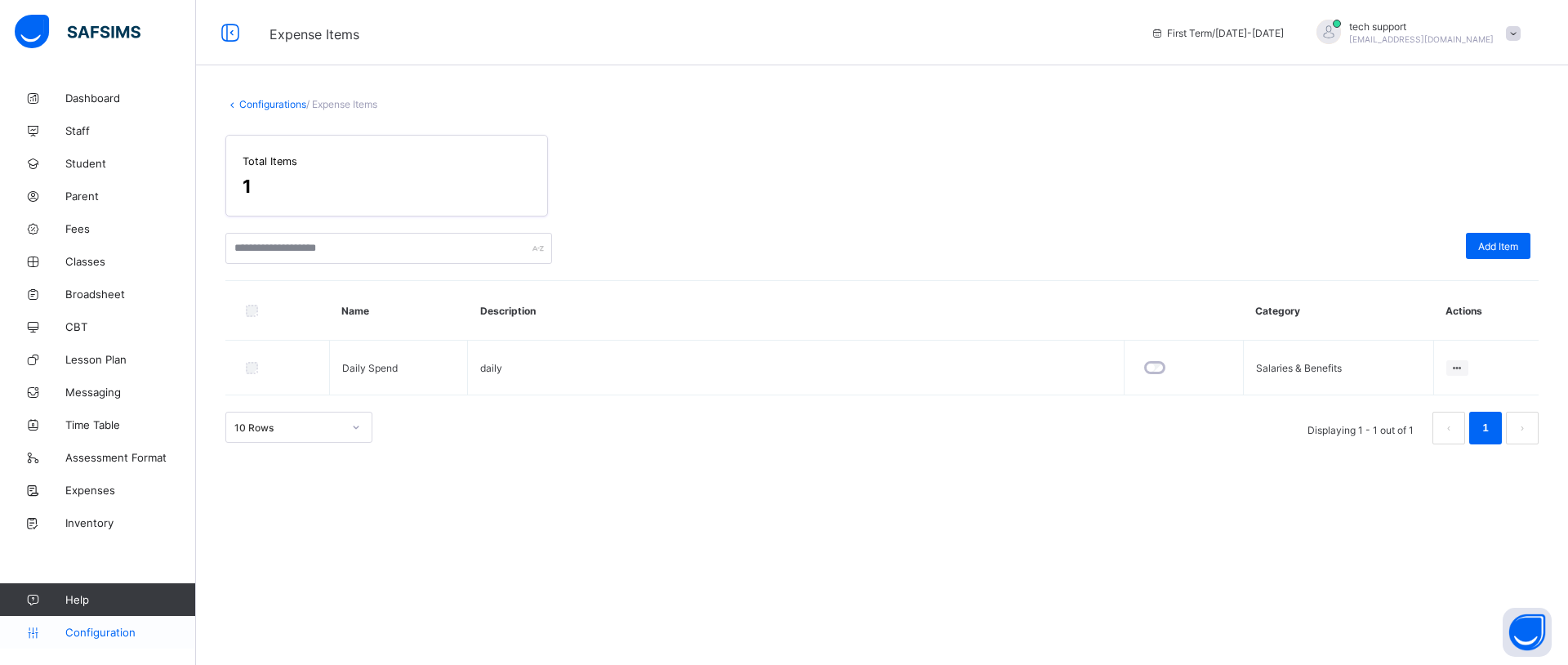
click at [107, 630] on span "Configuration" at bounding box center [130, 632] width 130 height 13
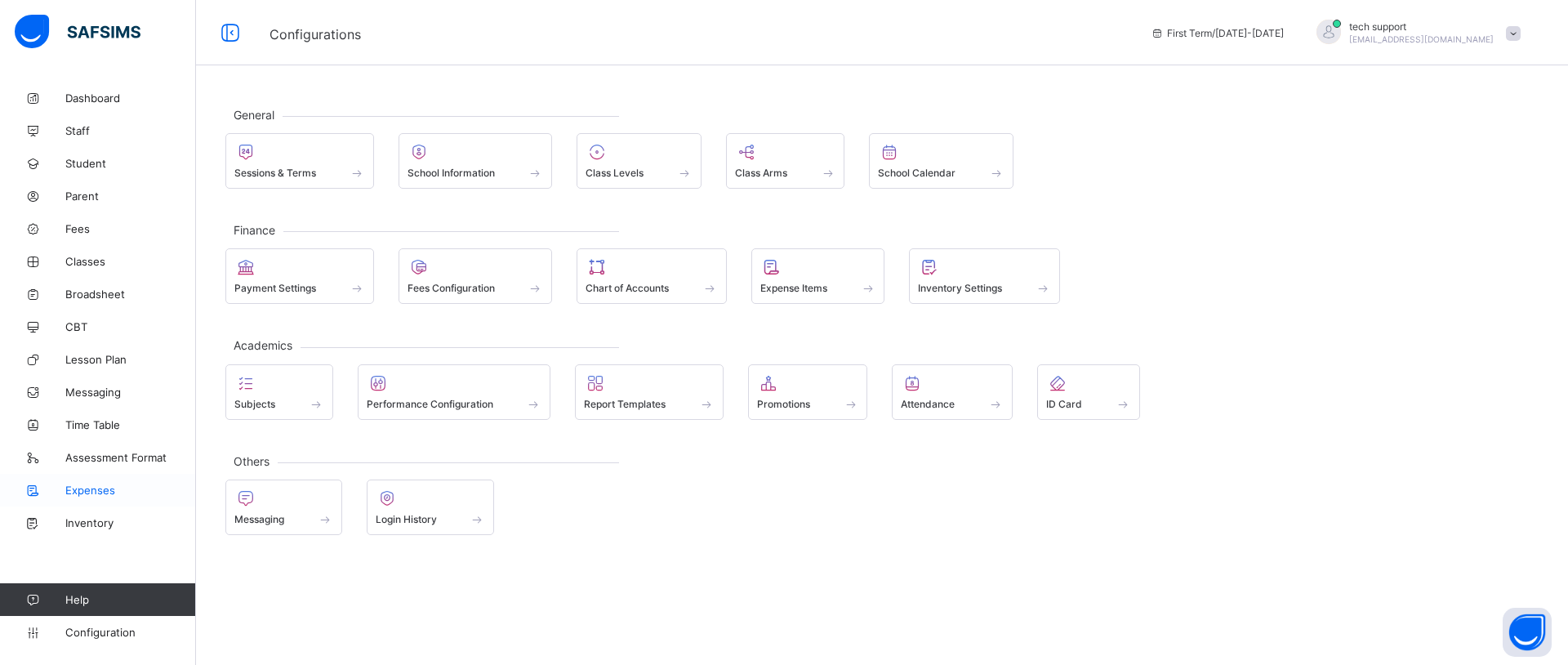
click at [83, 488] on span "Expenses" at bounding box center [130, 490] width 130 height 13
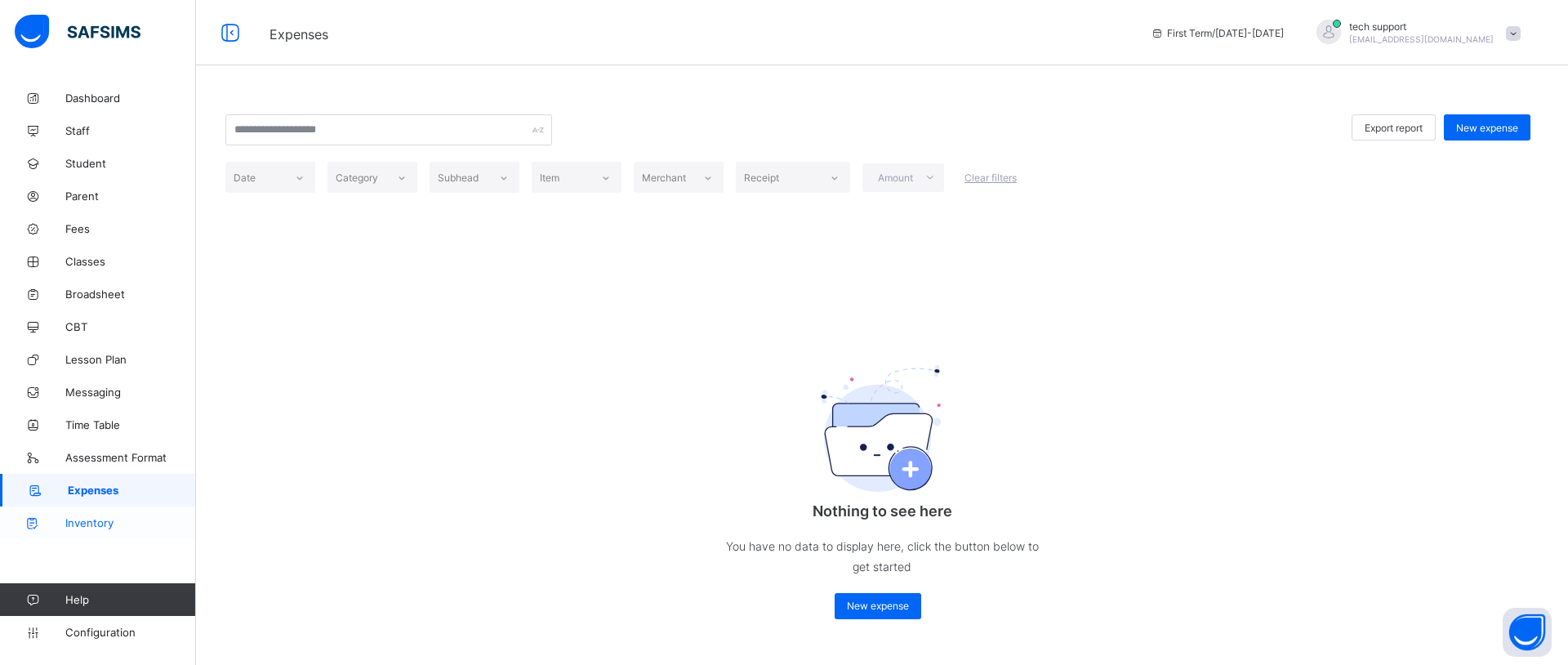
click at [103, 521] on span "Inventory" at bounding box center [130, 522] width 130 height 13
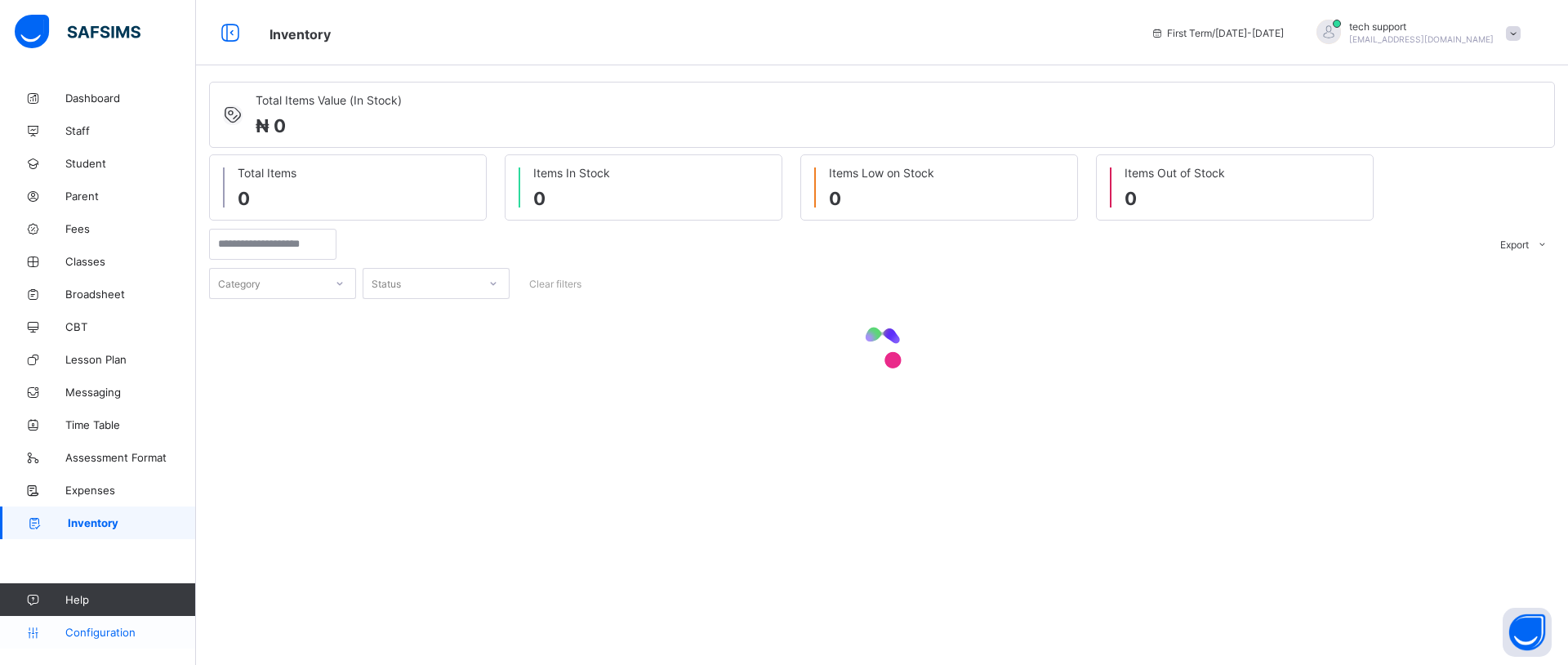
click at [115, 637] on span "Configuration" at bounding box center [130, 632] width 130 height 13
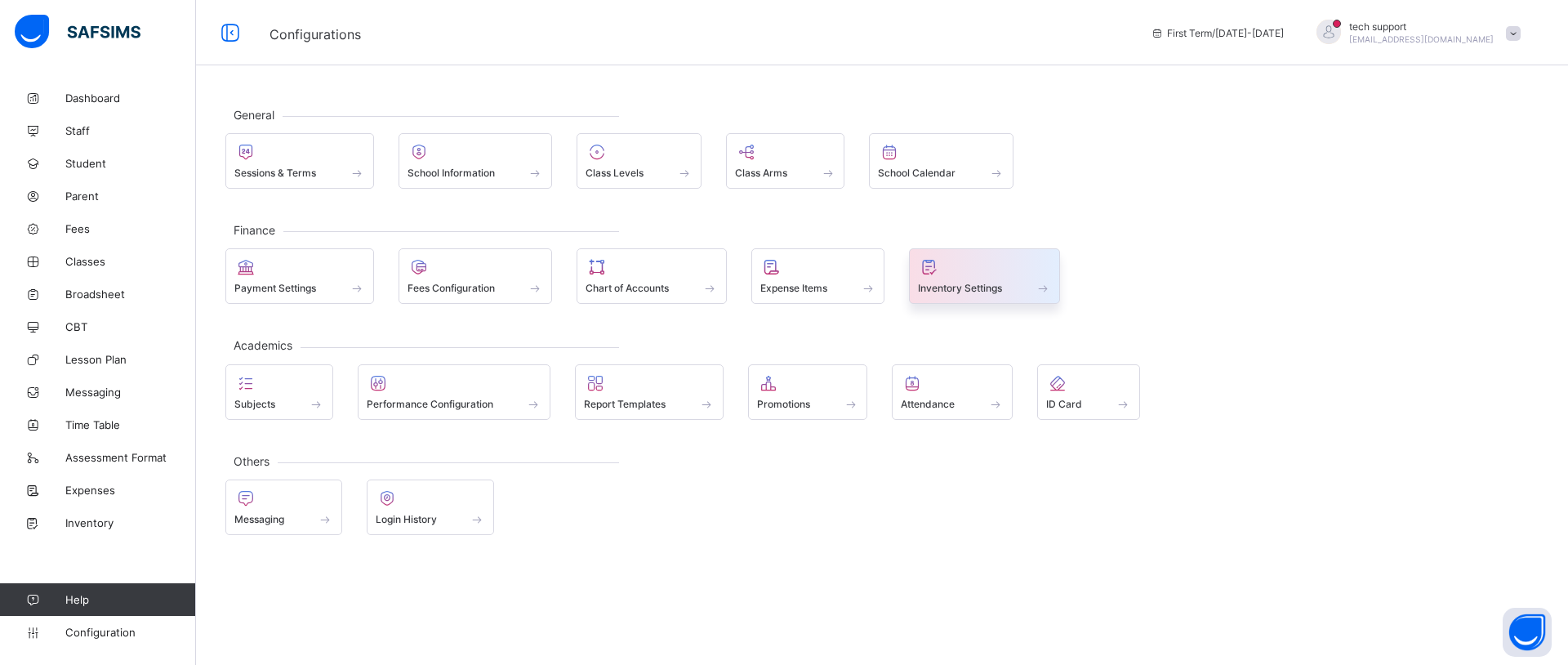
click at [1012, 289] on div "Inventory Settings" at bounding box center [984, 287] width 133 height 14
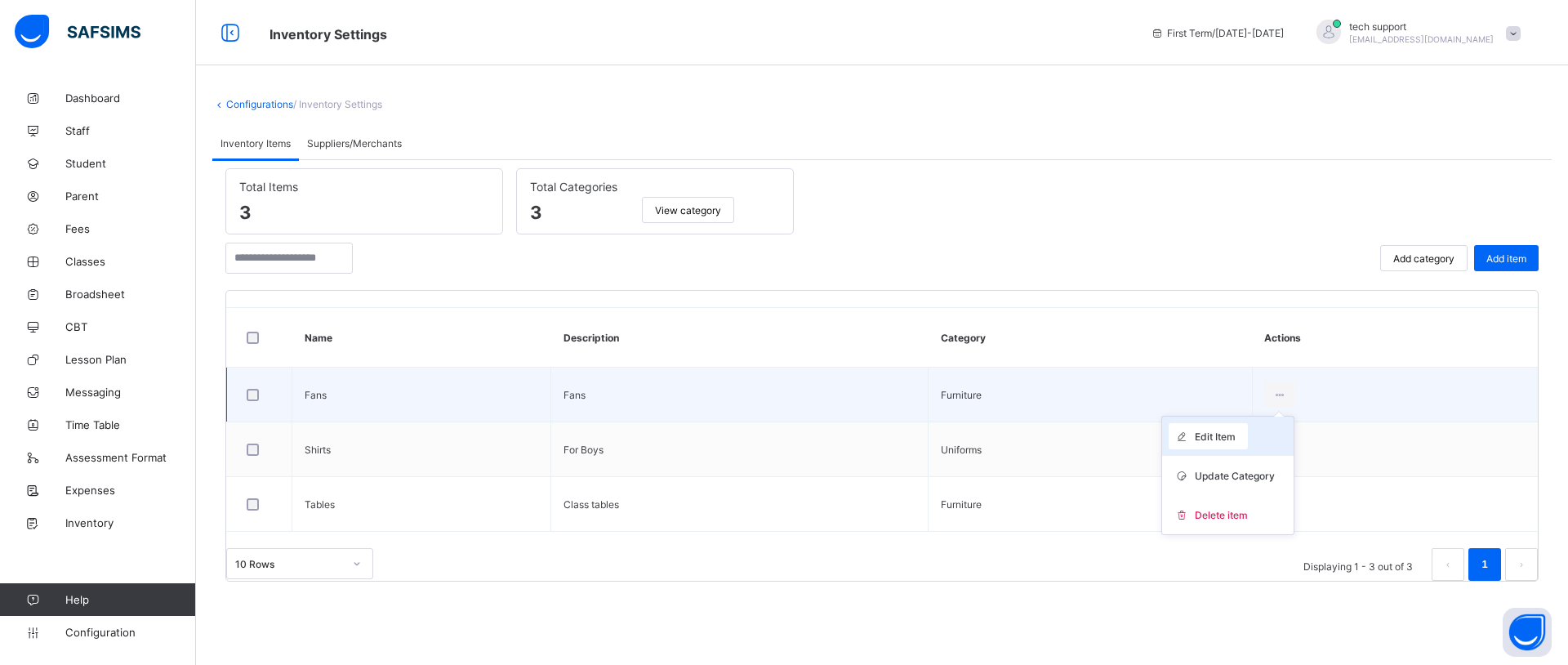
click at [1232, 435] on span "Edit Item" at bounding box center [1215, 436] width 40 height 12
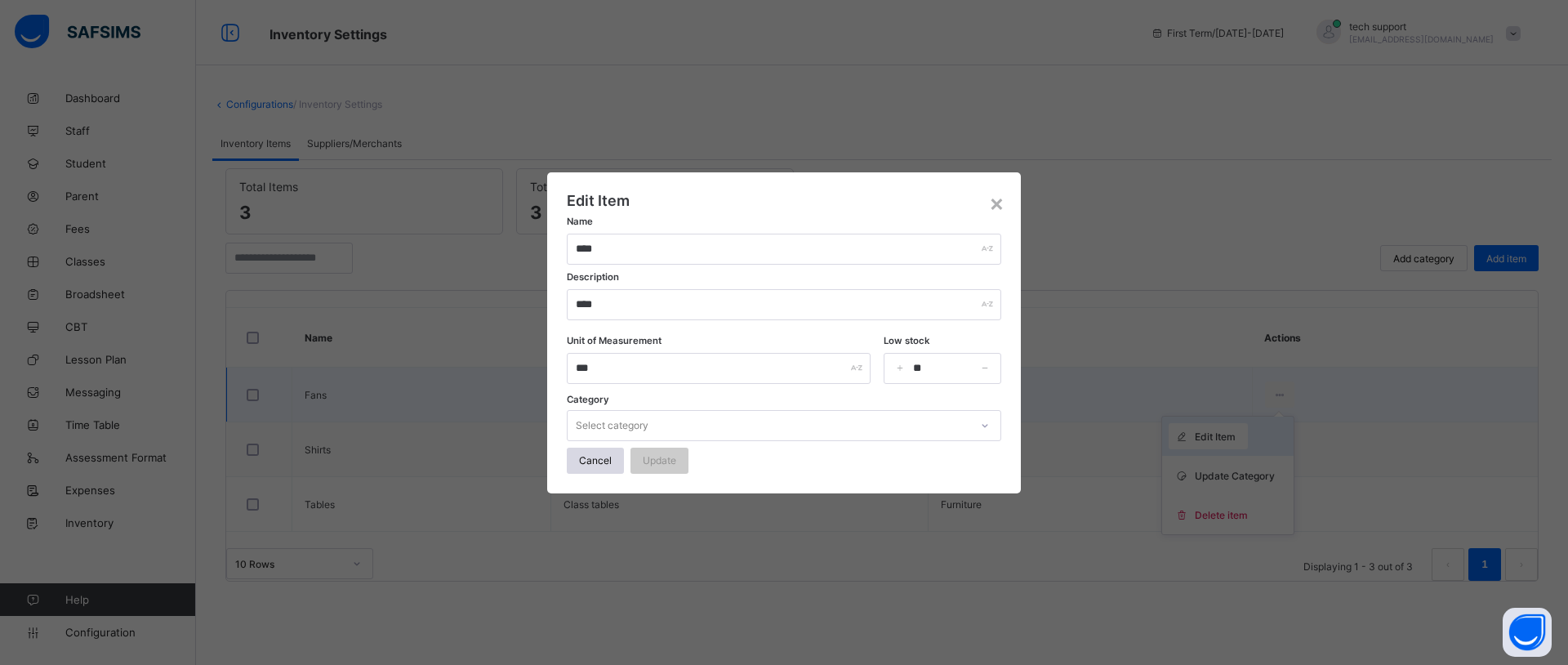
type input "****"
type input "***"
type input "**"
click at [996, 202] on div "×" at bounding box center [996, 203] width 16 height 28
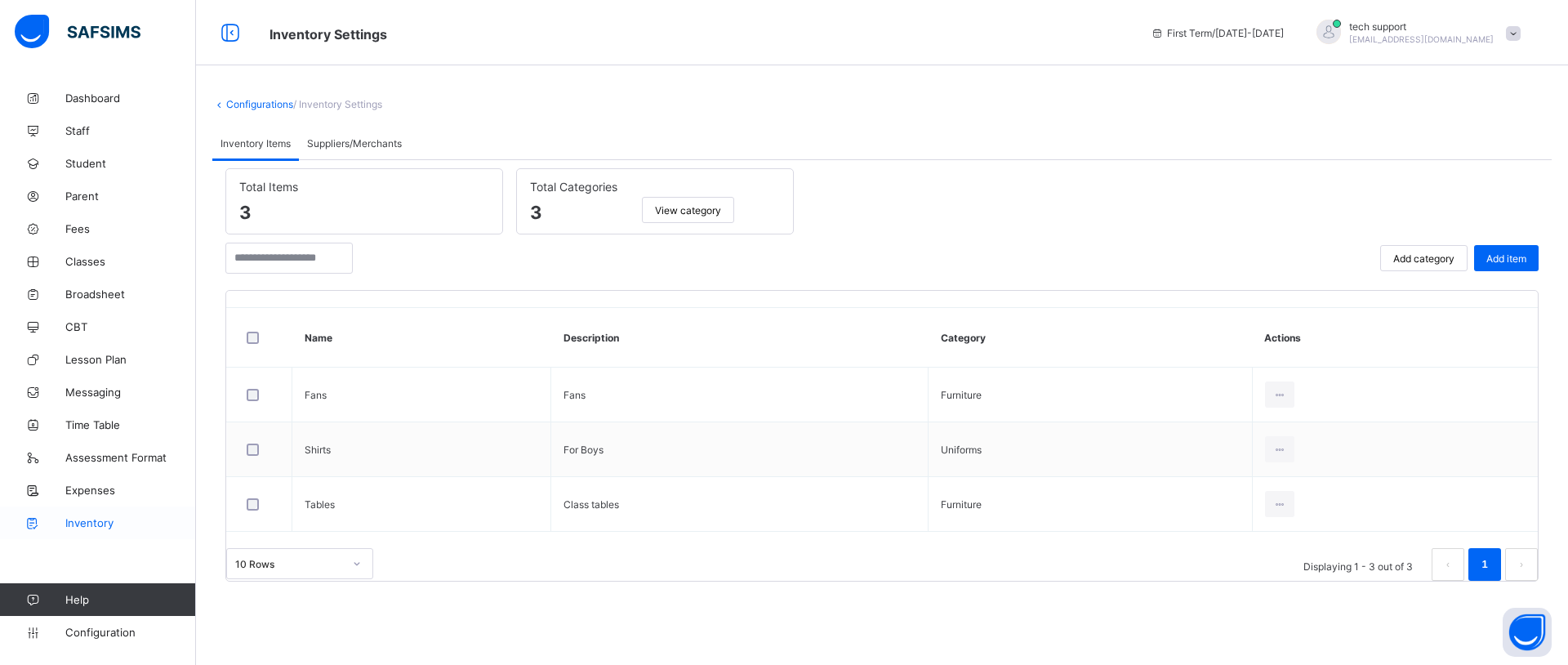
click at [103, 511] on link "Inventory" at bounding box center [98, 523] width 196 height 33
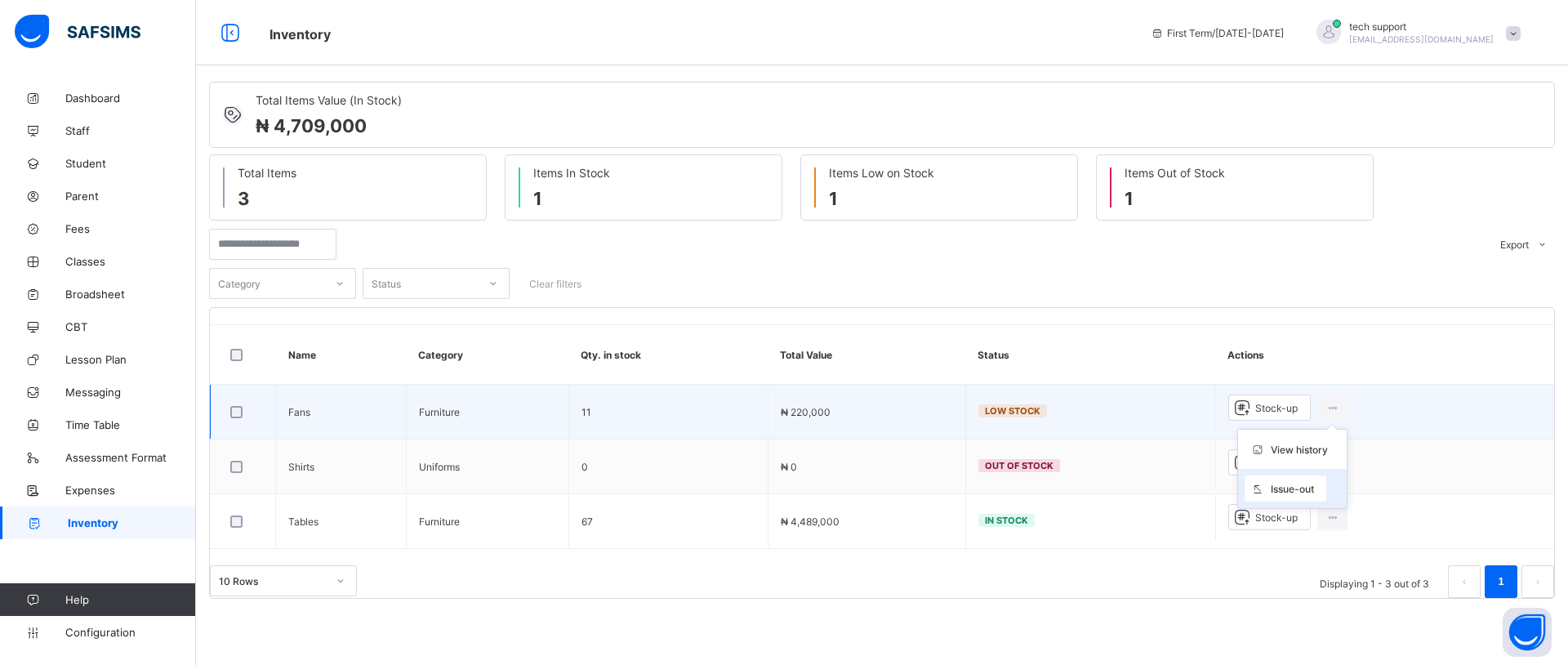
click at [1301, 487] on span "Issue-out" at bounding box center [1292, 488] width 43 height 12
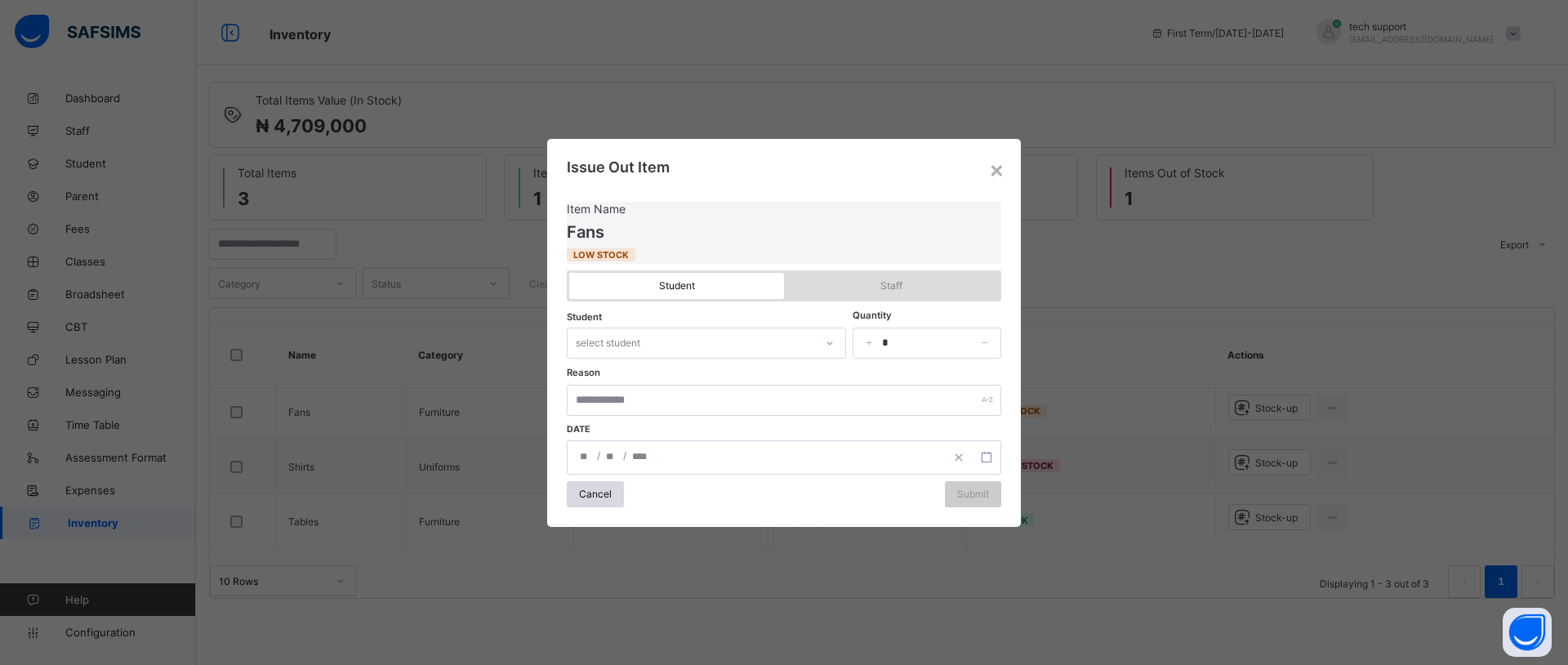
click at [879, 276] on div "Staff" at bounding box center [891, 286] width 215 height 26
click at [732, 275] on div "Student" at bounding box center [677, 286] width 215 height 26
click at [817, 287] on span "Staff" at bounding box center [891, 285] width 191 height 12
click at [709, 284] on span "Student" at bounding box center [677, 285] width 191 height 12
click at [995, 166] on div "×" at bounding box center [996, 169] width 16 height 28
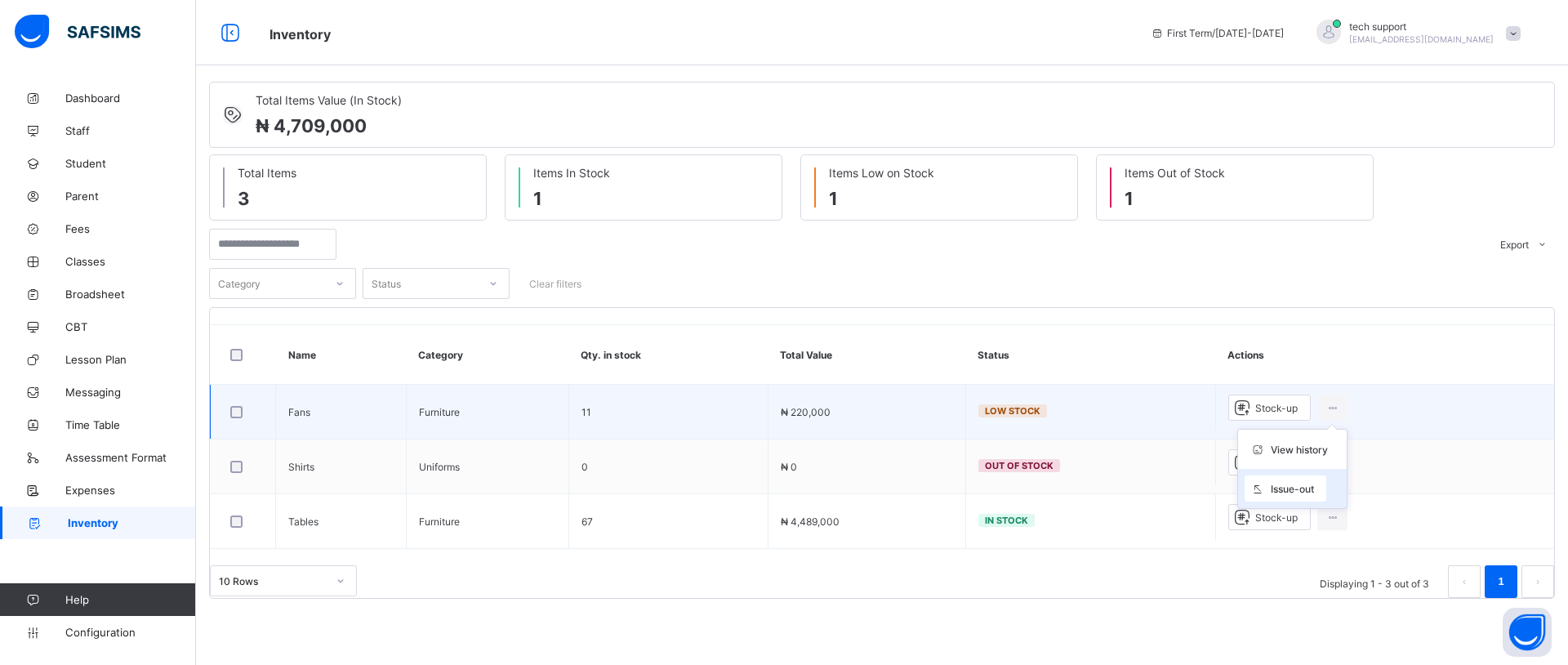
click at [1291, 492] on span "Issue-out" at bounding box center [1292, 488] width 43 height 12
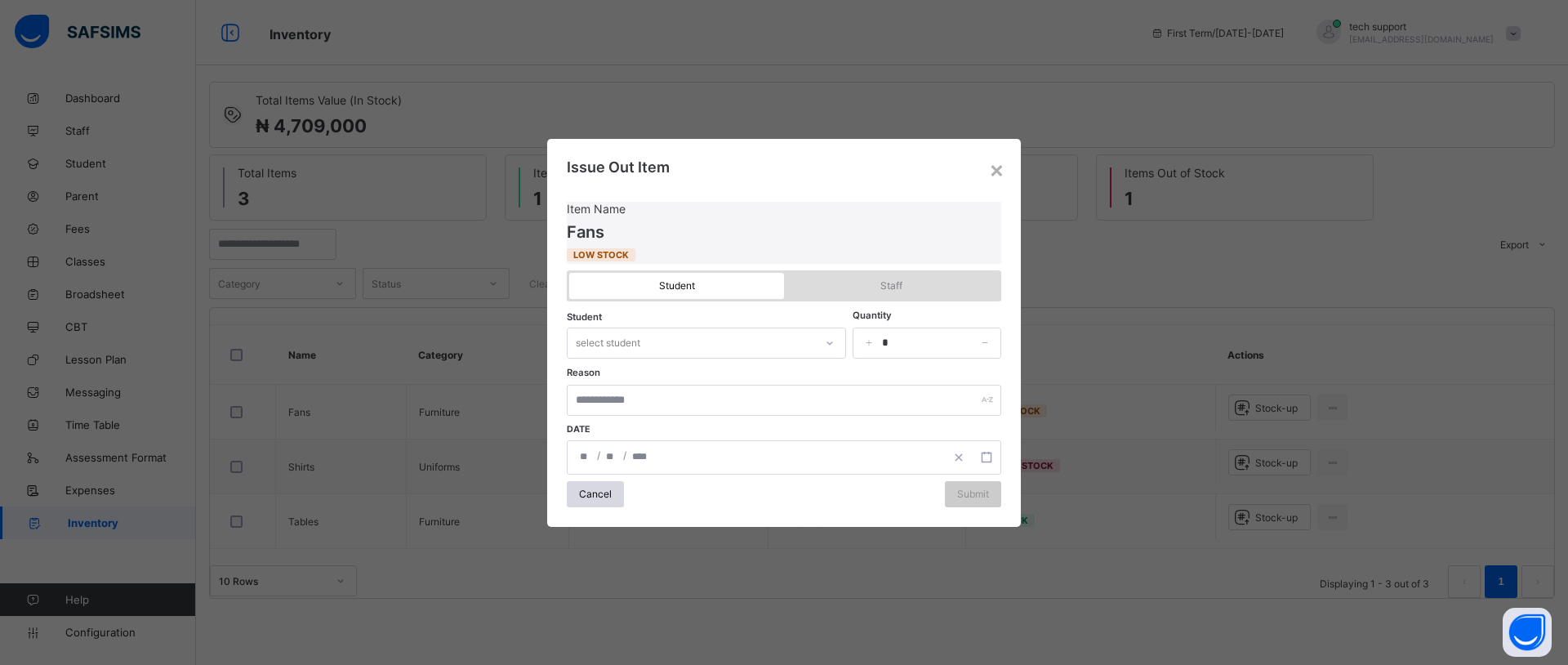
click at [868, 279] on span "Staff" at bounding box center [891, 285] width 191 height 12
click at [716, 280] on span "Student" at bounding box center [677, 285] width 191 height 12
click at [816, 349] on div at bounding box center [830, 343] width 28 height 26
click at [875, 384] on input "text" at bounding box center [784, 400] width 434 height 31
click at [736, 346] on div "select student" at bounding box center [691, 343] width 247 height 23
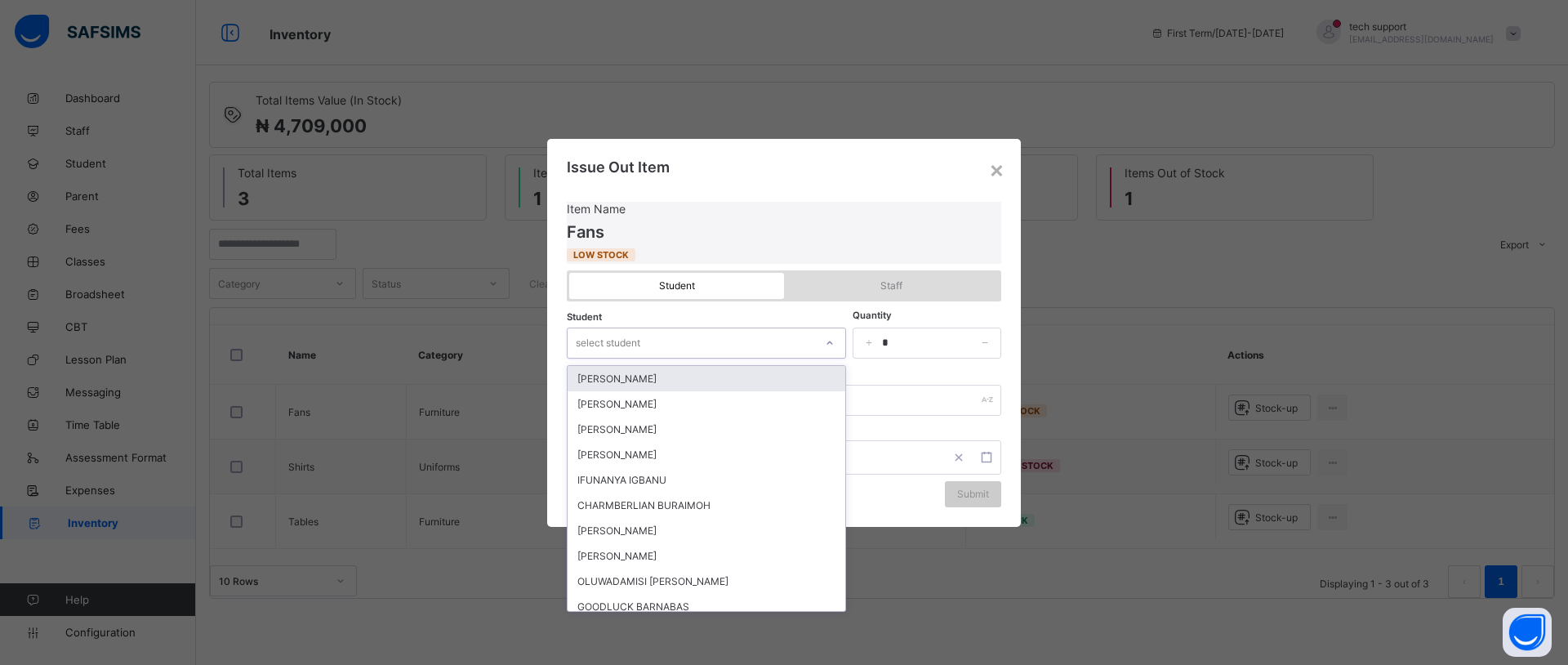
type input "*"
click at [687, 376] on div "[PERSON_NAME]" at bounding box center [706, 378] width 277 height 26
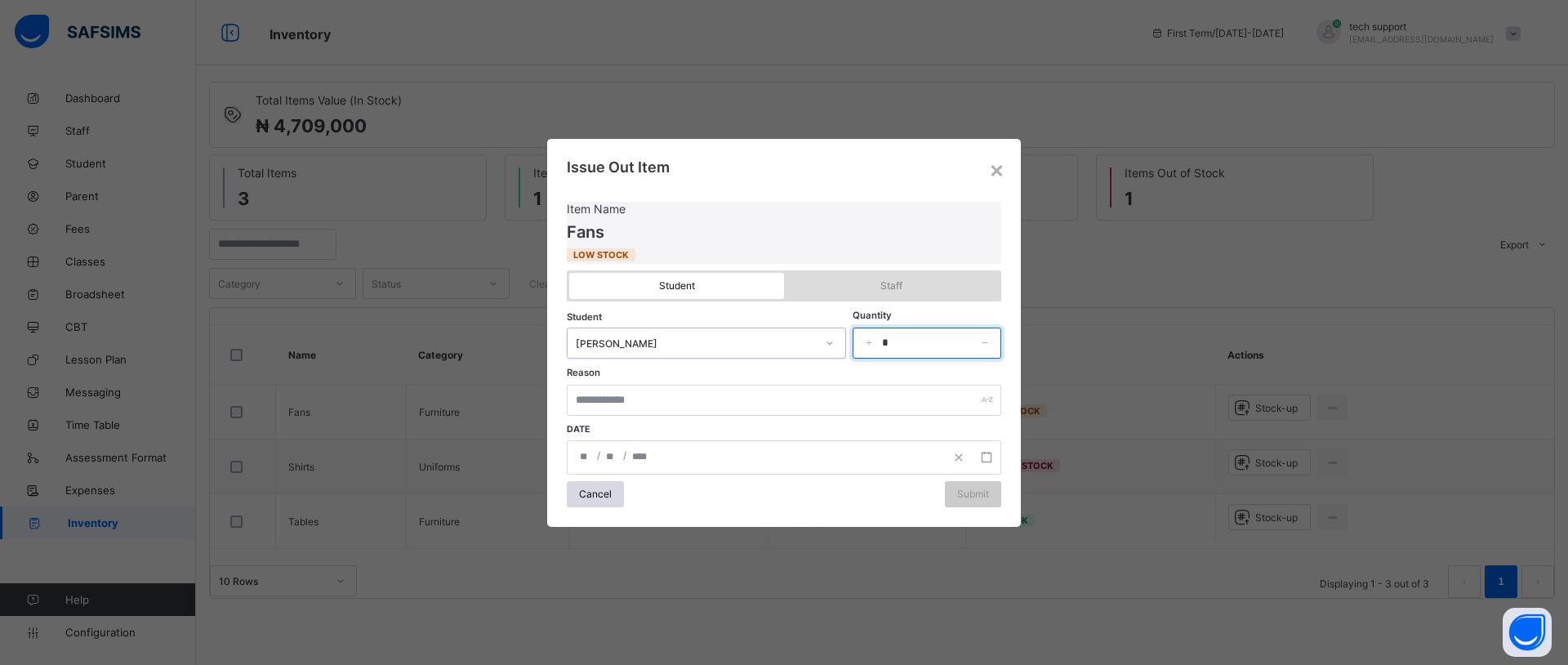
click at [877, 342] on input "*" at bounding box center [927, 343] width 149 height 31
type input "*"
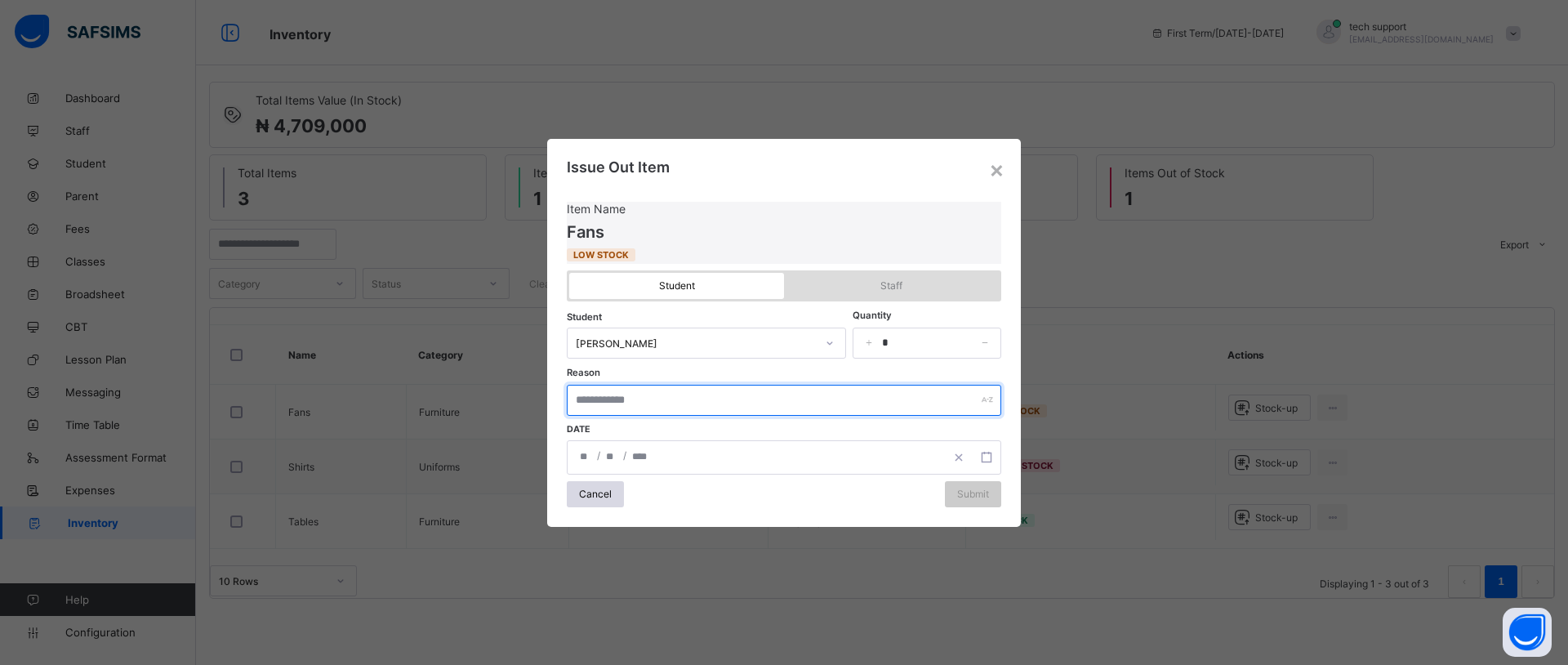
click at [691, 395] on input "text" at bounding box center [784, 400] width 434 height 31
click at [875, 283] on span "Staff" at bounding box center [891, 285] width 191 height 12
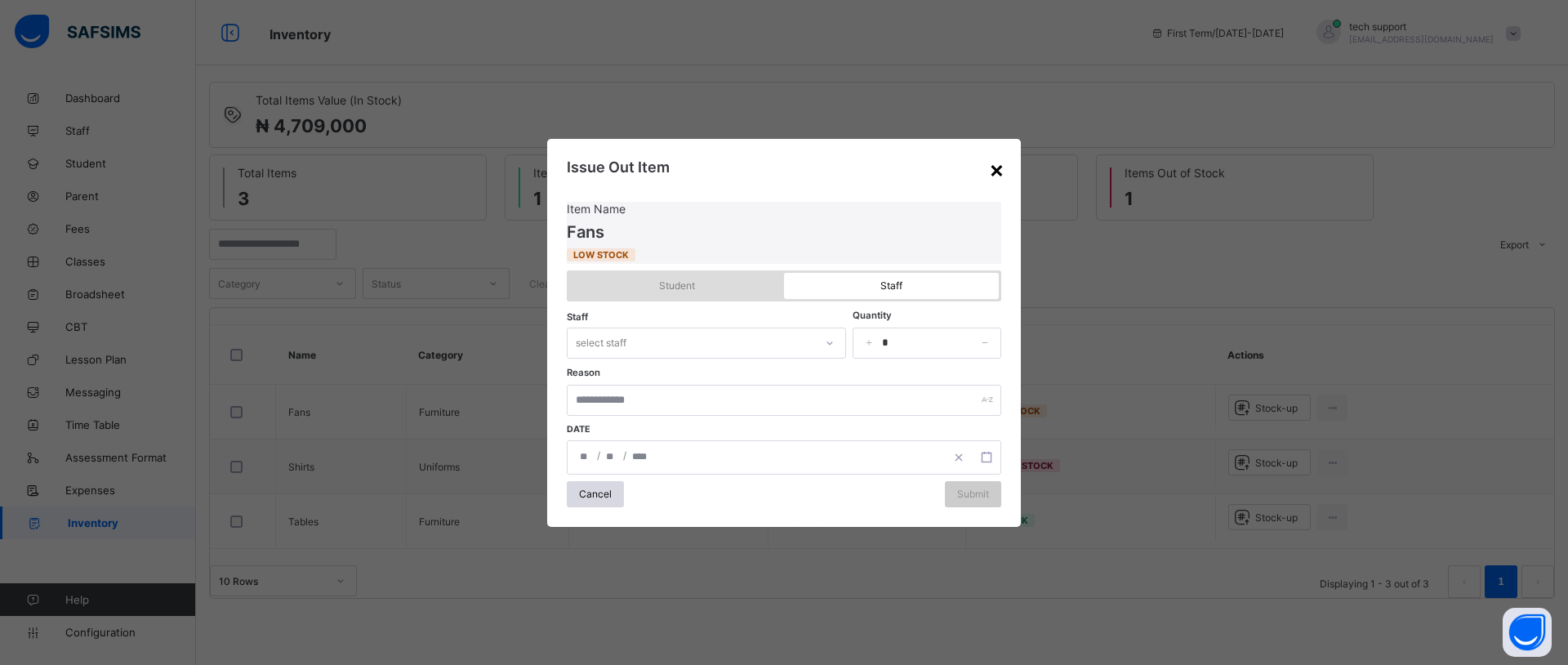
click at [995, 163] on div "×" at bounding box center [996, 169] width 16 height 28
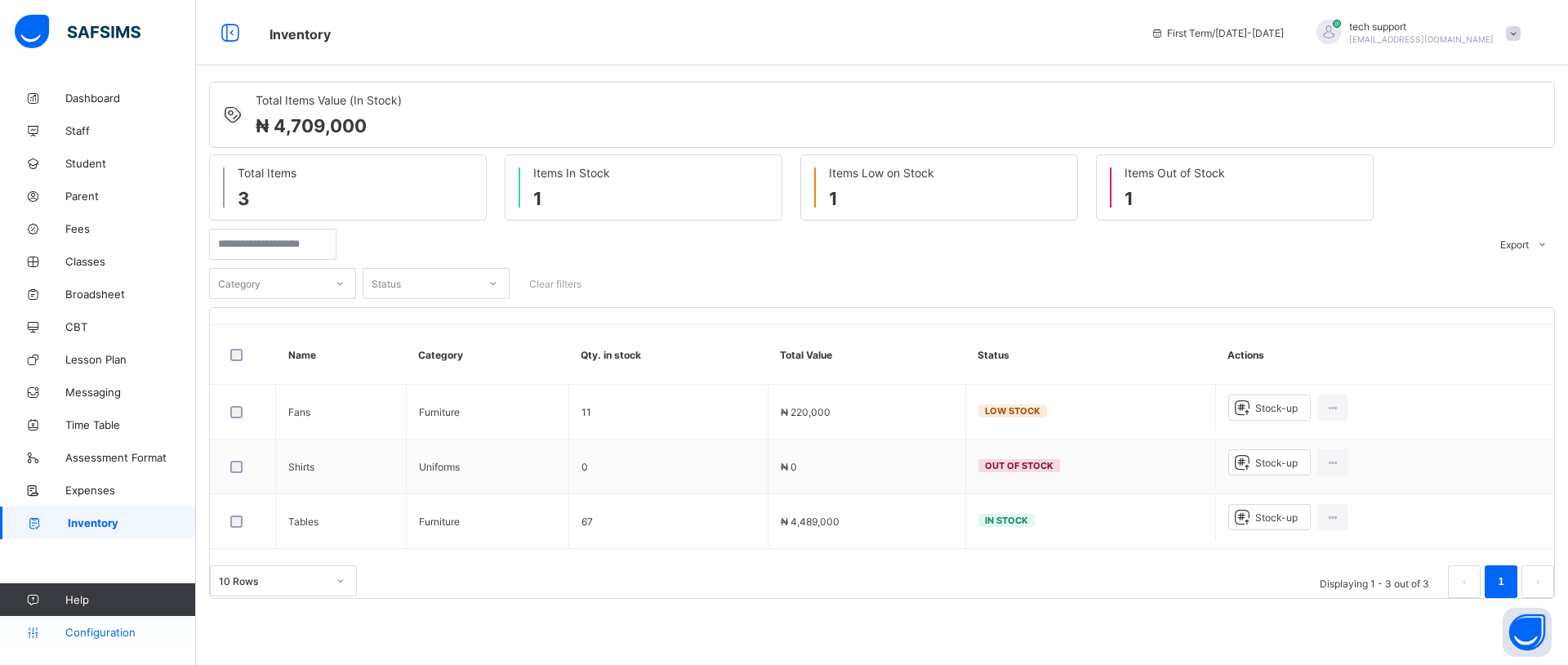
click at [110, 631] on span "Configuration" at bounding box center [130, 632] width 130 height 13
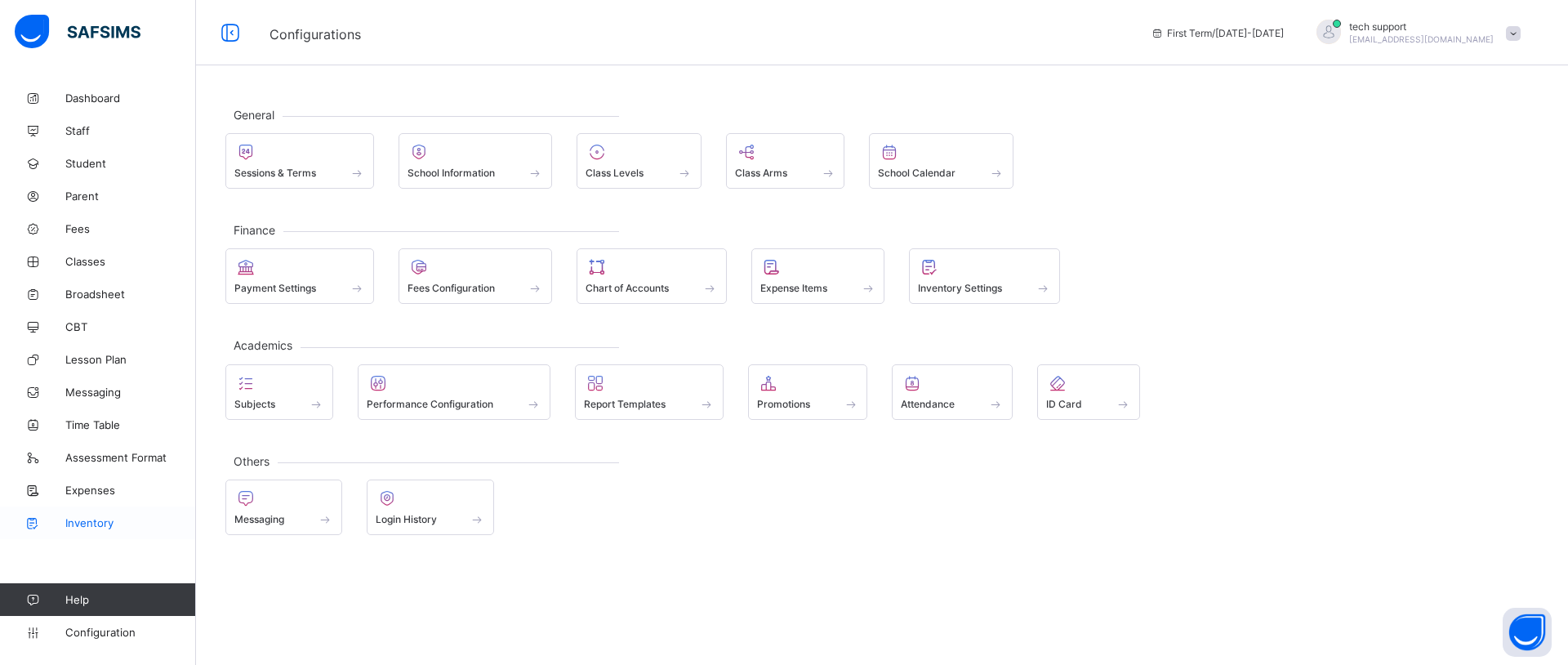
click at [93, 519] on span "Inventory" at bounding box center [130, 522] width 130 height 13
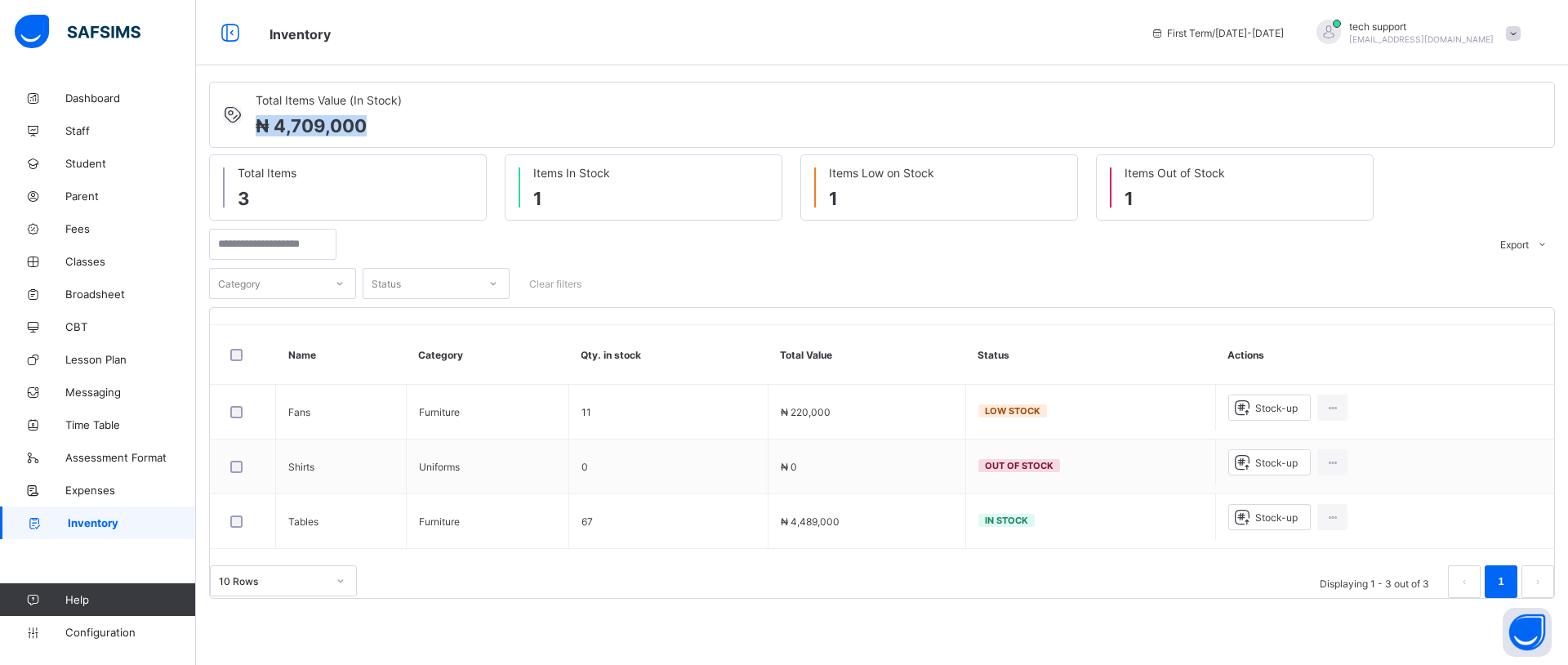
drag, startPoint x: 384, startPoint y: 116, endPoint x: 248, endPoint y: 129, distance: 136.6
click at [248, 129] on div "Total Items Value (In Stock) ₦ 4,709,000" at bounding box center [881, 115] width 1346 height 66
click at [413, 158] on div "Total Items 3" at bounding box center [347, 187] width 277 height 66
click at [116, 624] on link "Configuration" at bounding box center [97, 632] width 196 height 33
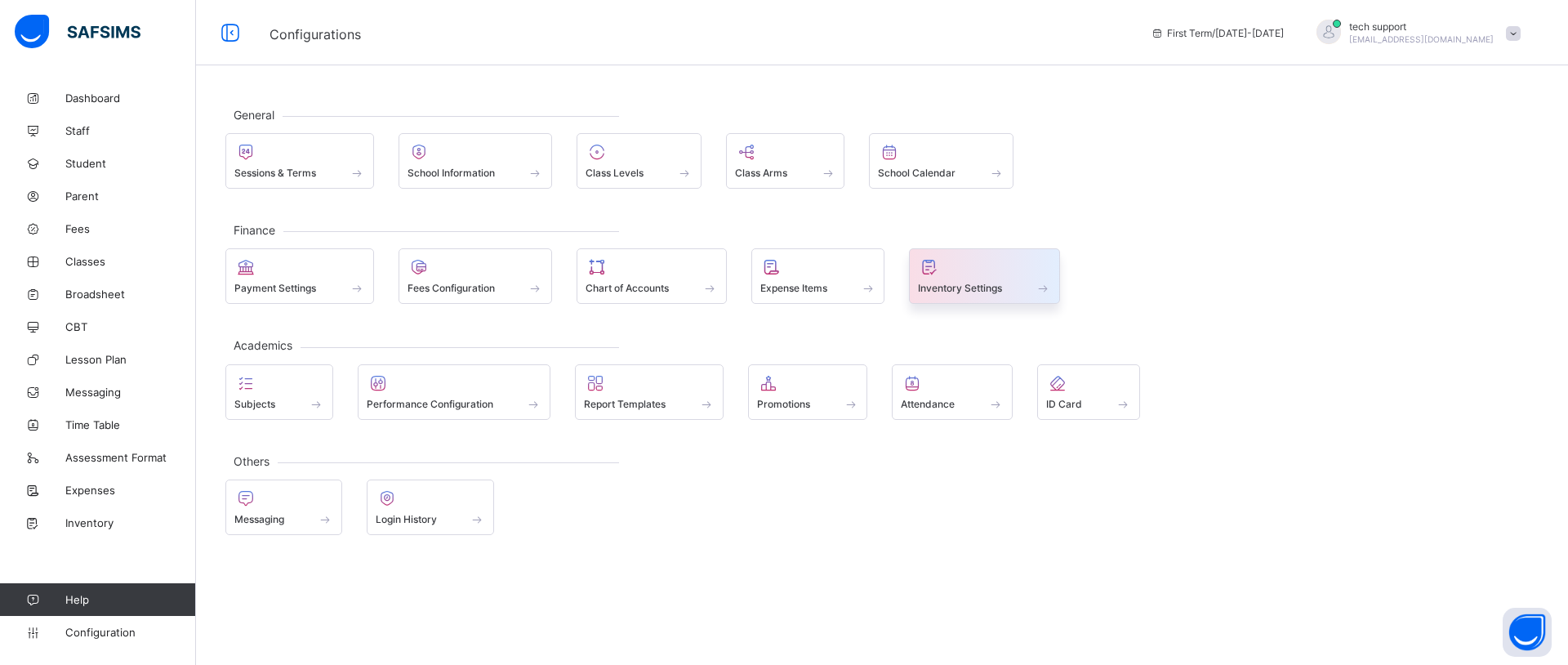
click at [956, 290] on span "Inventory Settings" at bounding box center [960, 287] width 84 height 12
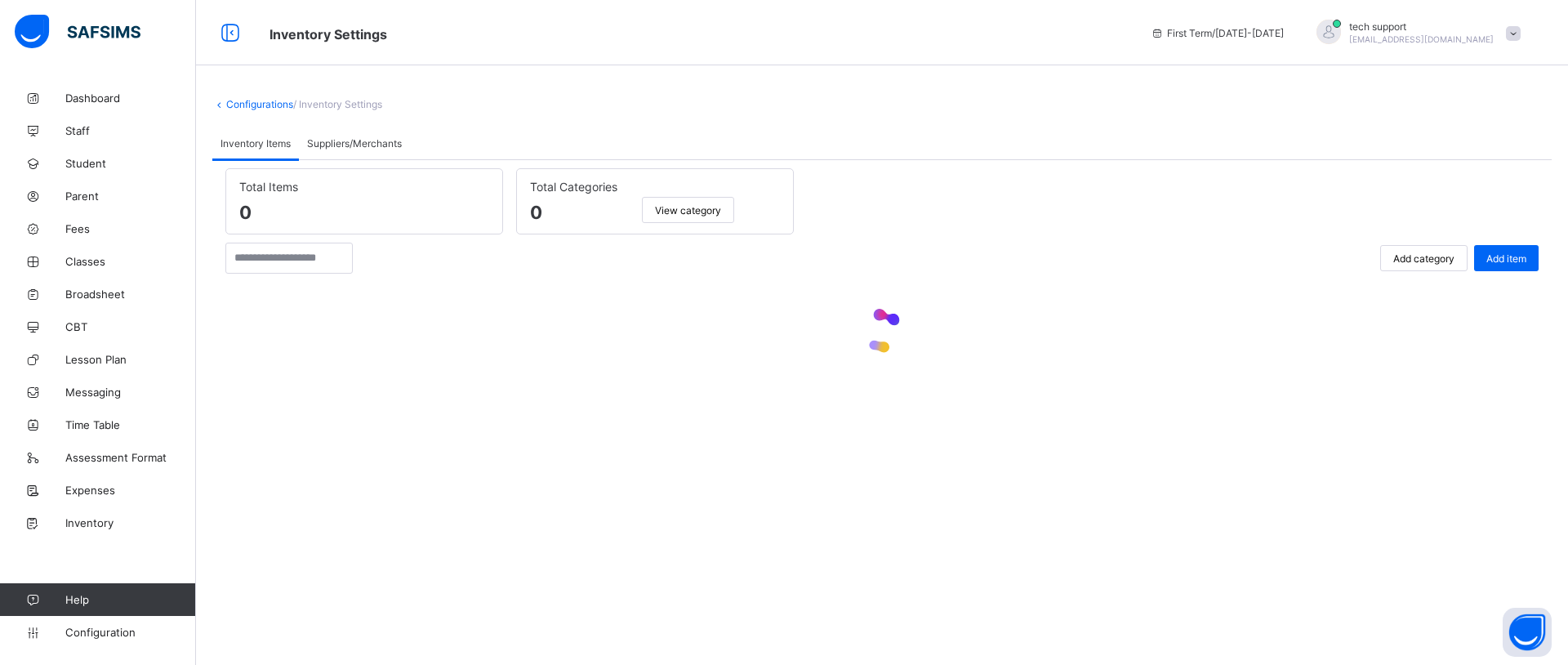
click at [379, 133] on div "Suppliers/Merchants" at bounding box center [354, 143] width 111 height 33
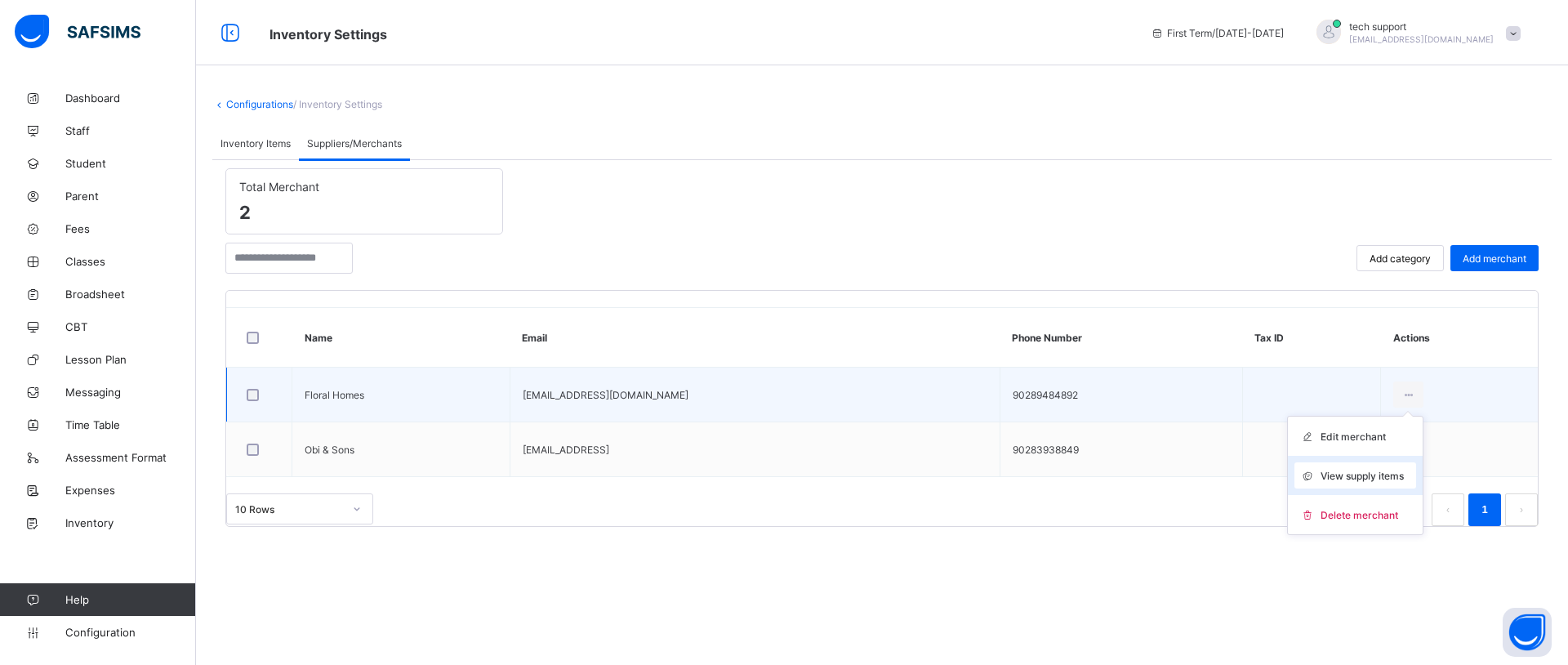
click at [1322, 464] on div "View supply items" at bounding box center [1355, 475] width 121 height 26
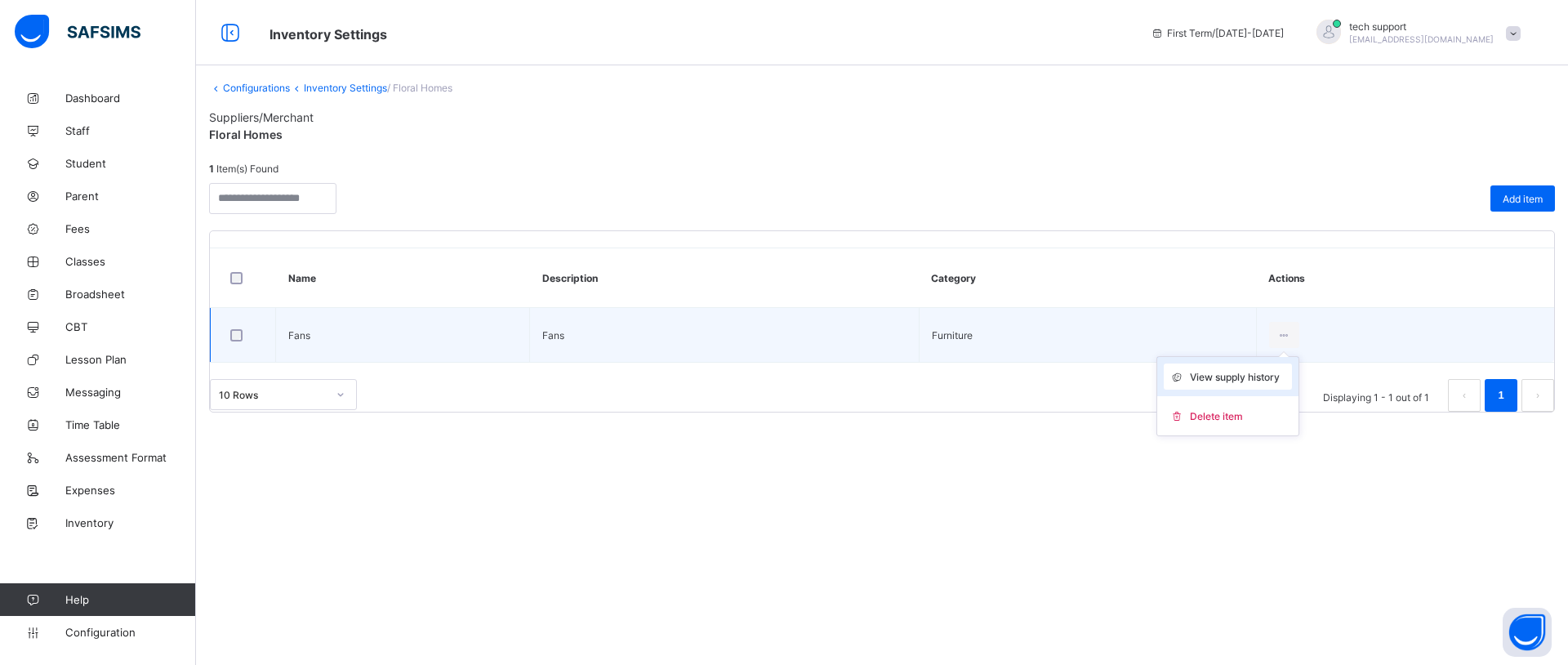
click at [1246, 374] on span "View supply history" at bounding box center [1235, 376] width 90 height 12
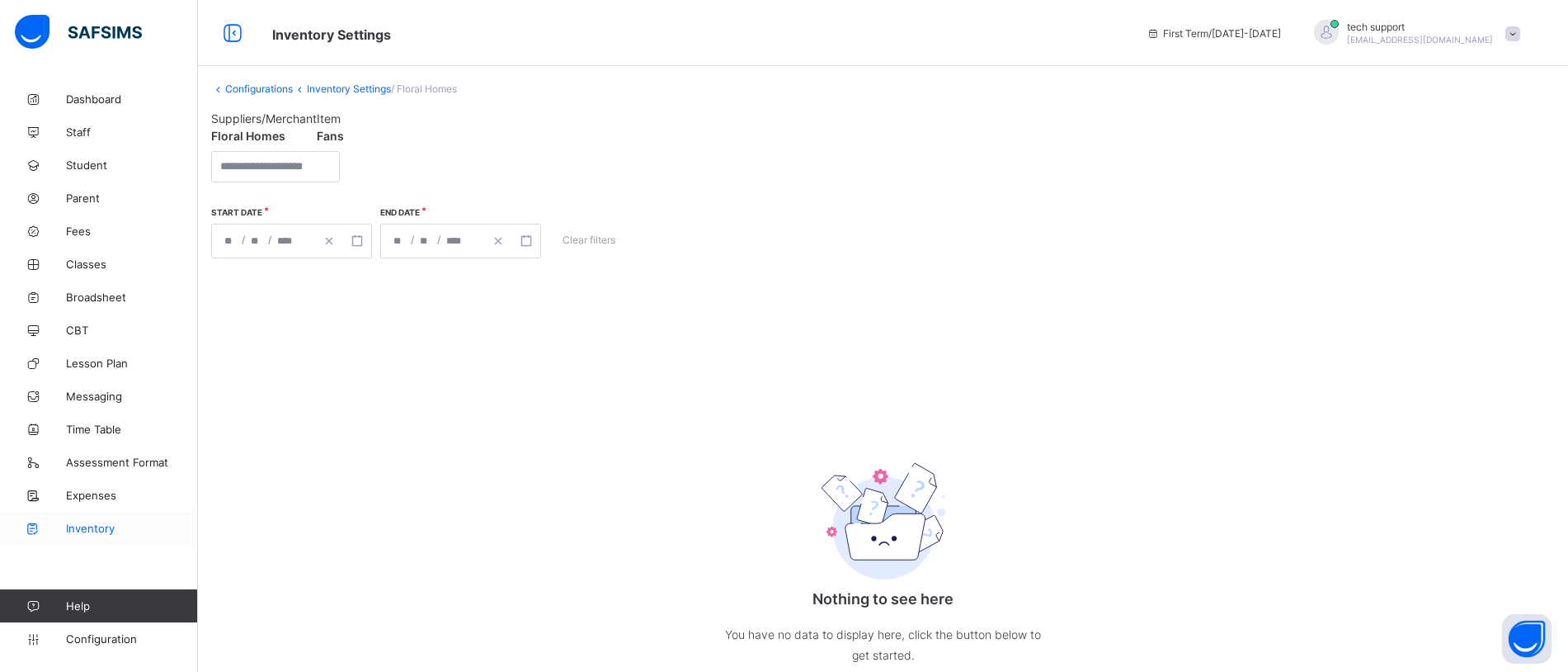
click at [98, 529] on span "Inventory" at bounding box center [132, 528] width 132 height 13
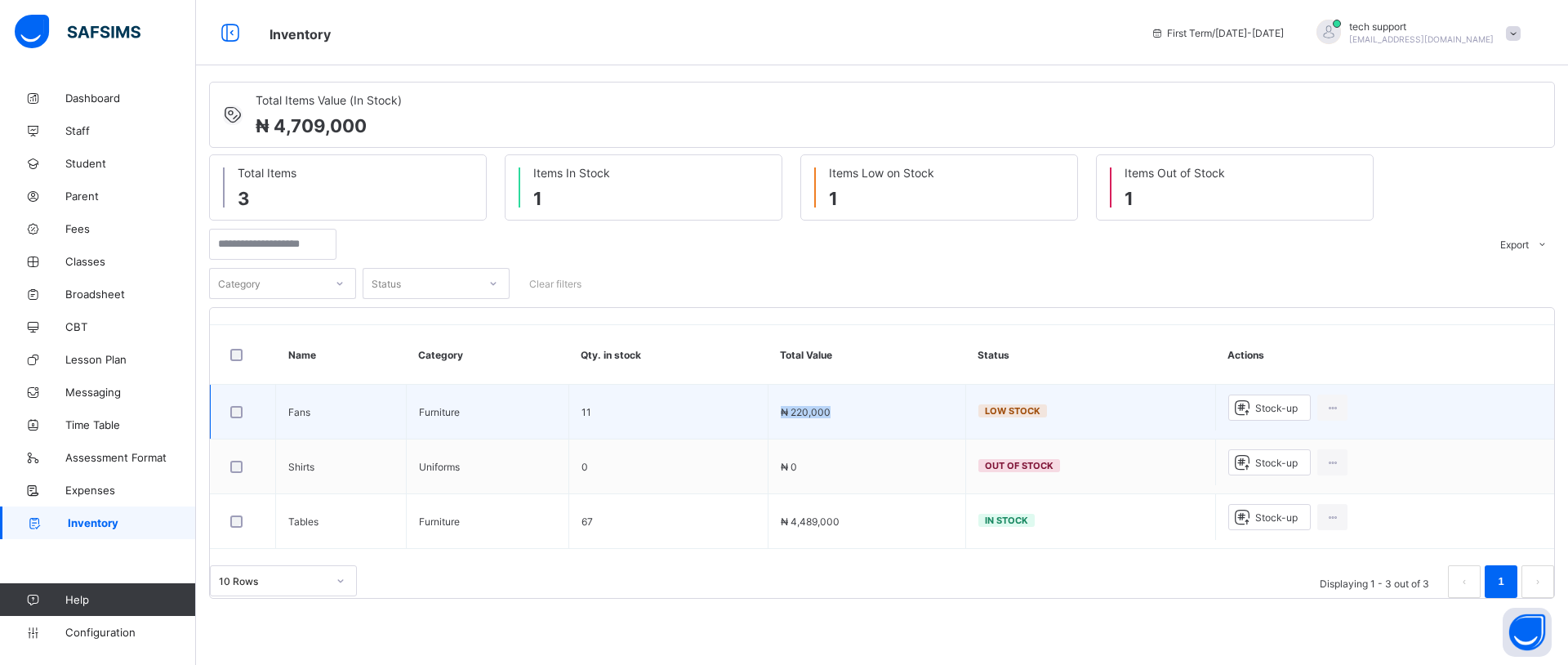
drag, startPoint x: 834, startPoint y: 413, endPoint x: 785, endPoint y: 413, distance: 49.0
click at [785, 413] on td "₦ 220,000" at bounding box center [866, 412] width 197 height 54
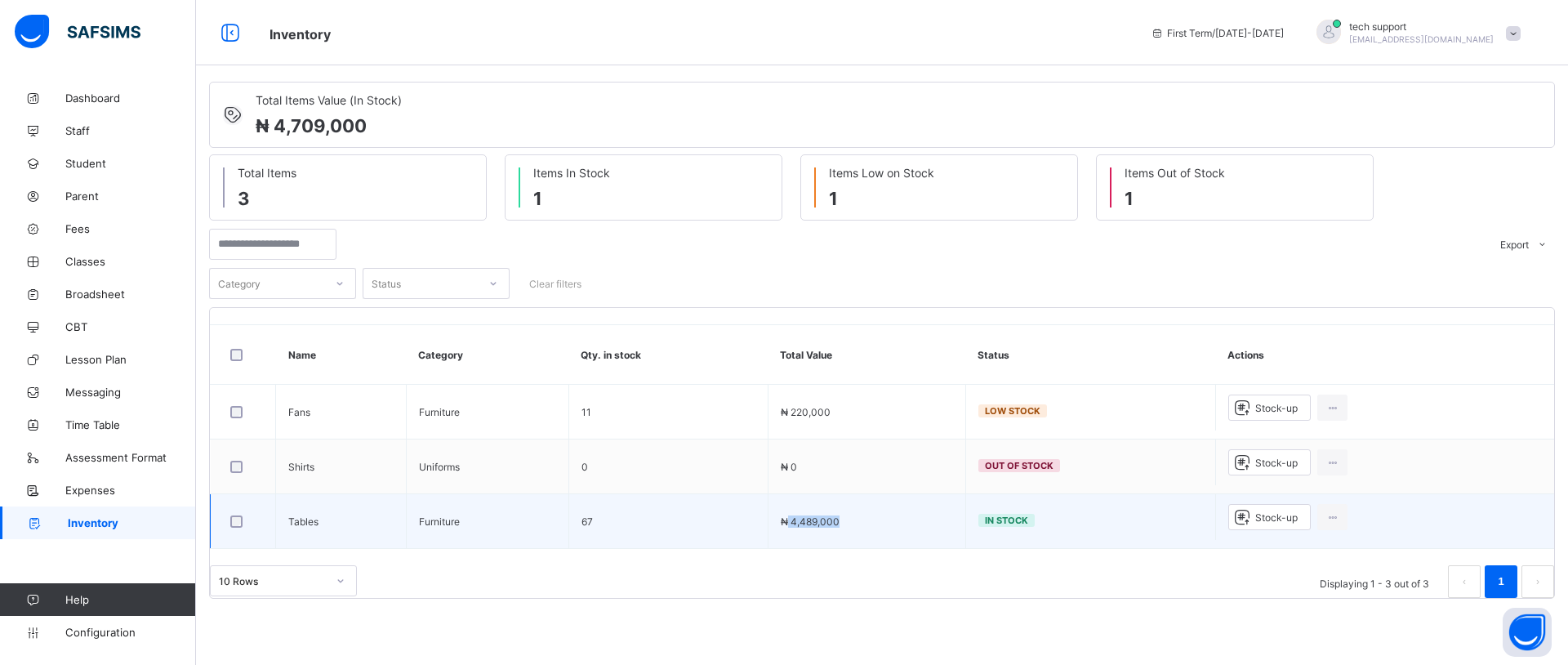
drag, startPoint x: 850, startPoint y: 516, endPoint x: 788, endPoint y: 519, distance: 62.1
click at [788, 519] on td "₦ 4,489,000" at bounding box center [866, 521] width 197 height 54
click at [863, 535] on td "₦ 4,489,000" at bounding box center [866, 521] width 197 height 54
